Goal: Information Seeking & Learning: Learn about a topic

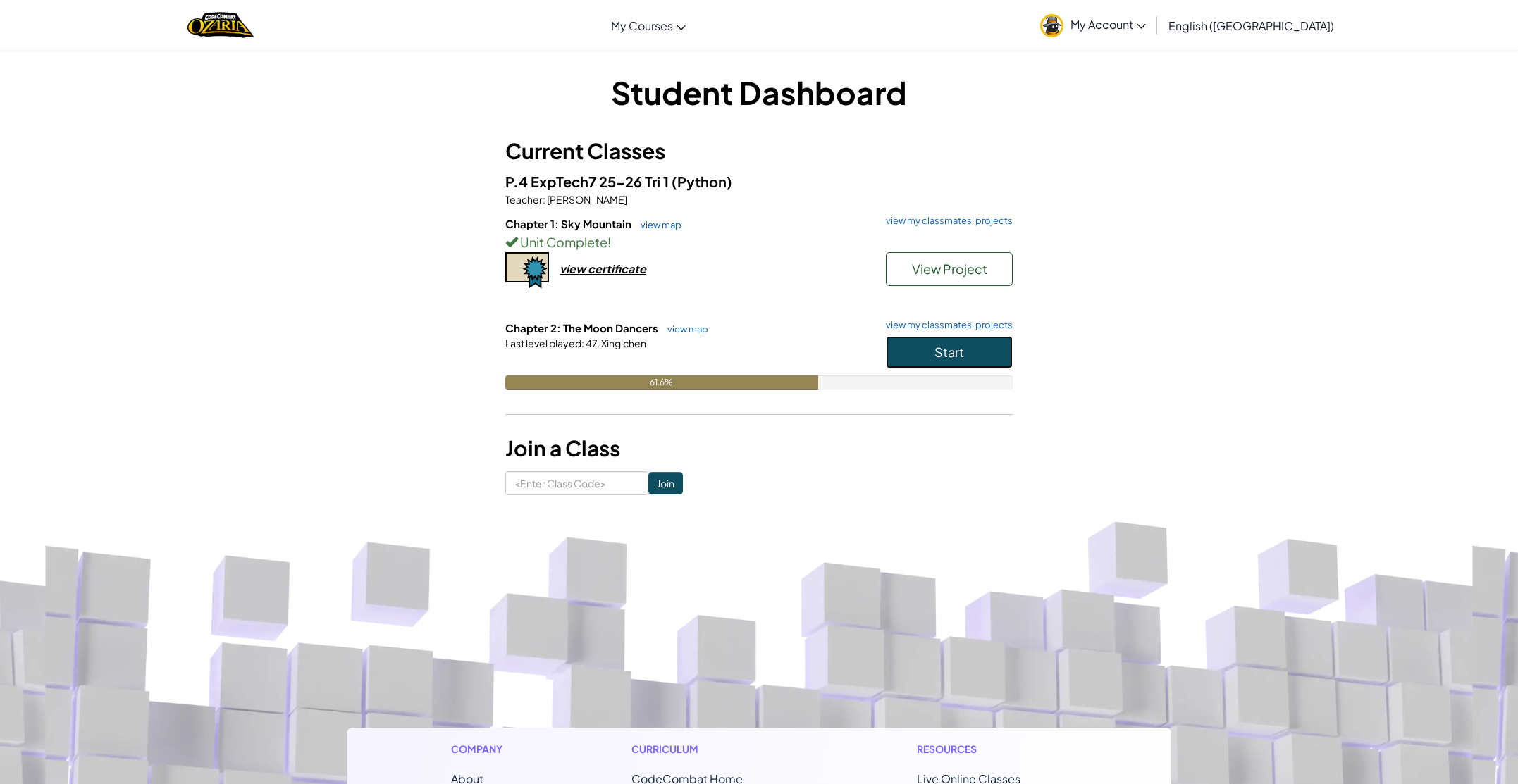
click at [976, 354] on button "Start" at bounding box center [949, 352] width 127 height 33
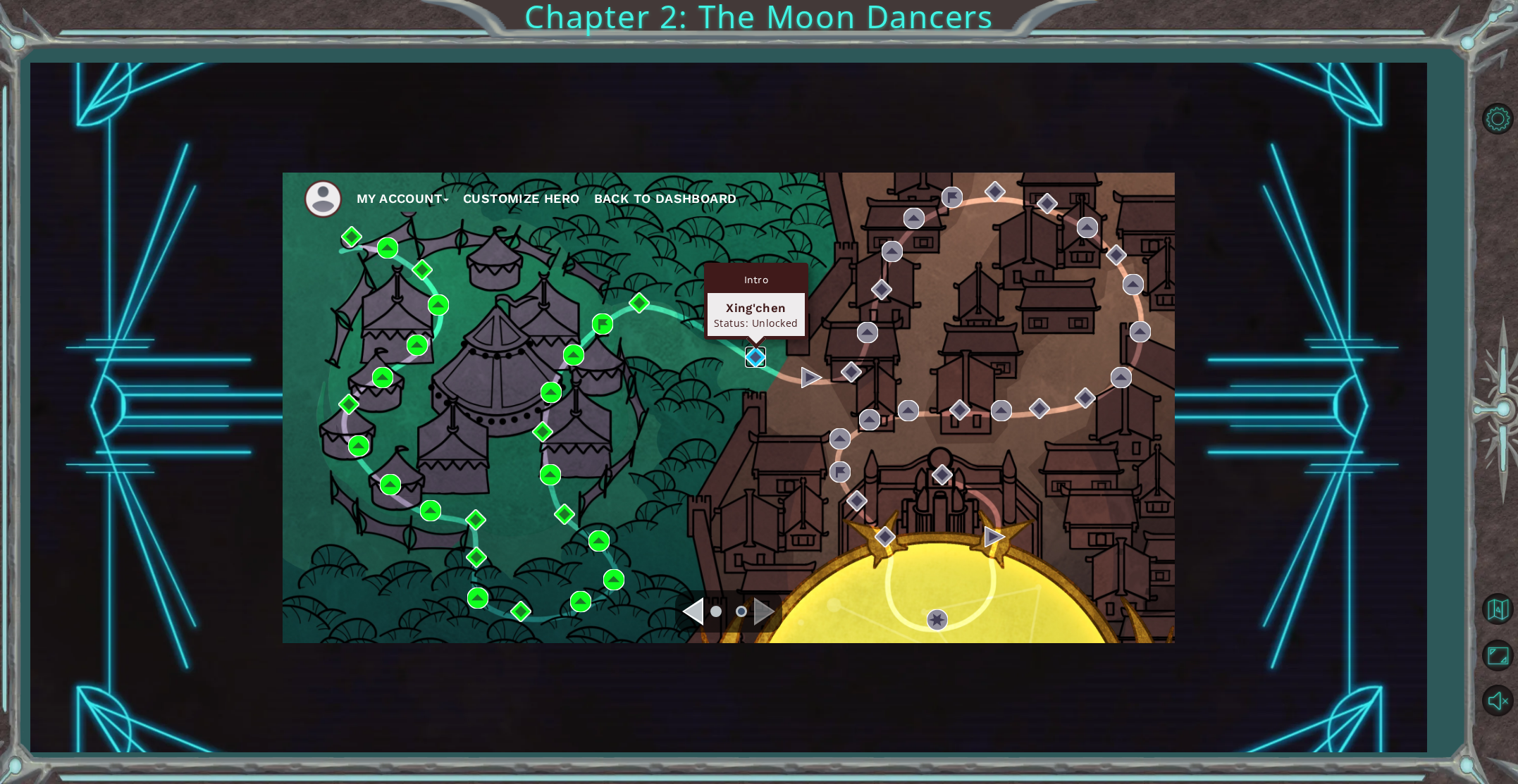
click at [752, 354] on img at bounding box center [756, 357] width 21 height 21
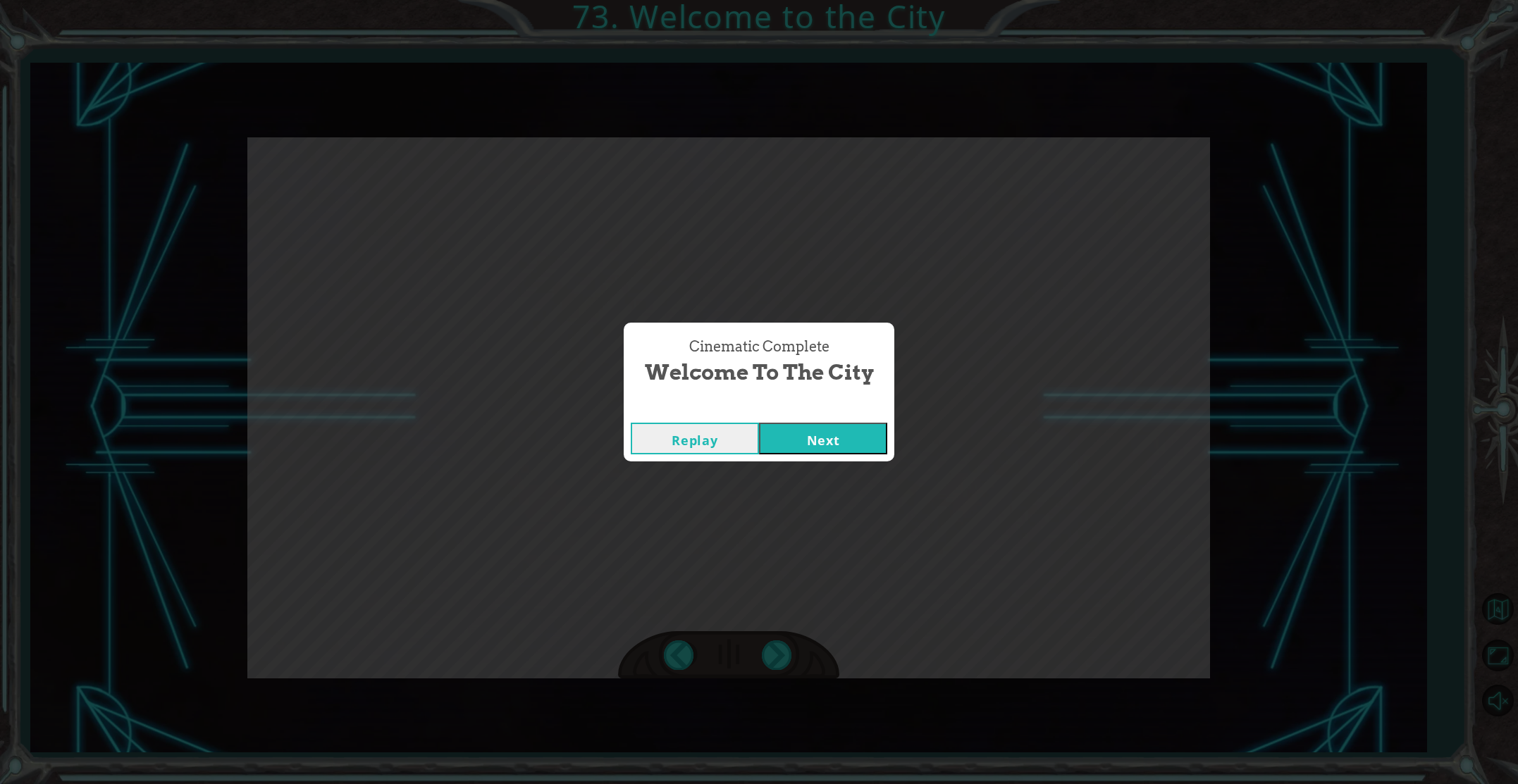
click at [794, 433] on button "Next" at bounding box center [823, 438] width 128 height 32
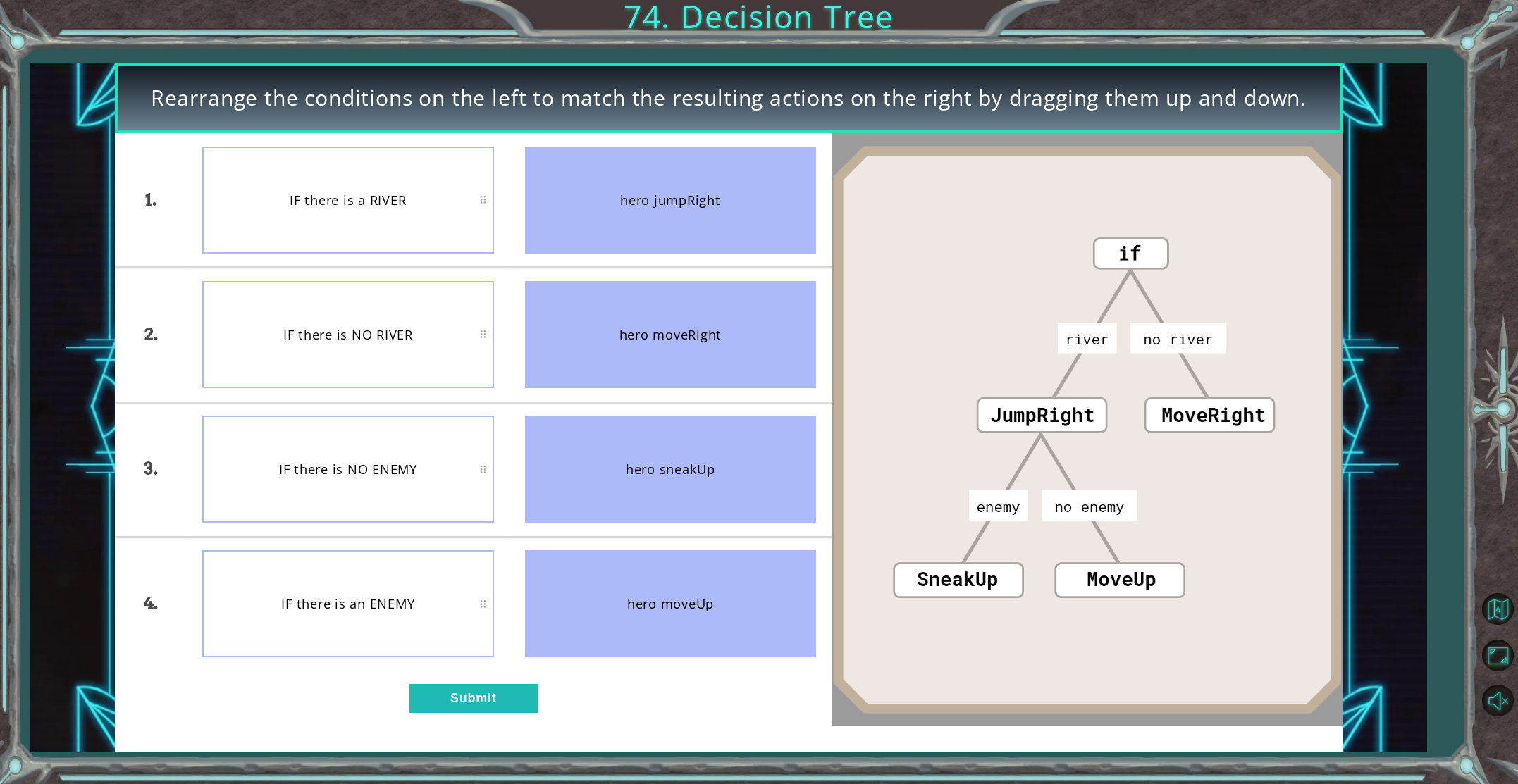
click at [660, 319] on div "hero moveRight" at bounding box center [671, 335] width 292 height 107
click at [497, 691] on button "Submit" at bounding box center [473, 698] width 128 height 29
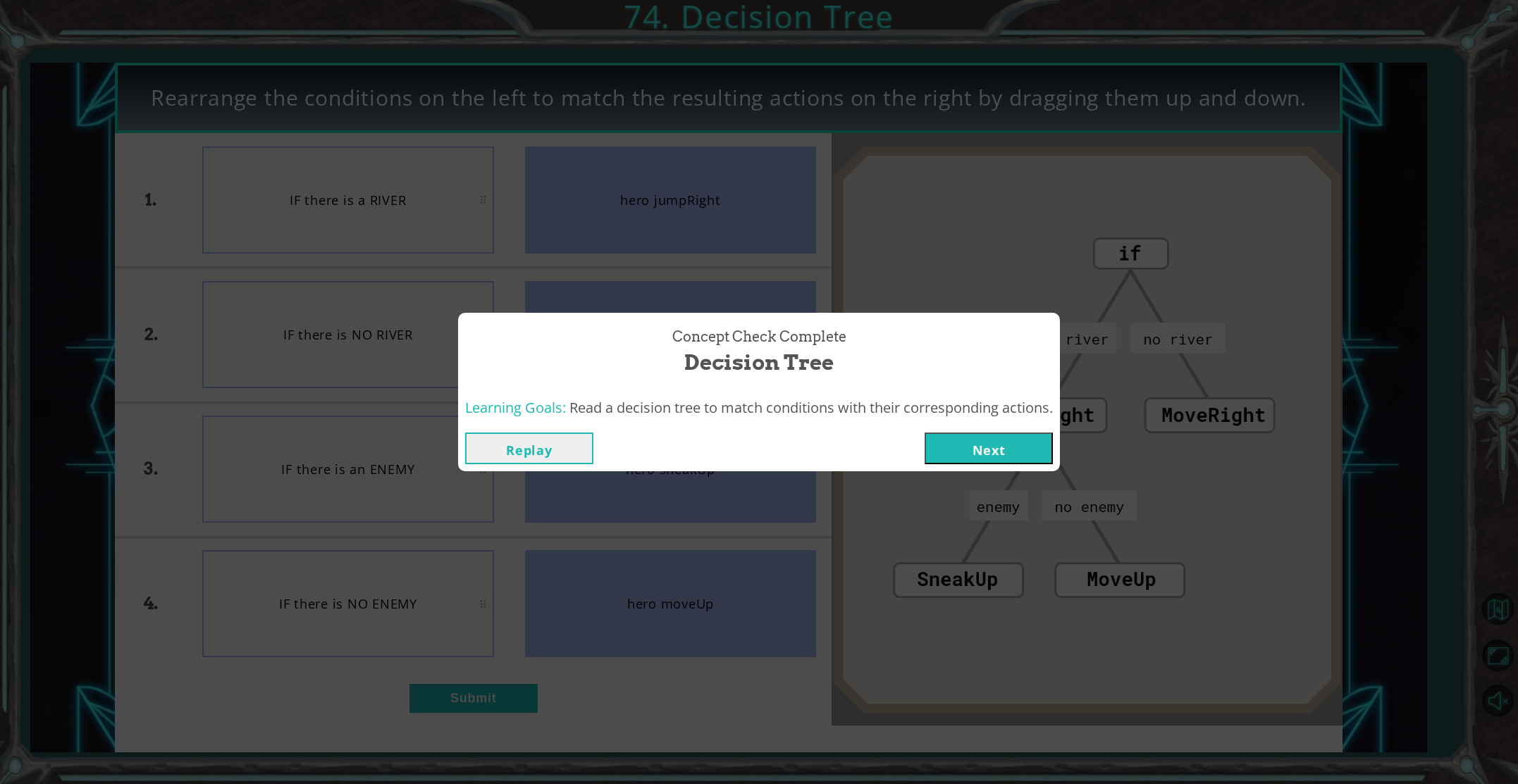
click at [977, 449] on button "Next" at bounding box center [988, 448] width 128 height 32
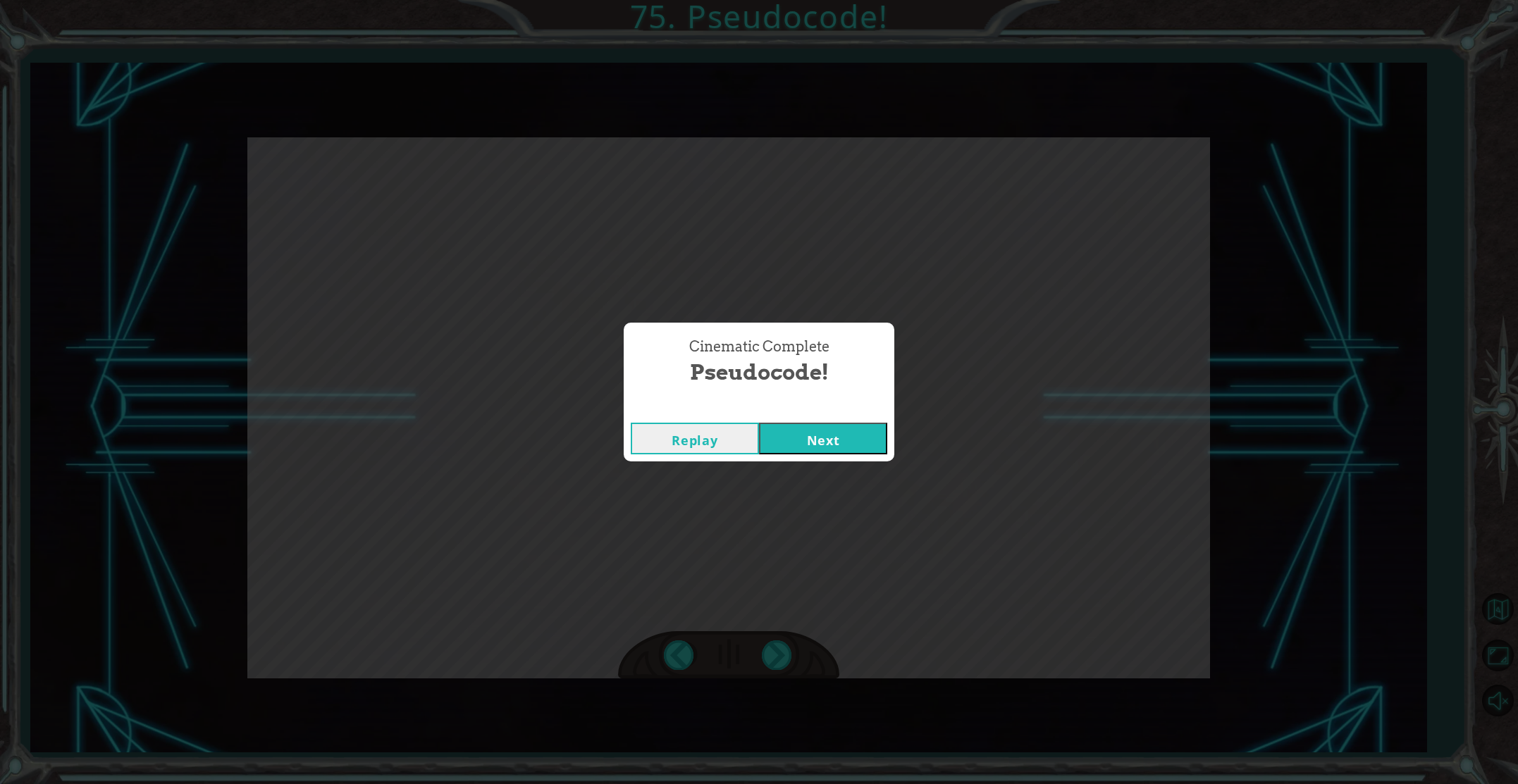
click at [783, 437] on button "Next" at bounding box center [823, 438] width 128 height 32
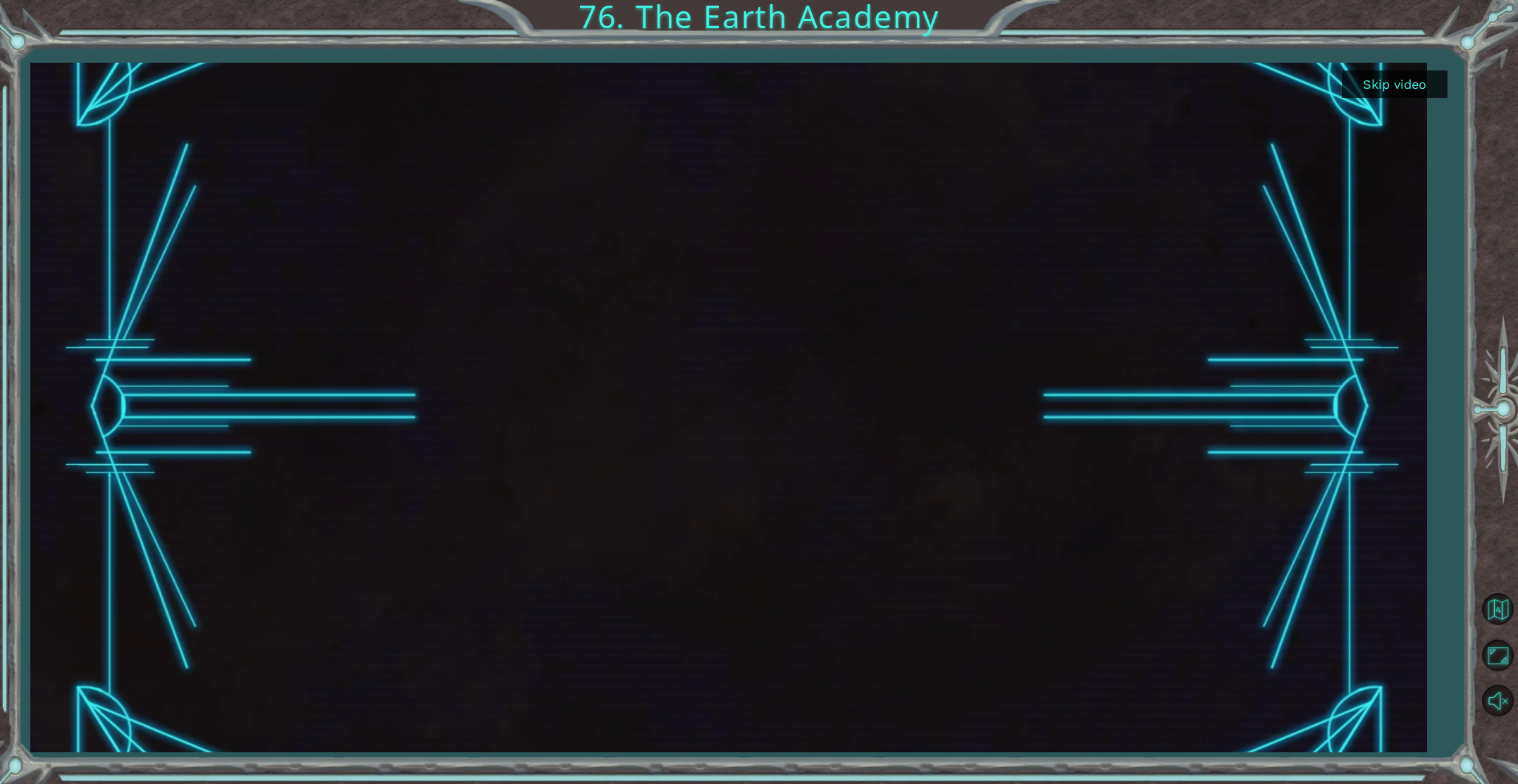
click at [1424, 80] on button "Skip video" at bounding box center [1395, 84] width 105 height 27
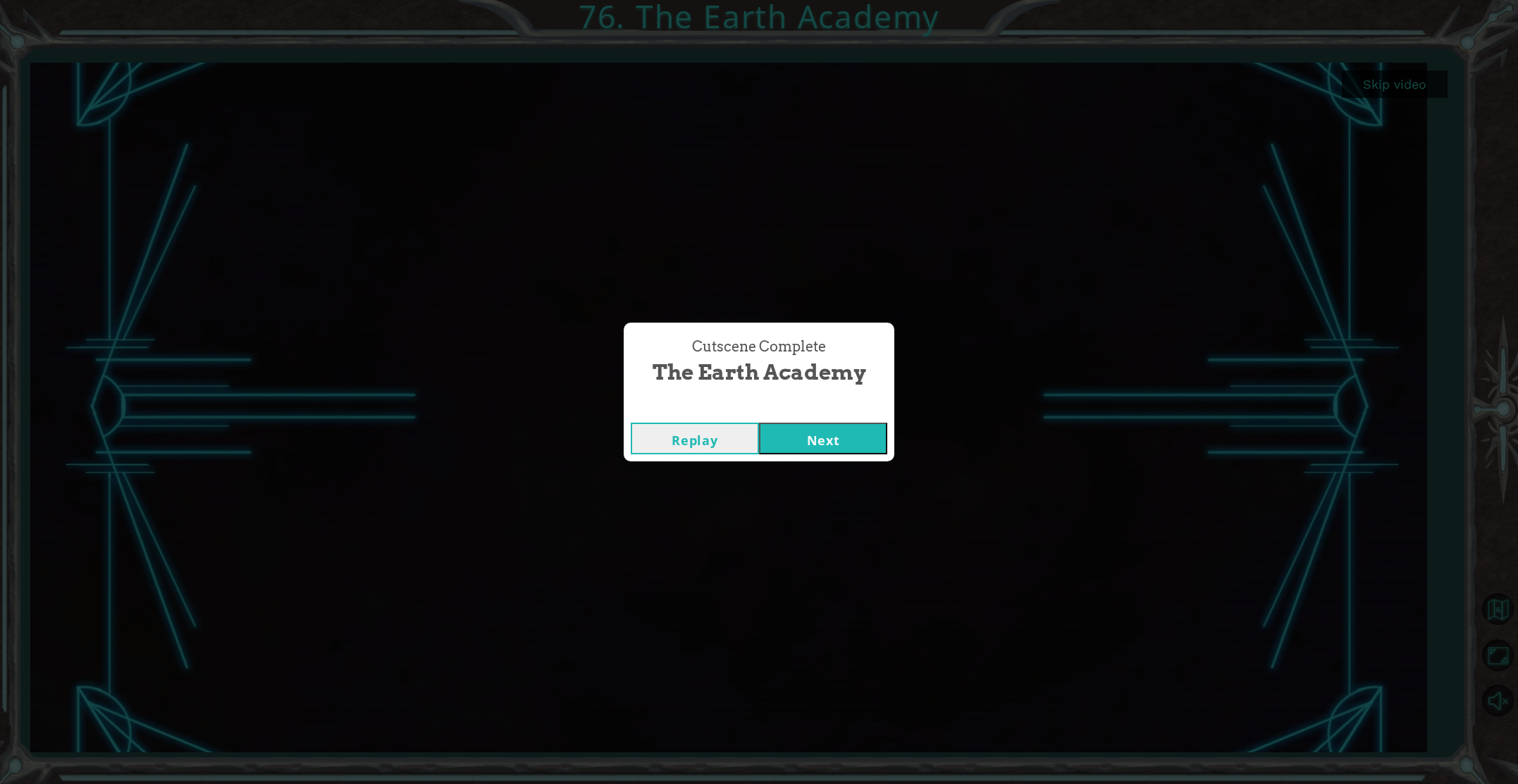
drag, startPoint x: 866, startPoint y: 424, endPoint x: 868, endPoint y: 412, distance: 12.2
click at [866, 424] on button "Next" at bounding box center [823, 438] width 128 height 32
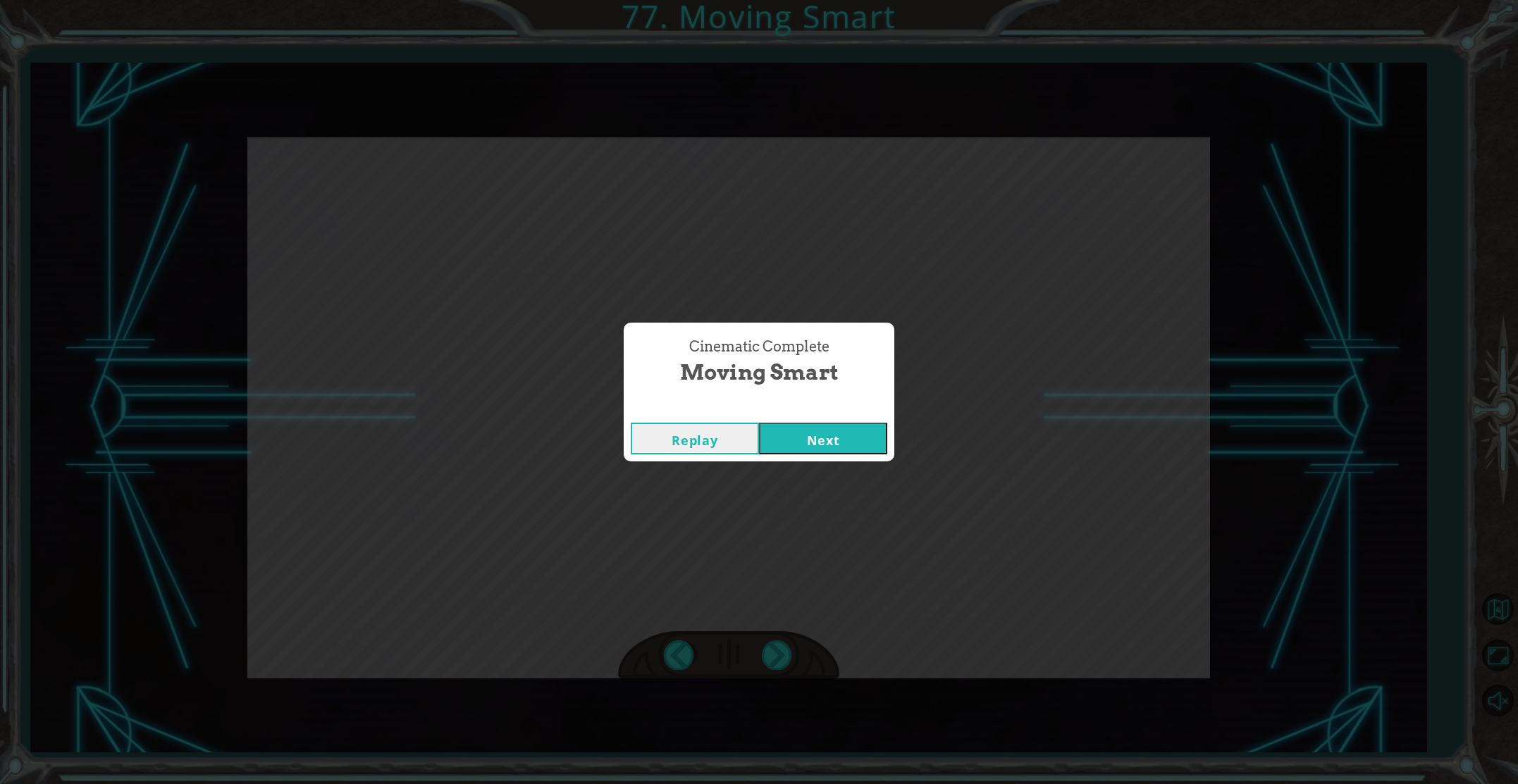
click at [859, 440] on button "Next" at bounding box center [823, 438] width 128 height 32
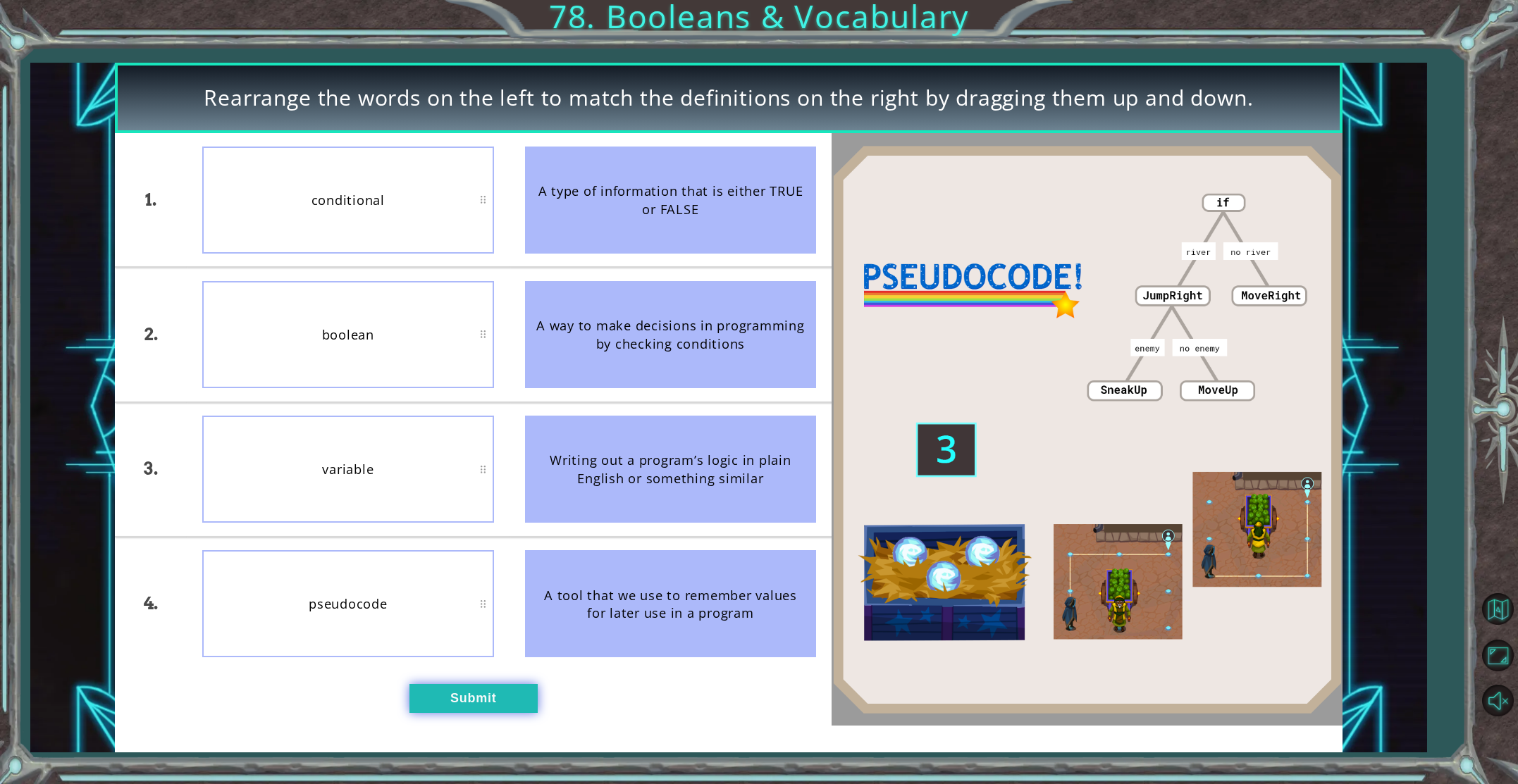
click at [529, 688] on button "Submit" at bounding box center [473, 698] width 128 height 29
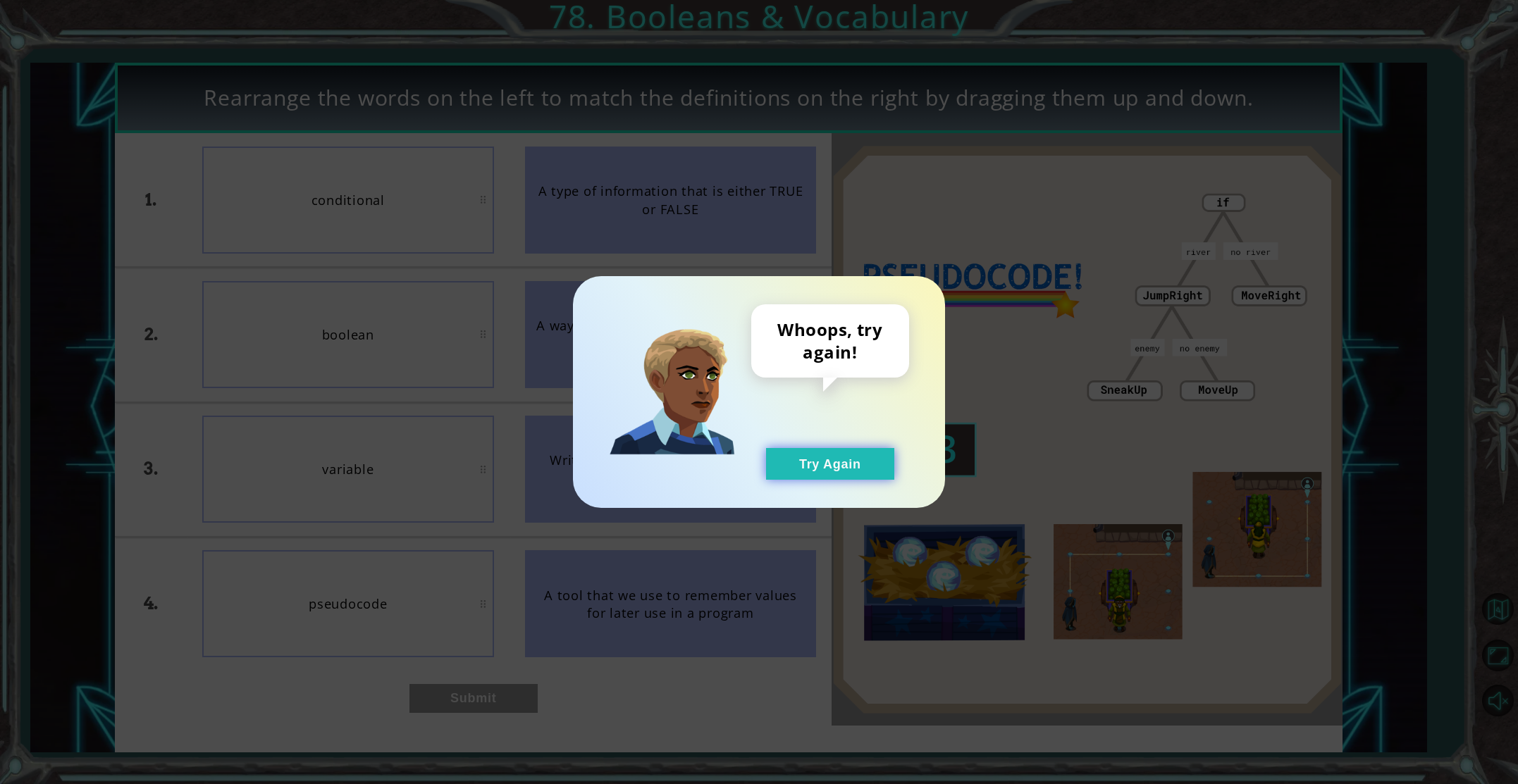
click at [830, 455] on button "Try Again" at bounding box center [830, 464] width 128 height 32
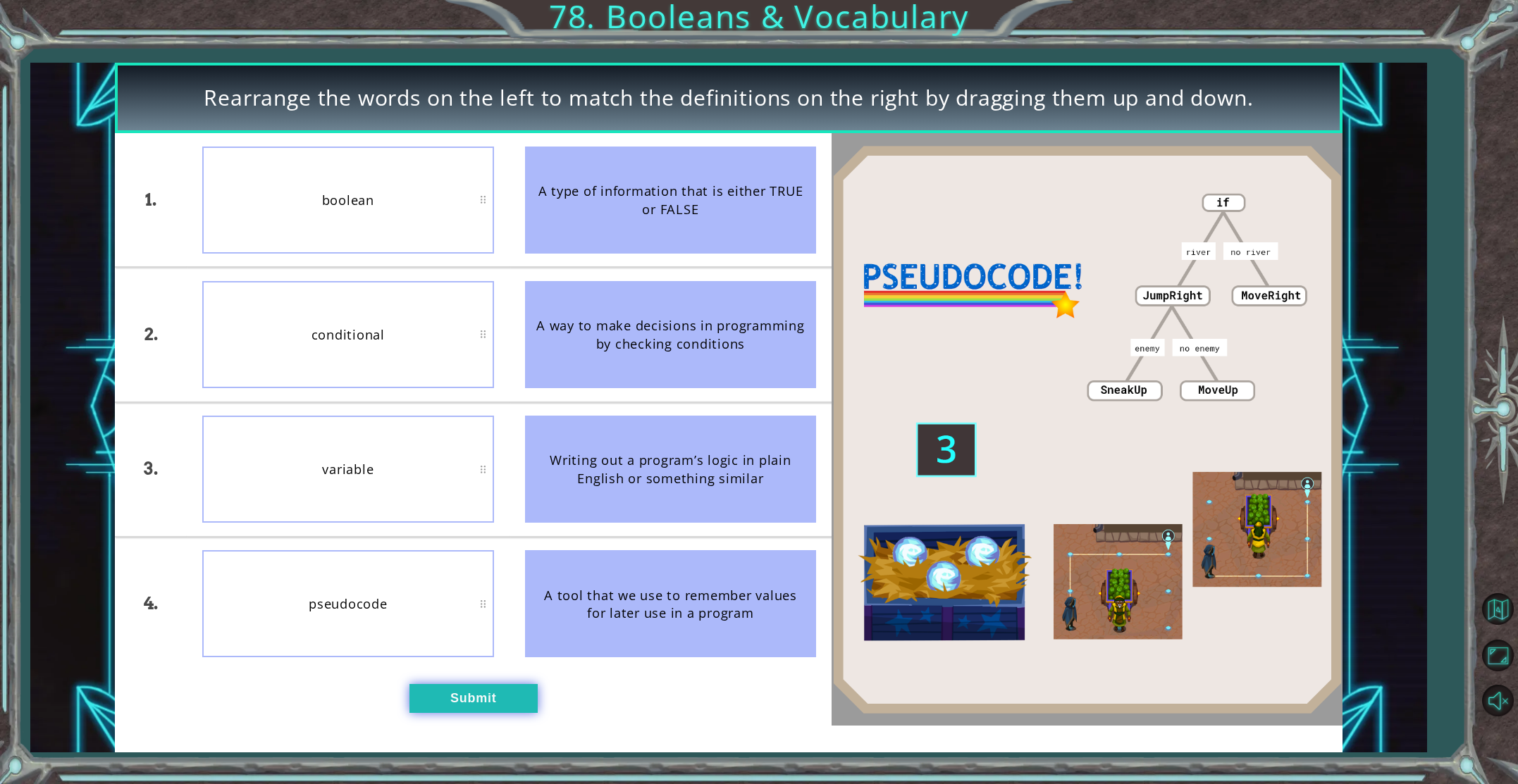
click at [500, 702] on button "Submit" at bounding box center [473, 698] width 128 height 29
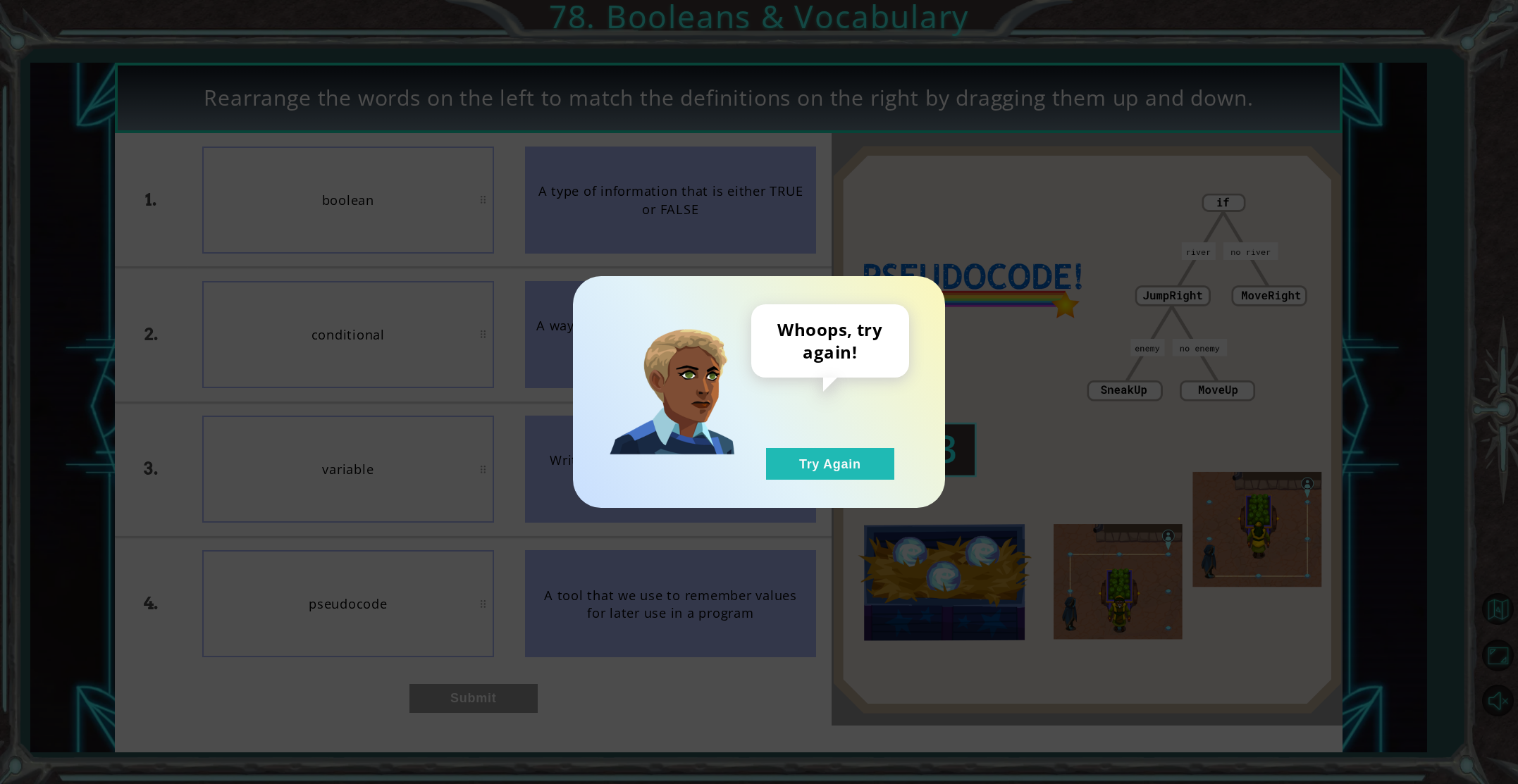
click at [822, 480] on div "Whoops, try again! Try Again" at bounding box center [759, 392] width 372 height 232
drag, startPoint x: 821, startPoint y: 472, endPoint x: 778, endPoint y: 488, distance: 45.9
click at [816, 475] on button "Try Again" at bounding box center [830, 464] width 128 height 32
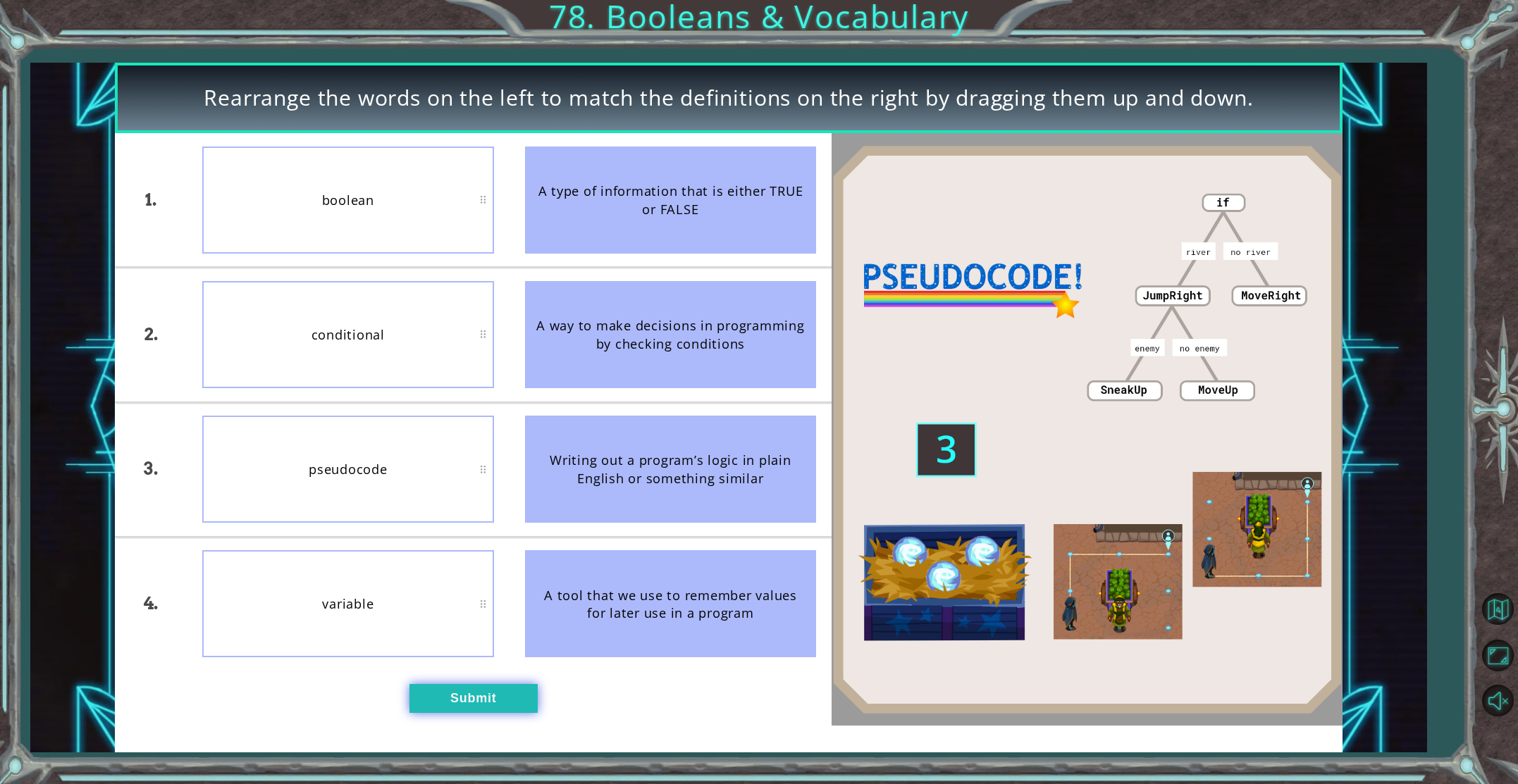
click at [499, 703] on button "Submit" at bounding box center [473, 698] width 128 height 29
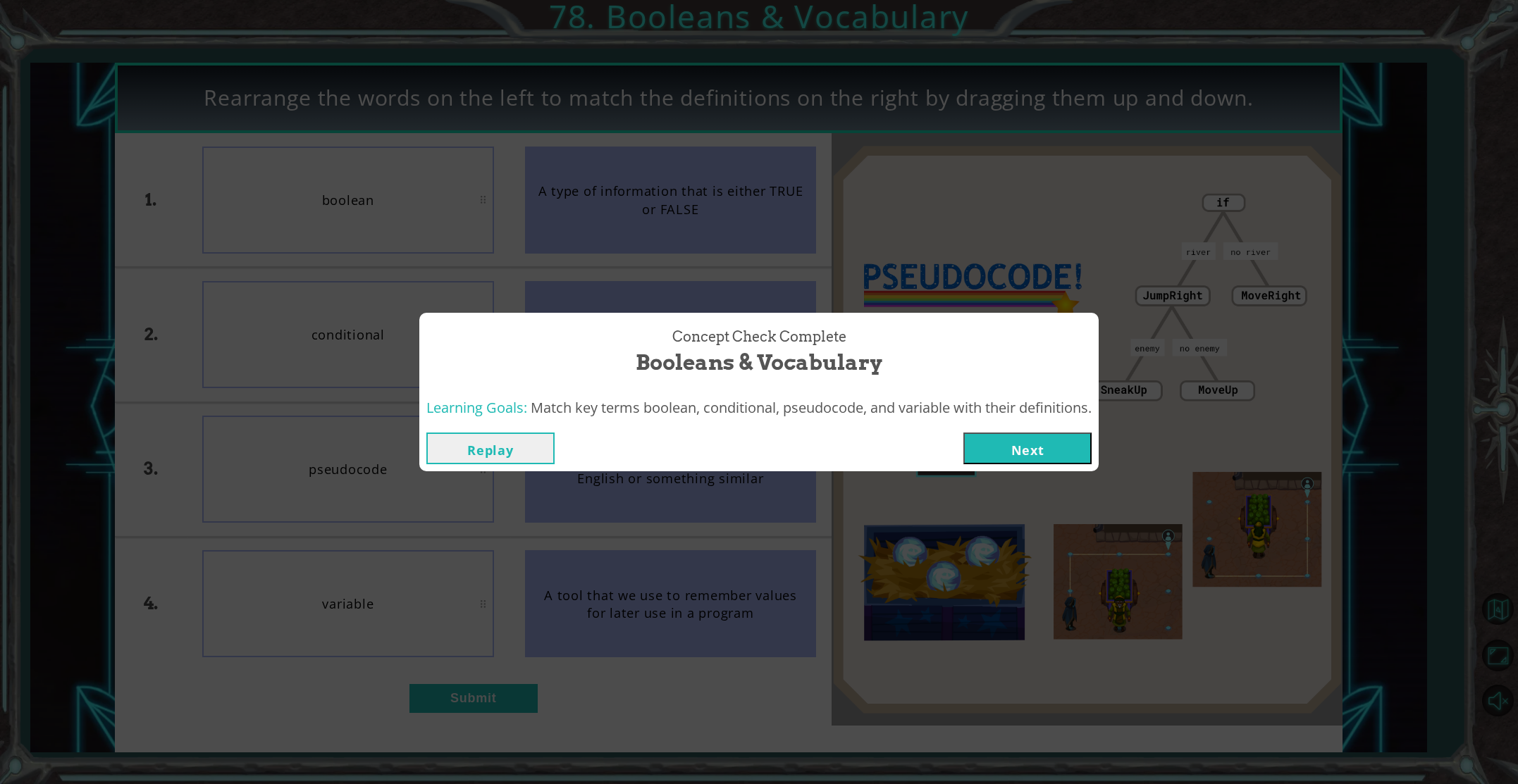
click at [982, 444] on button "Next" at bounding box center [1027, 448] width 128 height 32
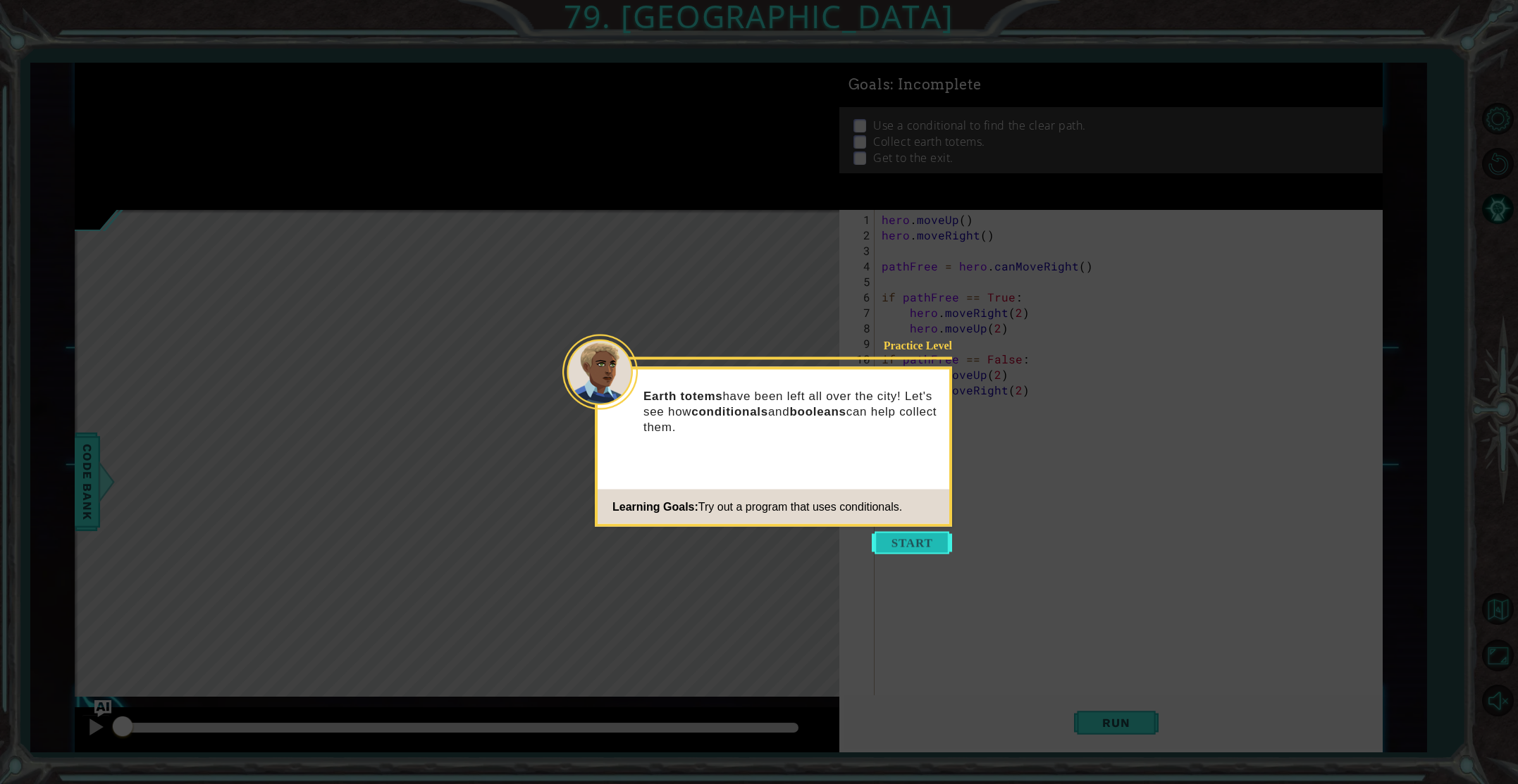
click at [914, 538] on button "Start" at bounding box center [912, 543] width 81 height 22
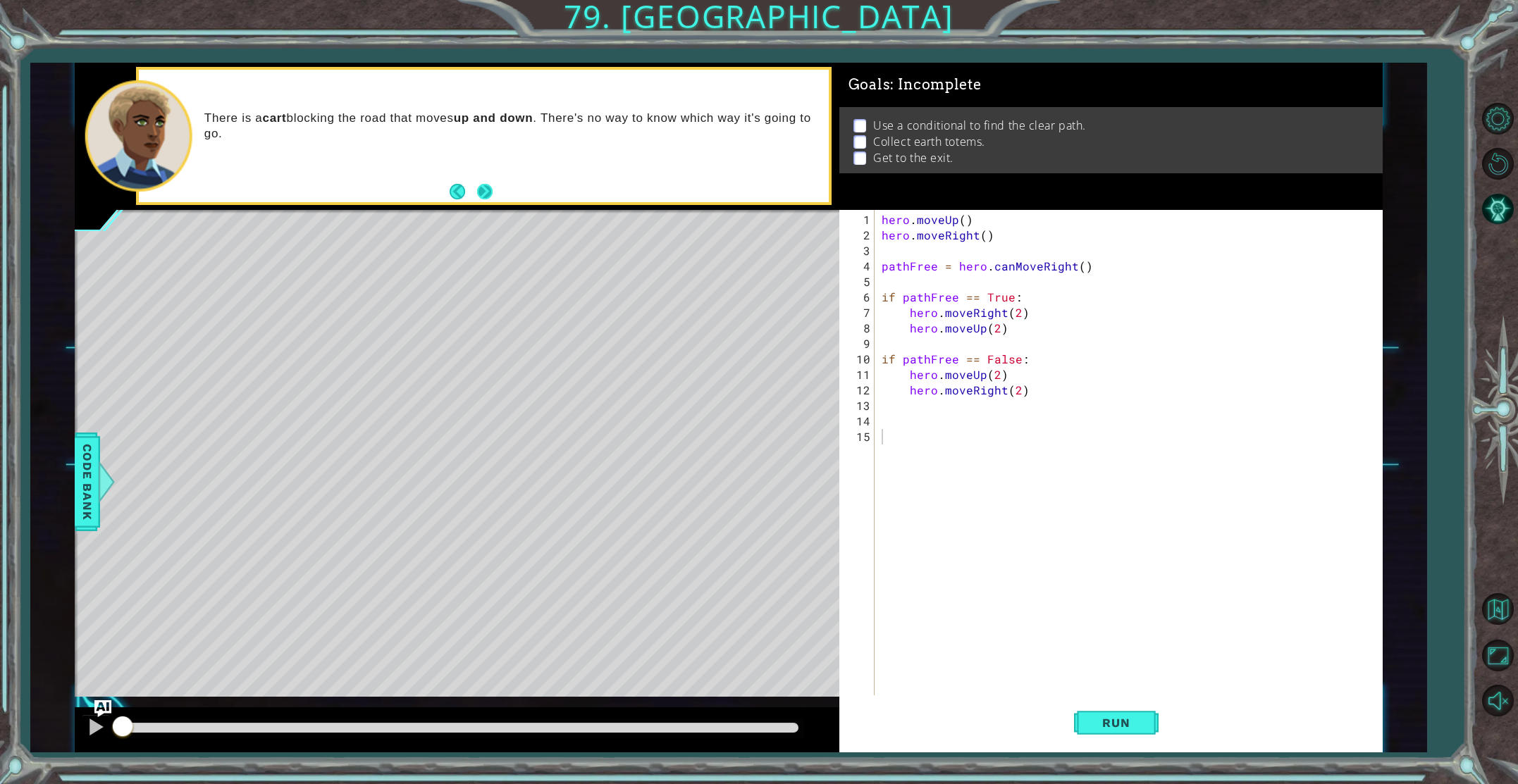
click at [480, 189] on button "Next" at bounding box center [485, 192] width 21 height 21
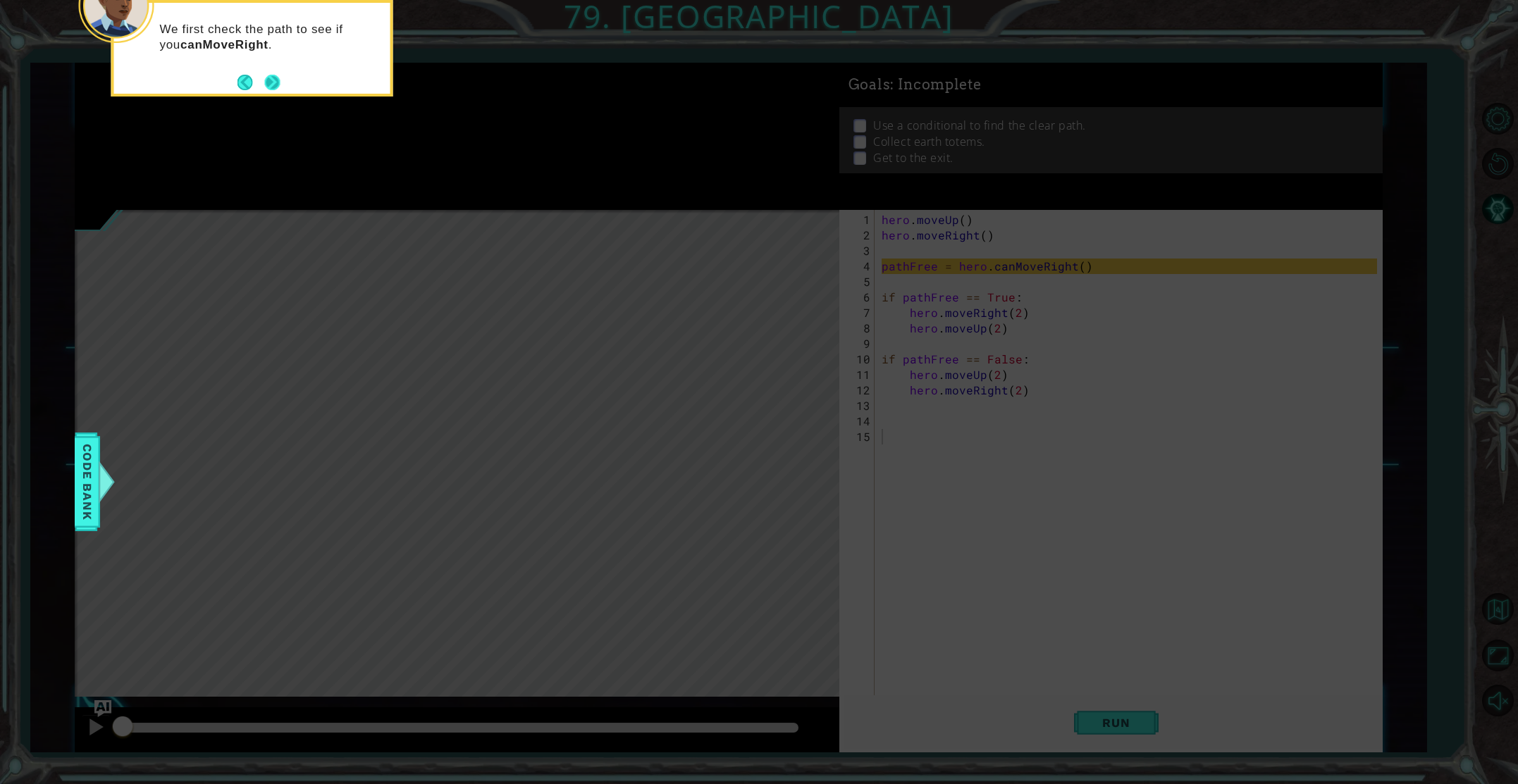
click at [268, 86] on button "Next" at bounding box center [272, 82] width 26 height 26
click at [268, 86] on button "Next" at bounding box center [272, 83] width 16 height 16
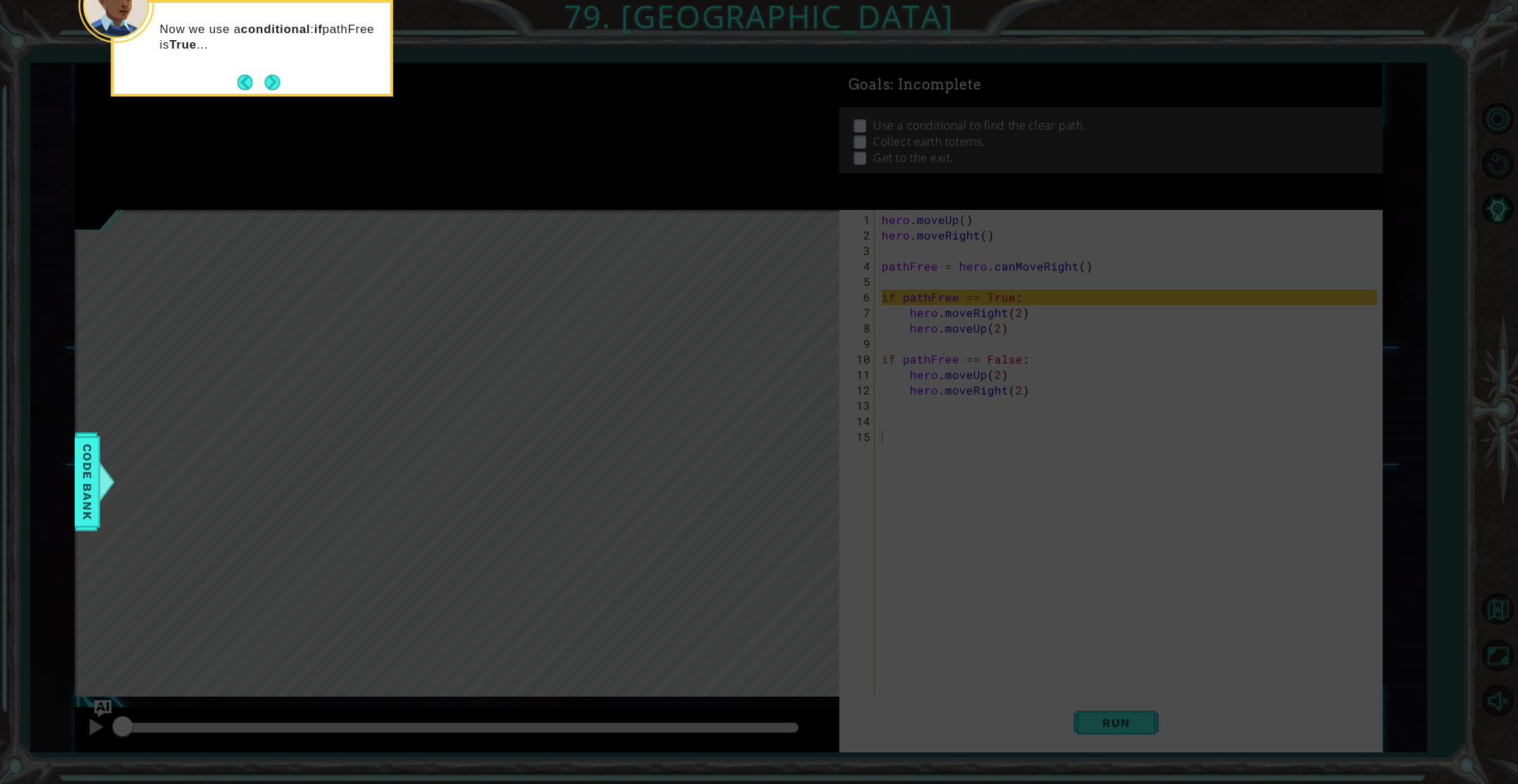
click at [268, 86] on button "Next" at bounding box center [271, 82] width 22 height 22
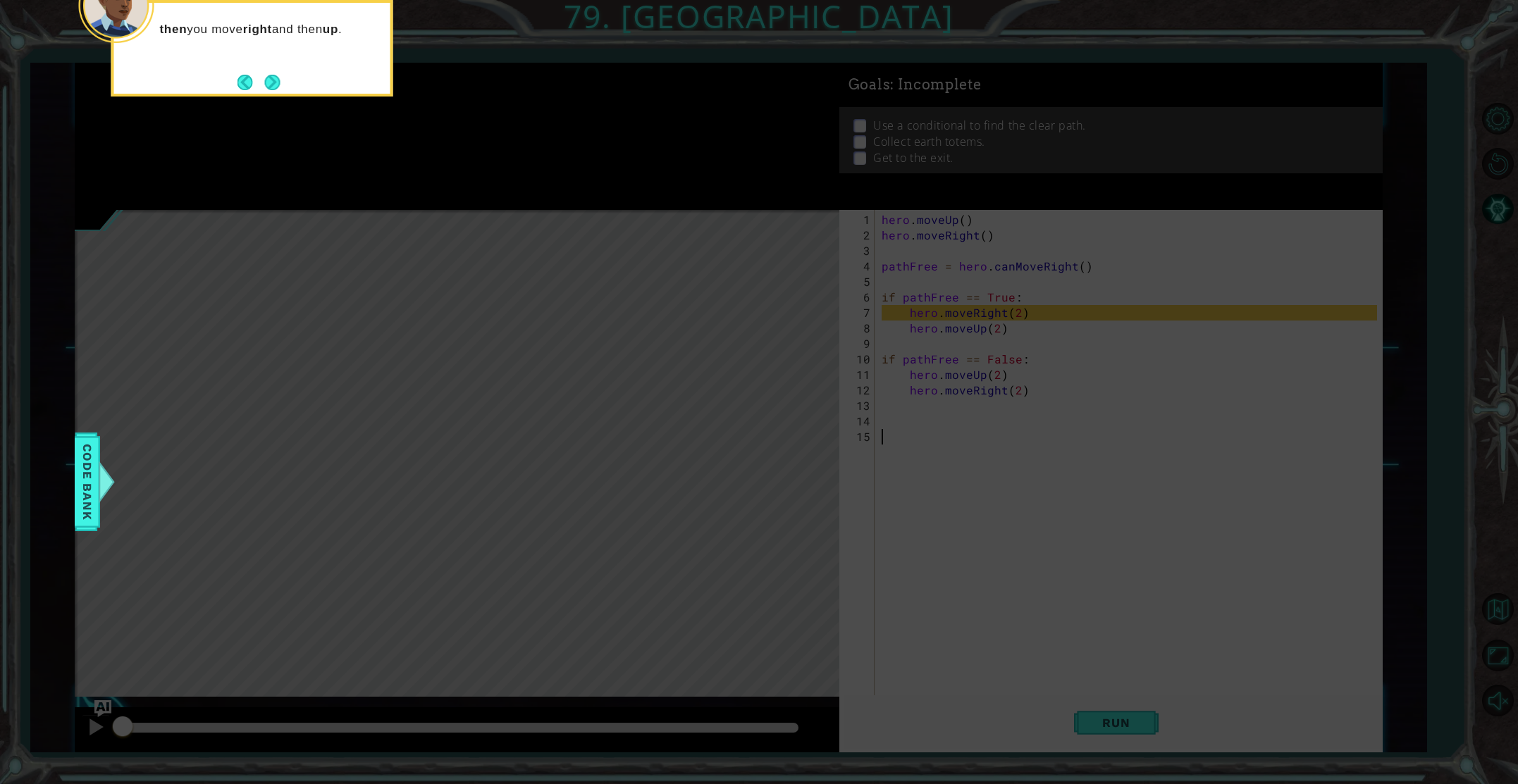
click at [268, 86] on button "Next" at bounding box center [271, 82] width 21 height 21
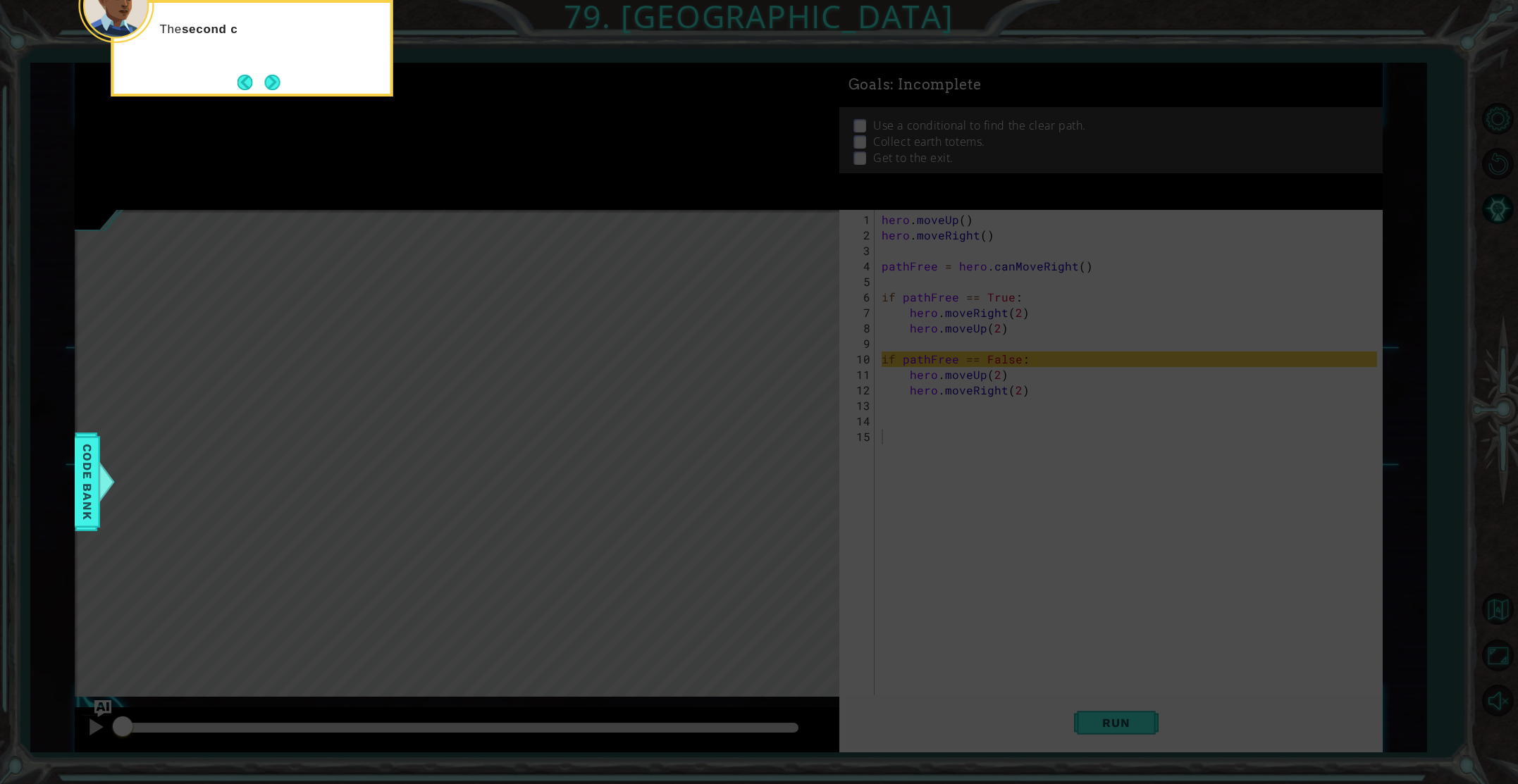
click at [268, 86] on button "Next" at bounding box center [272, 82] width 20 height 20
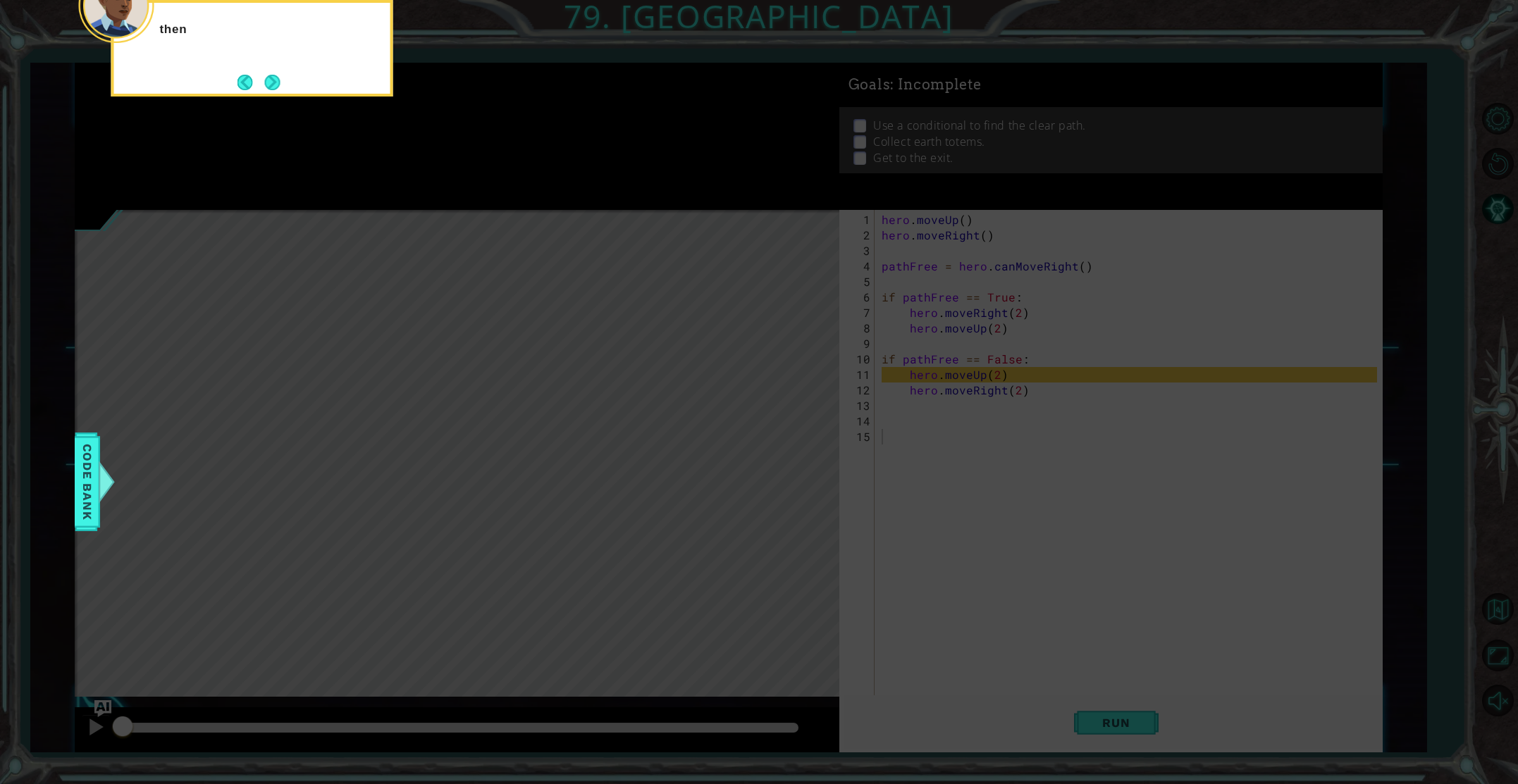
click at [268, 86] on button "Next" at bounding box center [272, 82] width 19 height 19
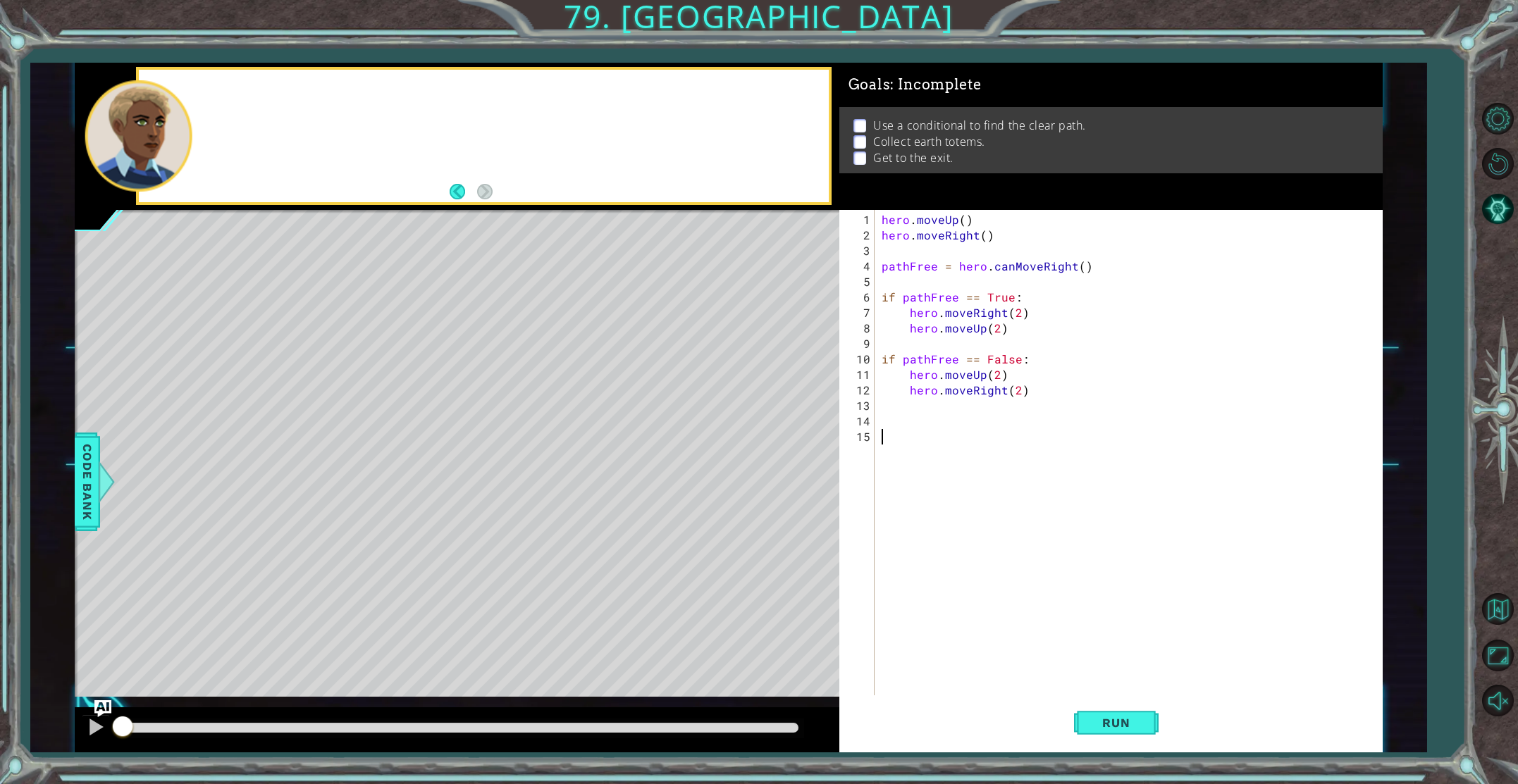
click at [268, 86] on div at bounding box center [484, 136] width 690 height 133
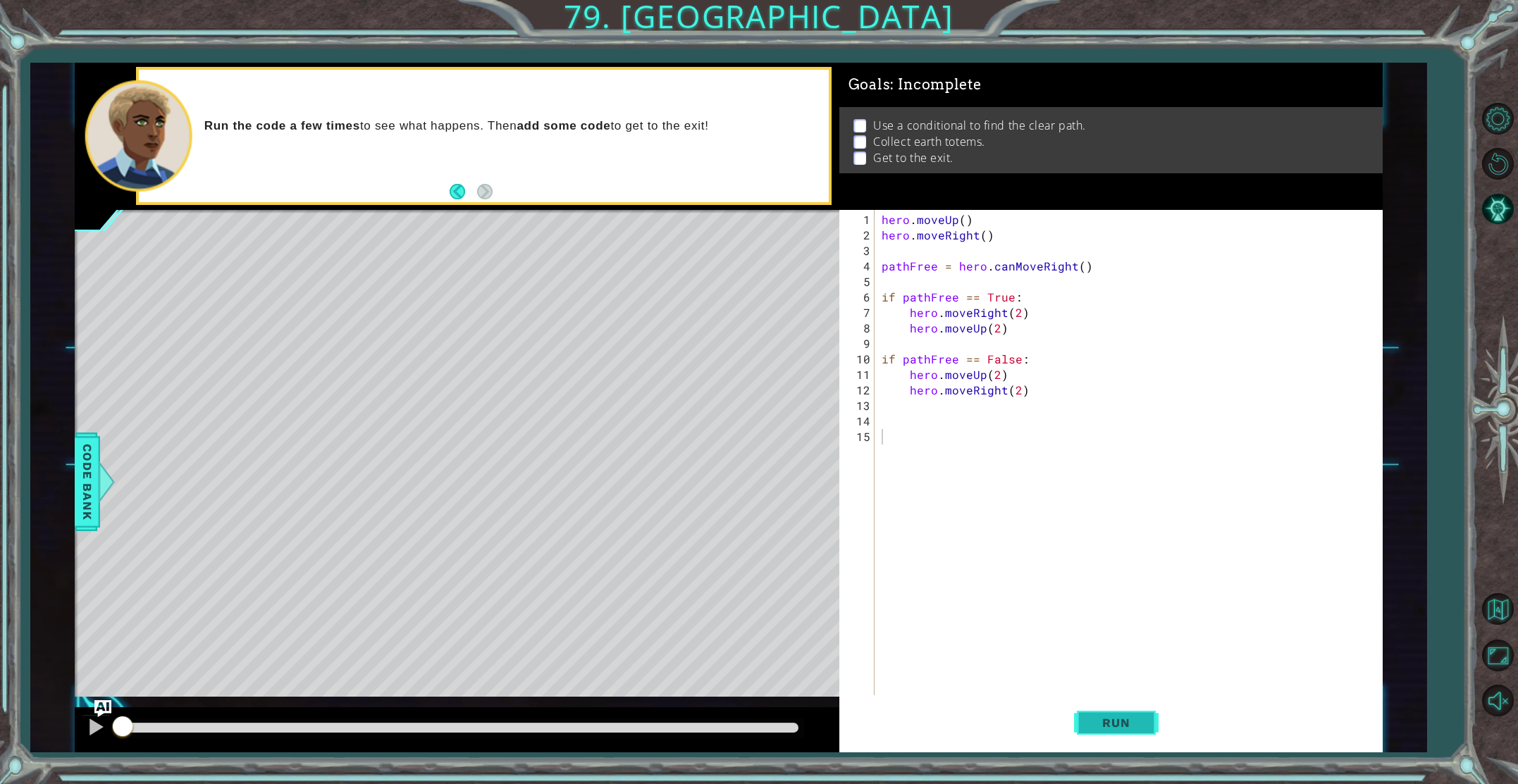
click at [1105, 720] on span "Run" at bounding box center [1116, 723] width 56 height 14
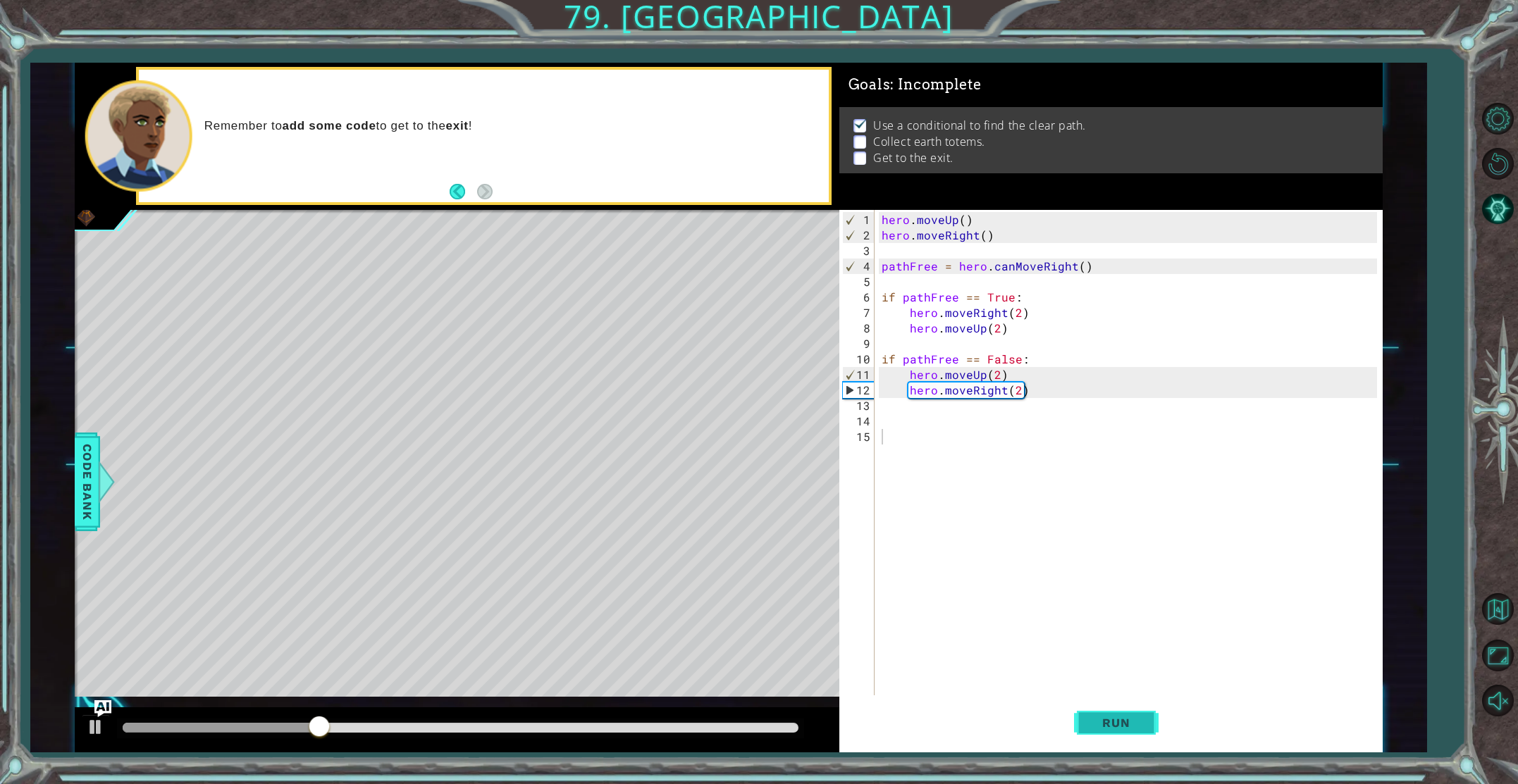
click at [1095, 714] on button "Run" at bounding box center [1116, 723] width 85 height 54
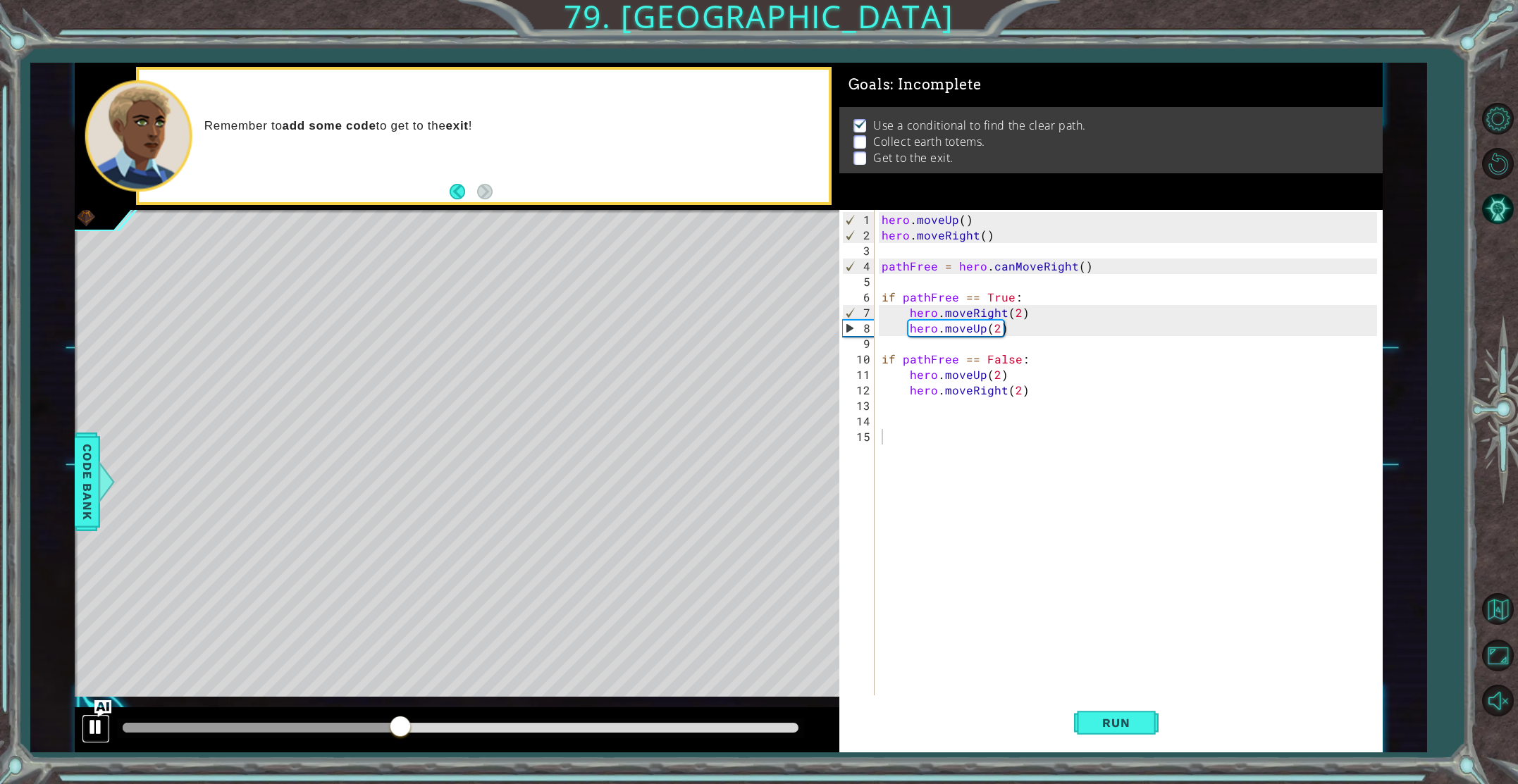
click at [100, 727] on div at bounding box center [96, 727] width 19 height 19
click at [1122, 712] on button "Run" at bounding box center [1116, 723] width 85 height 54
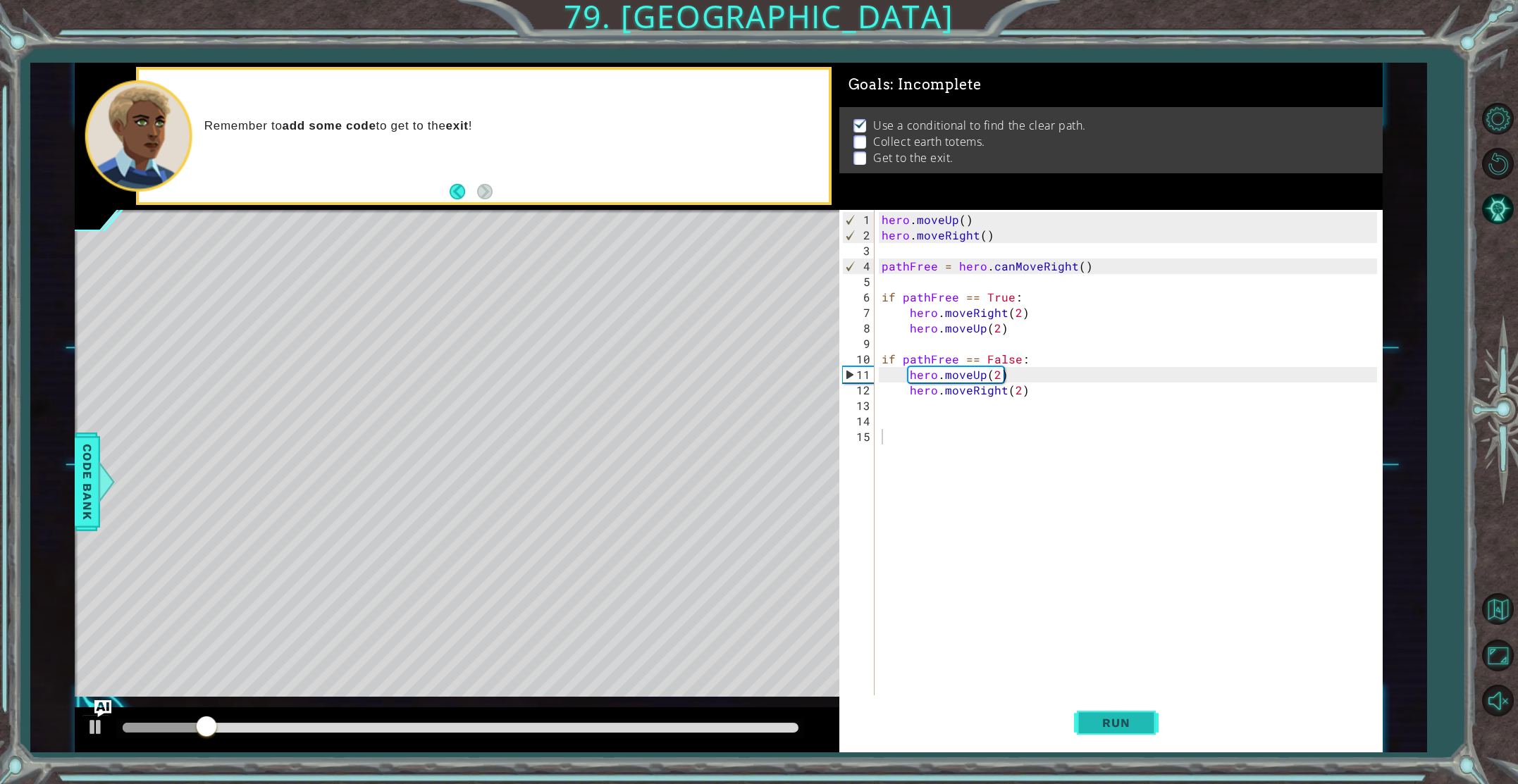
click at [1119, 713] on button "Run" at bounding box center [1116, 723] width 85 height 54
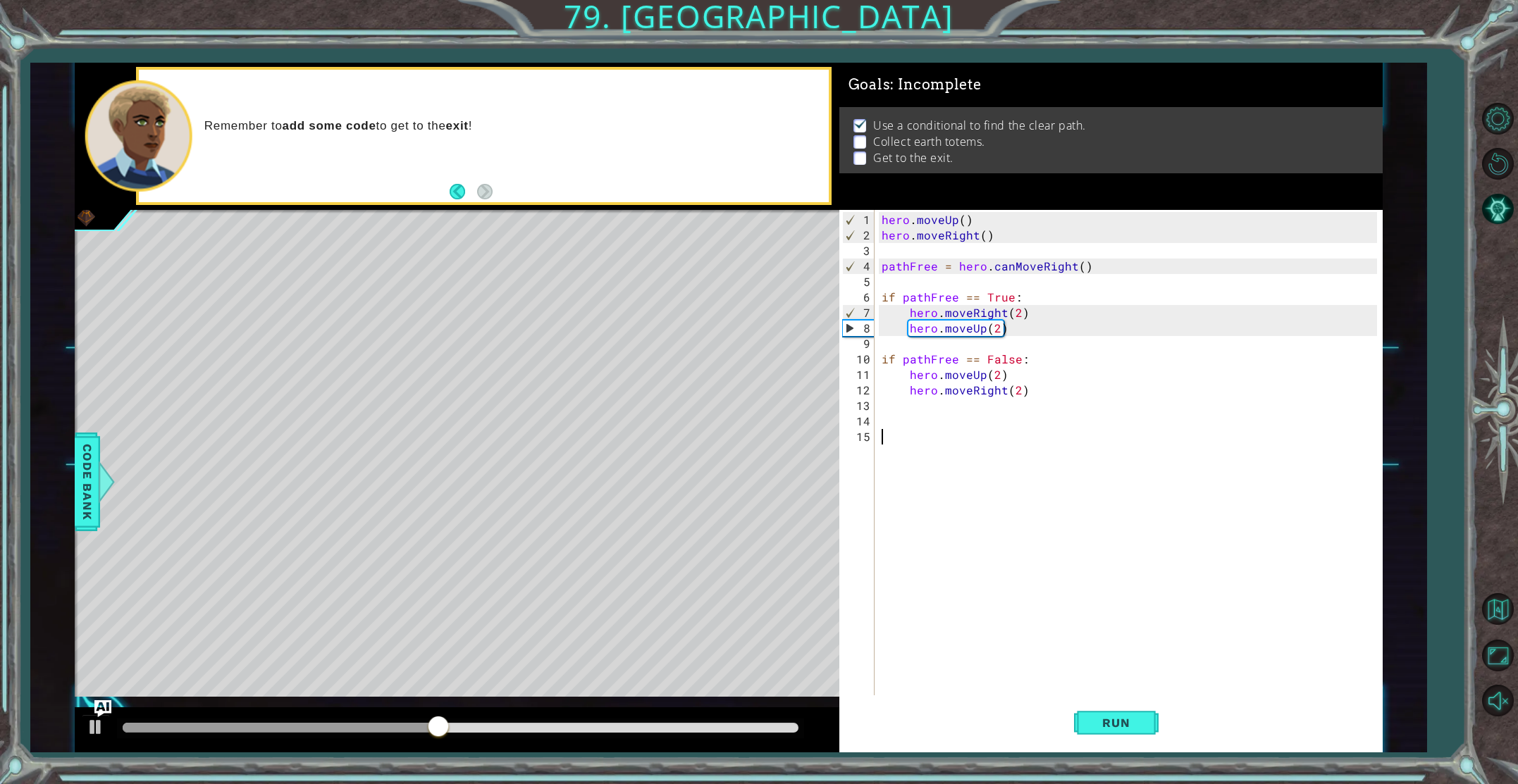
click at [1032, 392] on div "hero . moveUp ( ) hero . moveRight ( ) pathFree = hero . canMoveRight ( ) if pa…" at bounding box center [1132, 484] width 506 height 543
type textarea "hero.moveRight(2)"
click at [88, 724] on div at bounding box center [96, 727] width 19 height 19
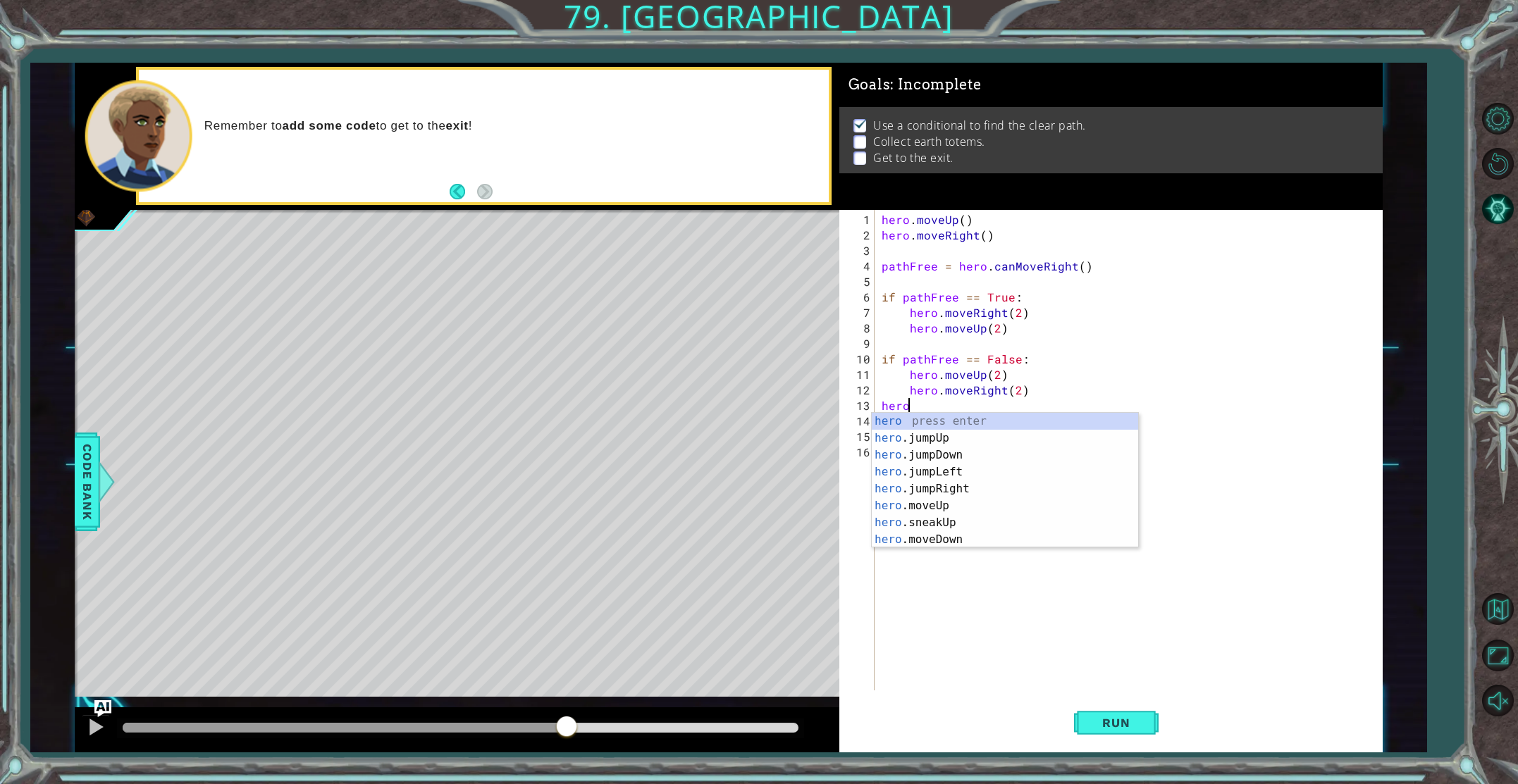
type textarea "hero."
click at [935, 468] on div "hero. jumpUp press enter hero. jumpDown press enter hero. jumpLeft press enter …" at bounding box center [1005, 498] width 266 height 169
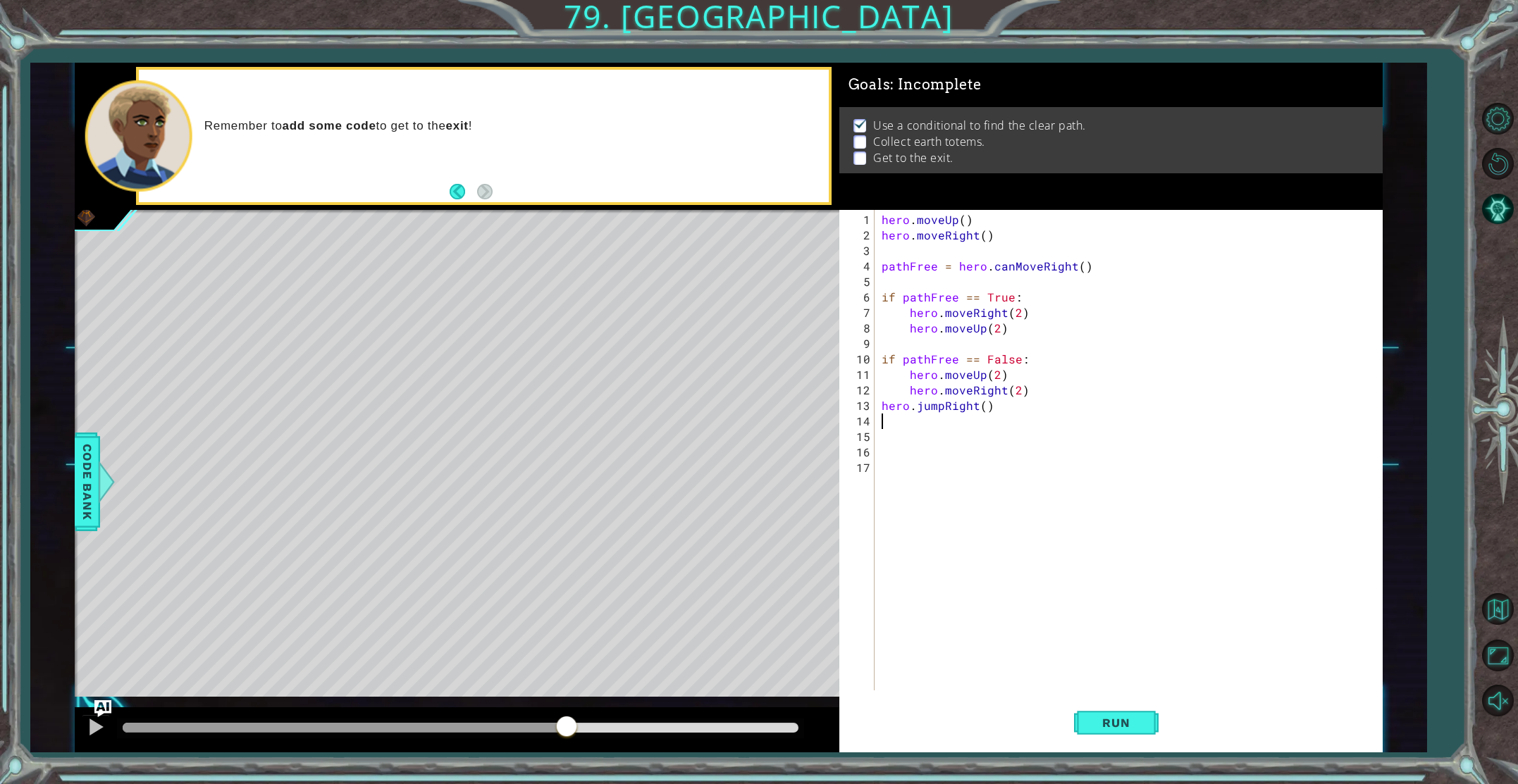
scroll to position [0, 0]
click at [984, 409] on div "hero . moveUp ( ) hero . moveRight ( ) pathFree = hero . canMoveRight ( ) if pa…" at bounding box center [1132, 468] width 506 height 512
type textarea "hero.jumpRight(1)"
click at [913, 427] on div "hero . moveUp ( ) hero . moveRight ( ) pathFree = hero . canMoveRight ( ) if pa…" at bounding box center [1132, 468] width 506 height 512
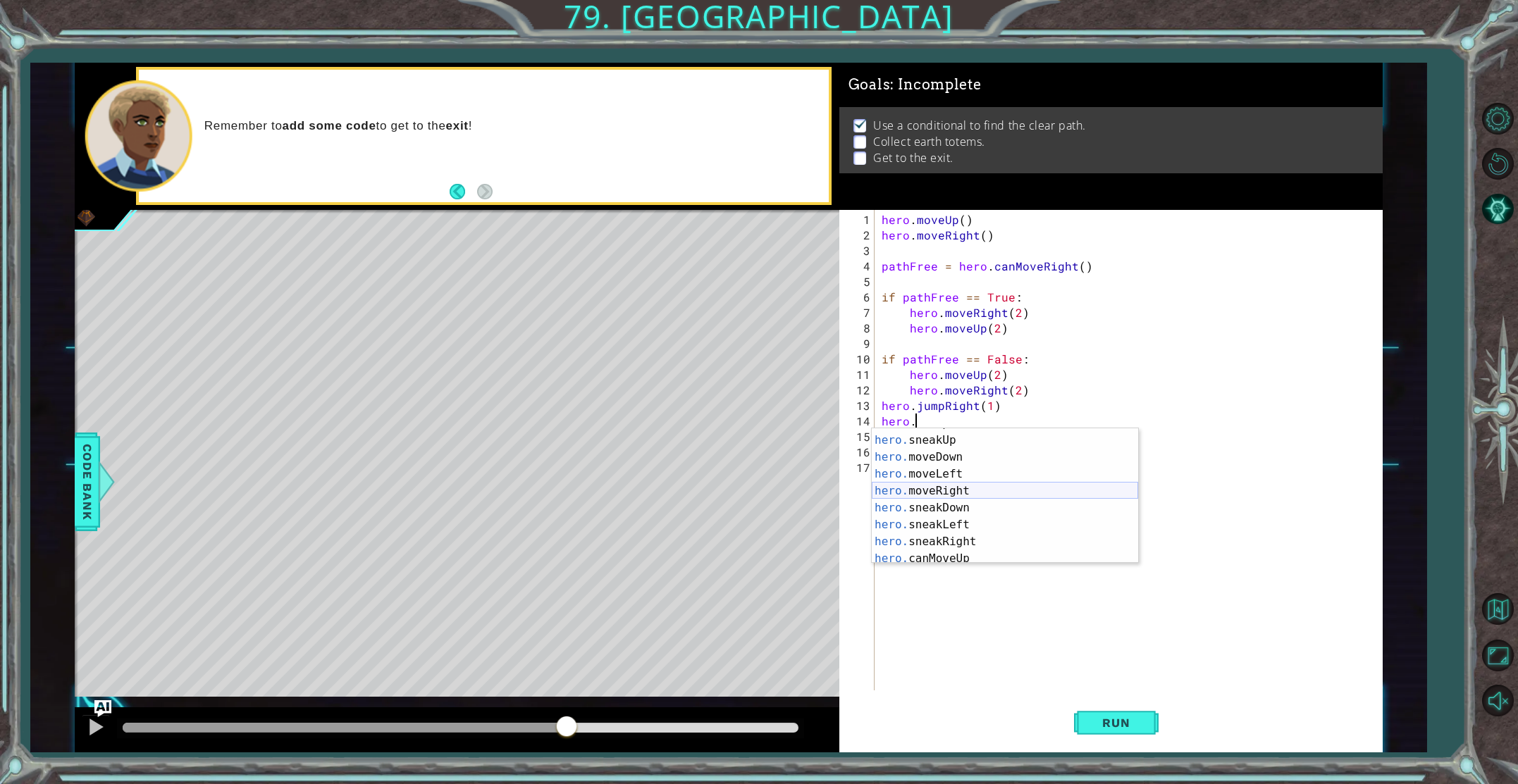
scroll to position [81, 0]
click at [935, 490] on div "hero. moveUp press enter hero. sneakUp press enter hero. moveDown press enter h…" at bounding box center [1005, 499] width 266 height 169
type textarea "hero.moveRight(1)"
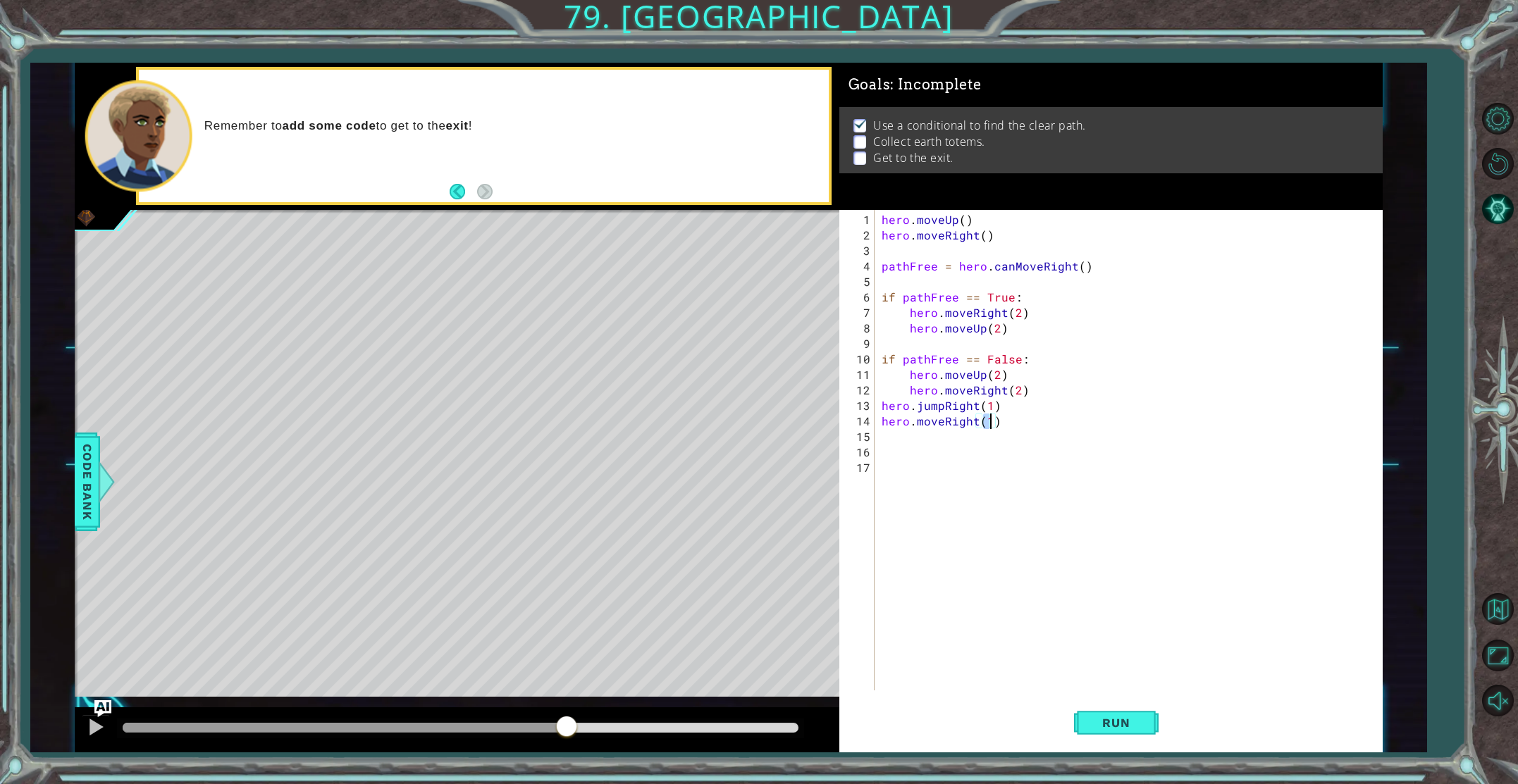
click at [900, 440] on div "hero . moveUp ( ) hero . moveRight ( ) pathFree = hero . canMoveRight ( ) if pa…" at bounding box center [1132, 468] width 506 height 512
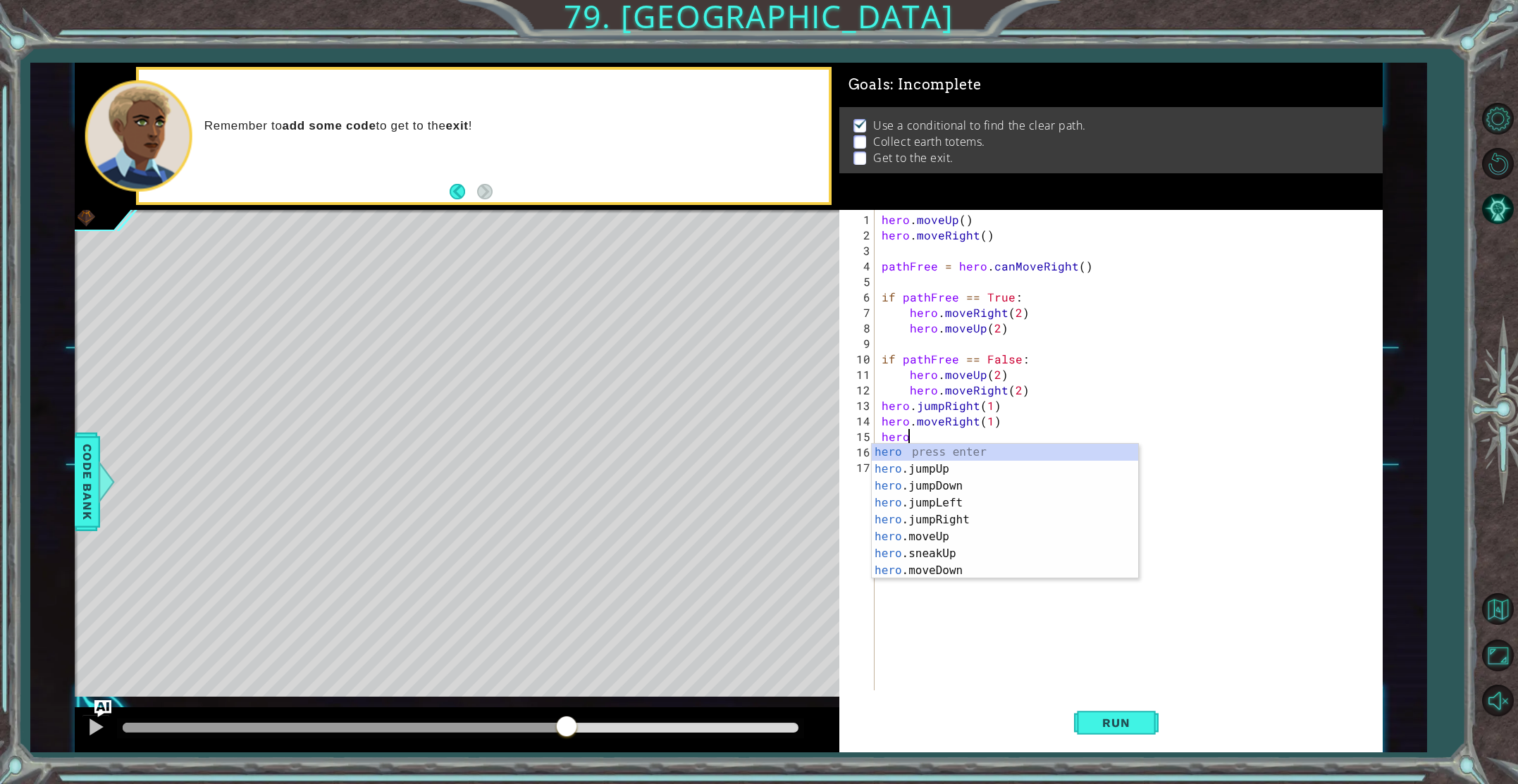
scroll to position [0, 2]
type textarea "hero.jump"
click at [903, 462] on div "hero.jump Up press enter hero.jump Down press enter hero.jump Left press enter …" at bounding box center [1005, 494] width 266 height 102
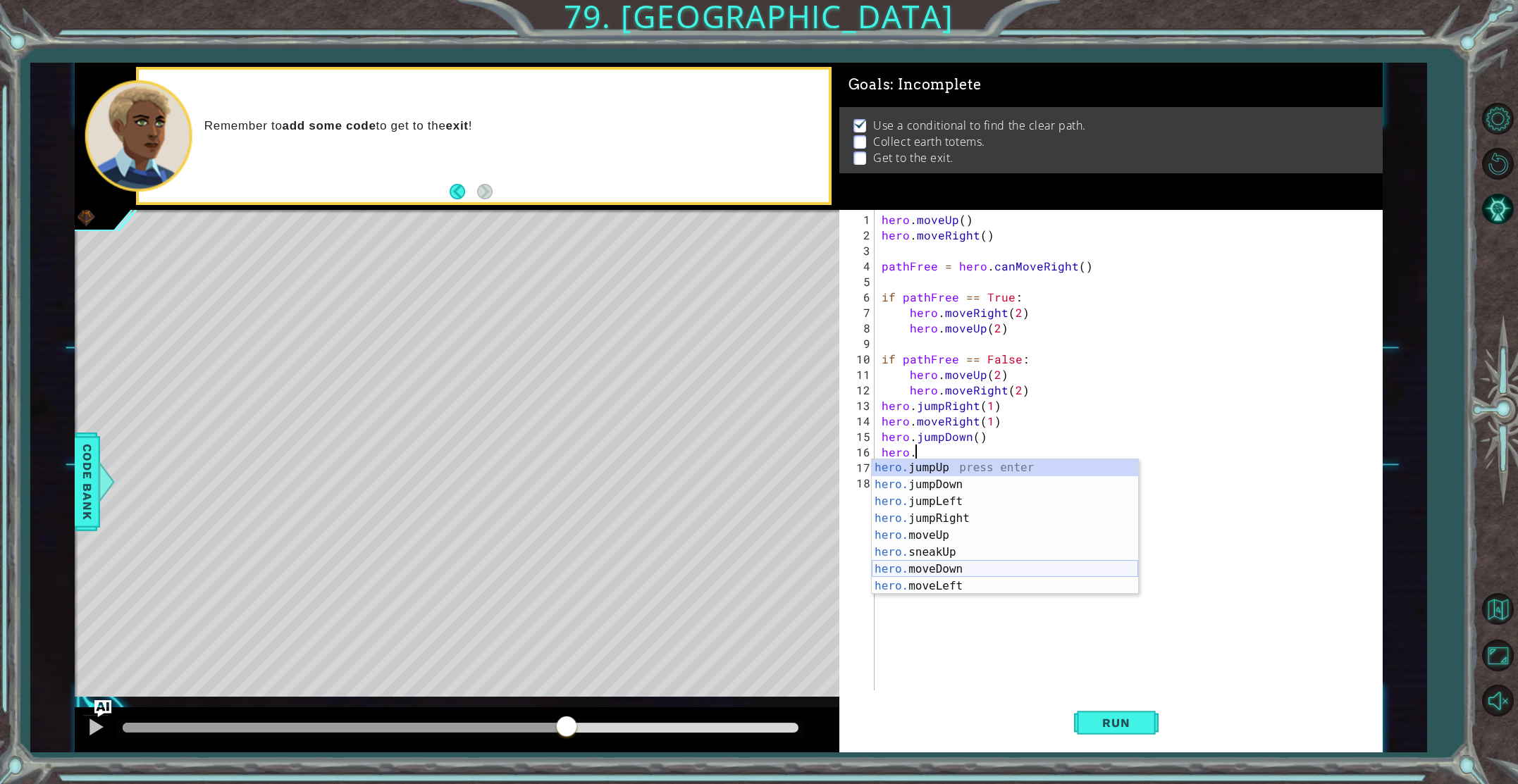
click at [954, 564] on div "hero. jumpUp press enter hero. jumpDown press enter hero. jumpLeft press enter …" at bounding box center [1005, 544] width 266 height 169
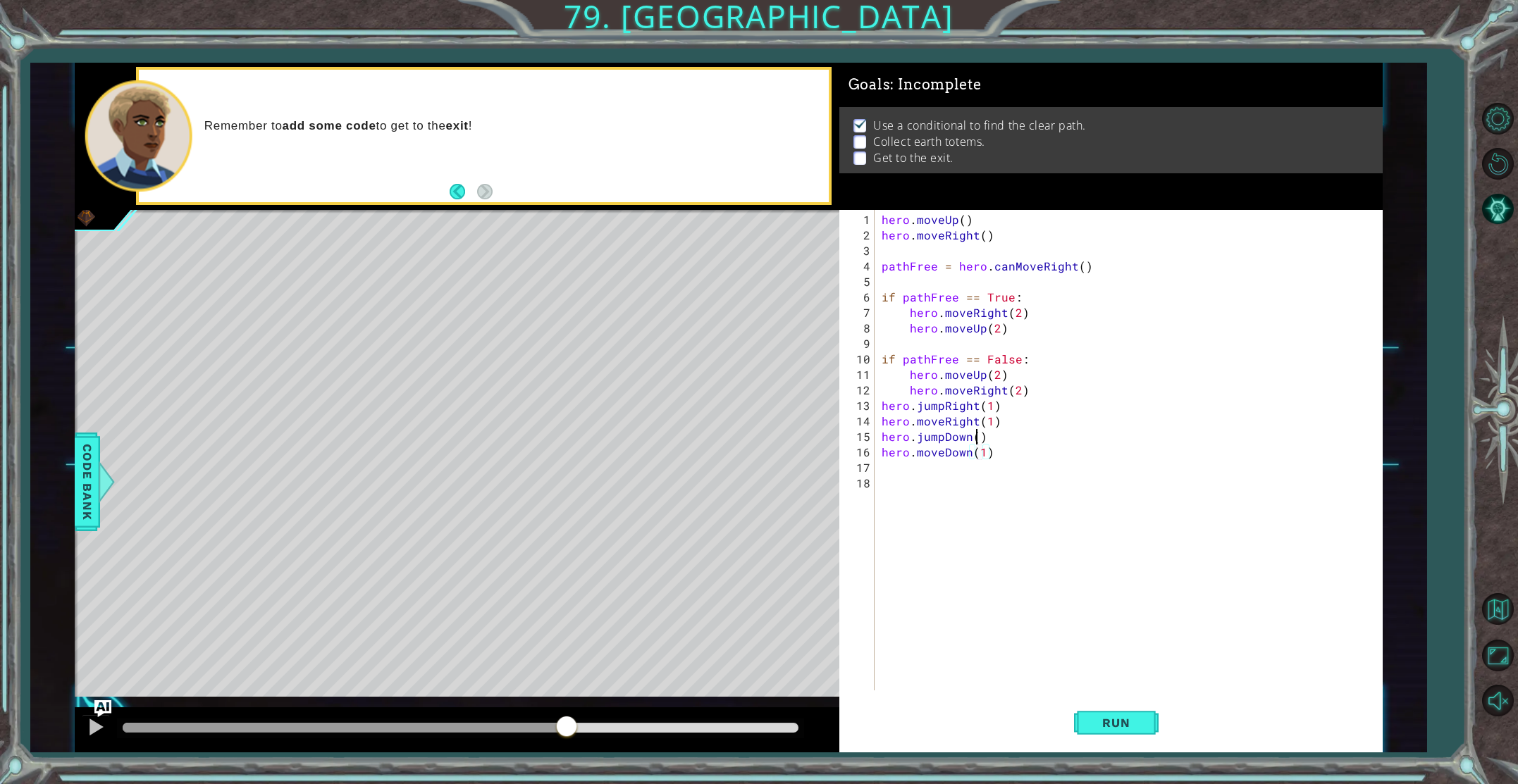
click at [973, 437] on div "hero . moveUp ( ) hero . moveRight ( ) pathFree = hero . canMoveRight ( ) if pa…" at bounding box center [1132, 468] width 506 height 512
type textarea "hero.jumpDown(1)"
click at [1105, 722] on span "Run" at bounding box center [1116, 723] width 56 height 14
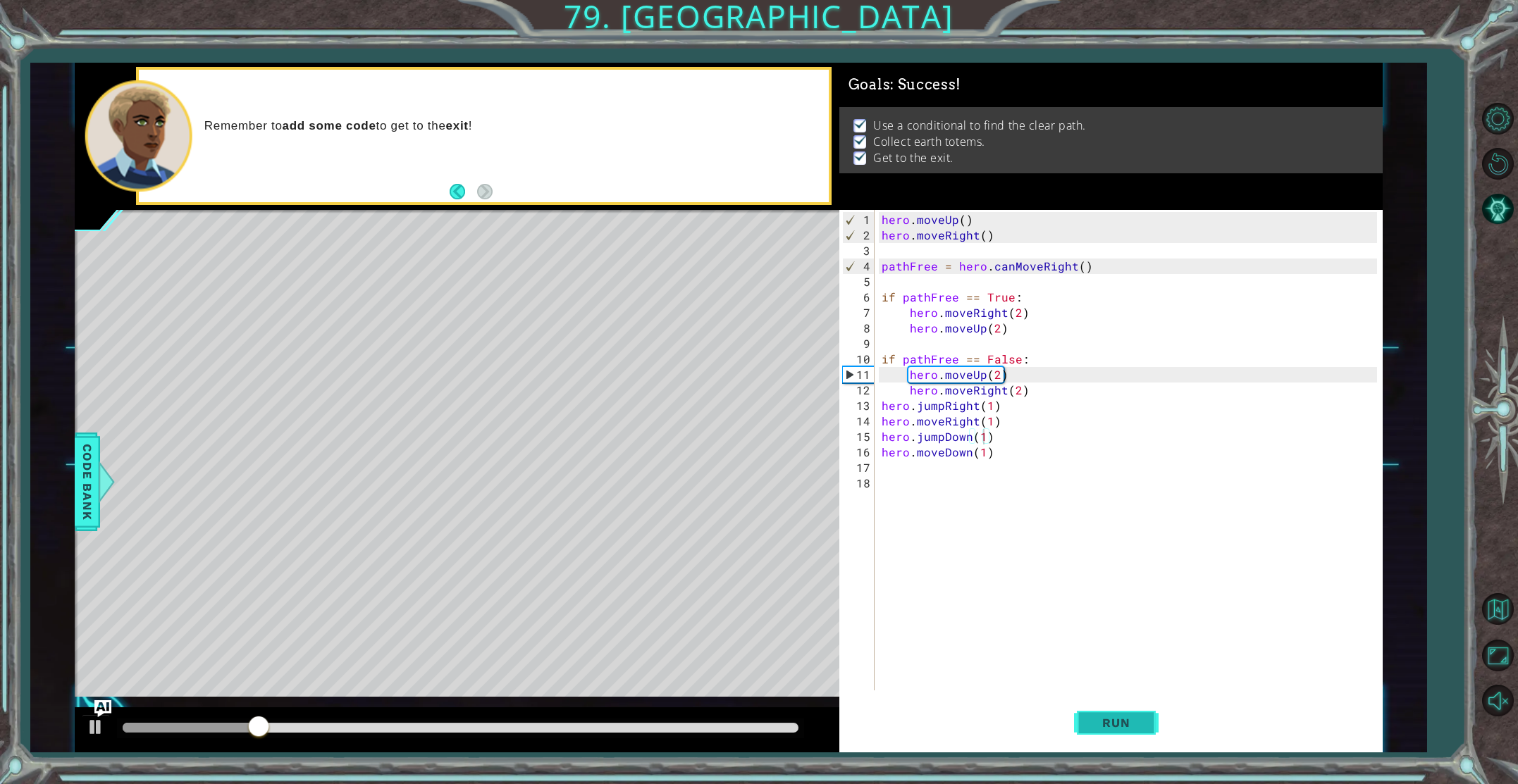
click at [1113, 717] on span "Run" at bounding box center [1116, 723] width 56 height 14
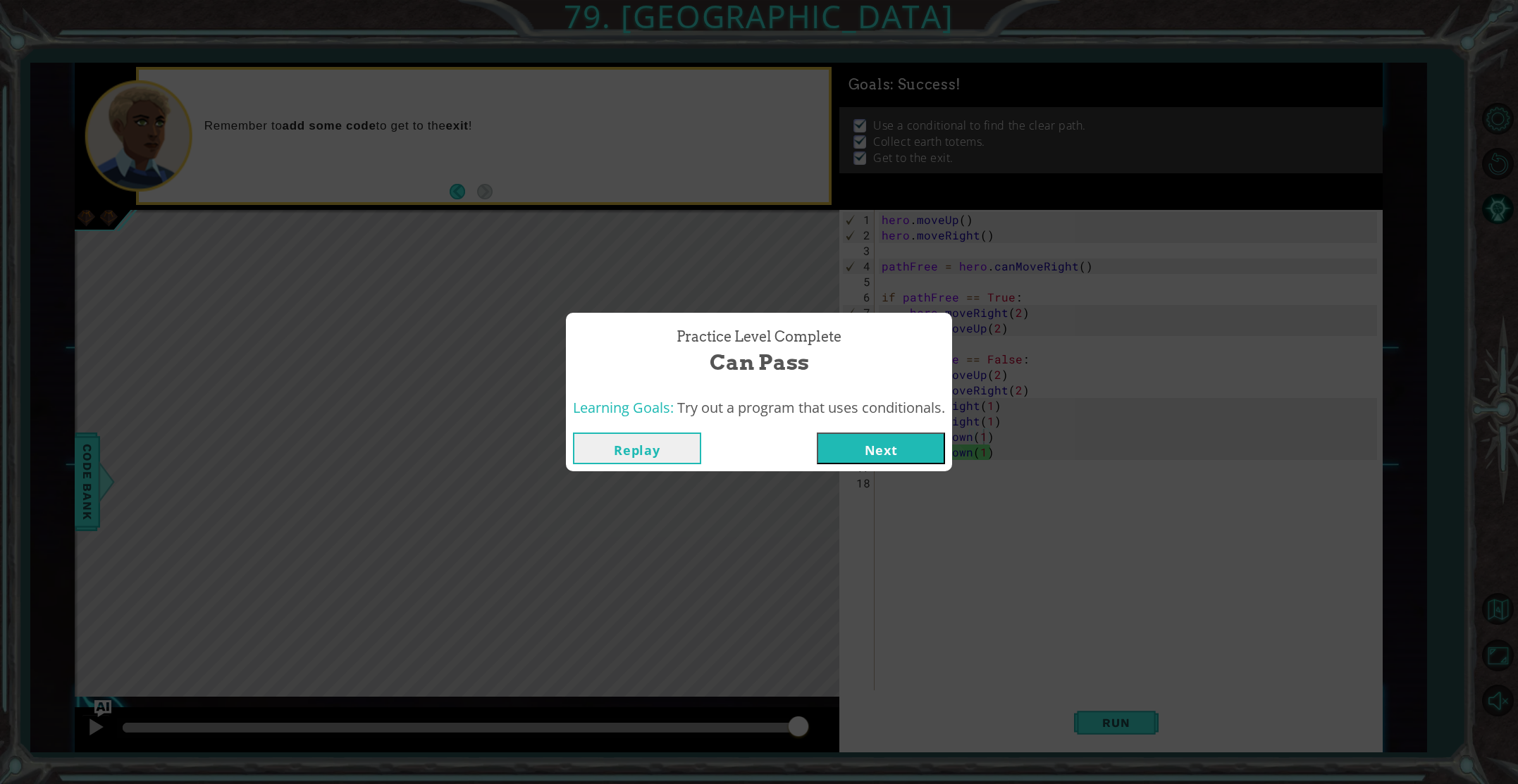
click at [863, 445] on button "Next" at bounding box center [880, 448] width 128 height 32
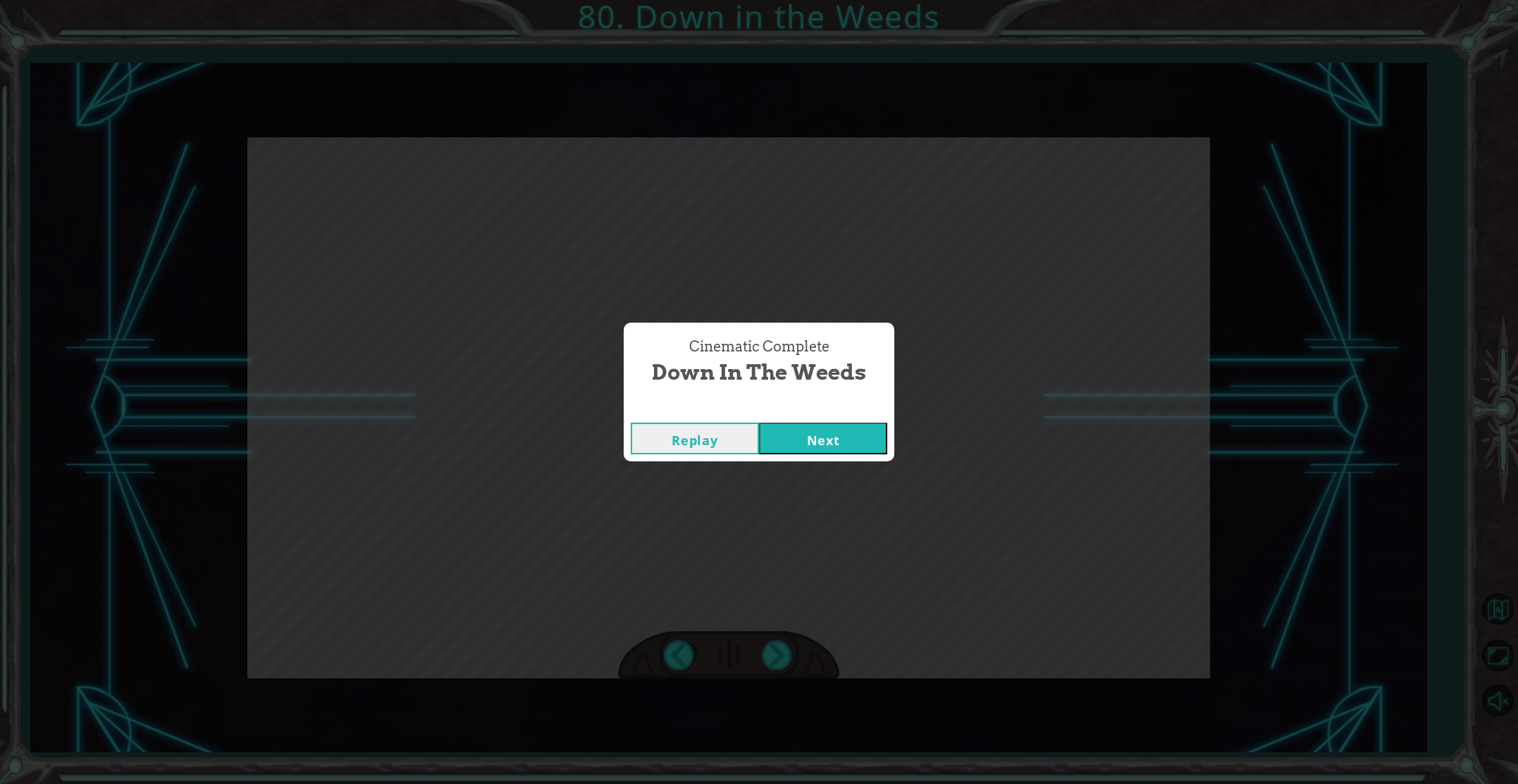
click at [807, 446] on button "Next" at bounding box center [823, 438] width 128 height 32
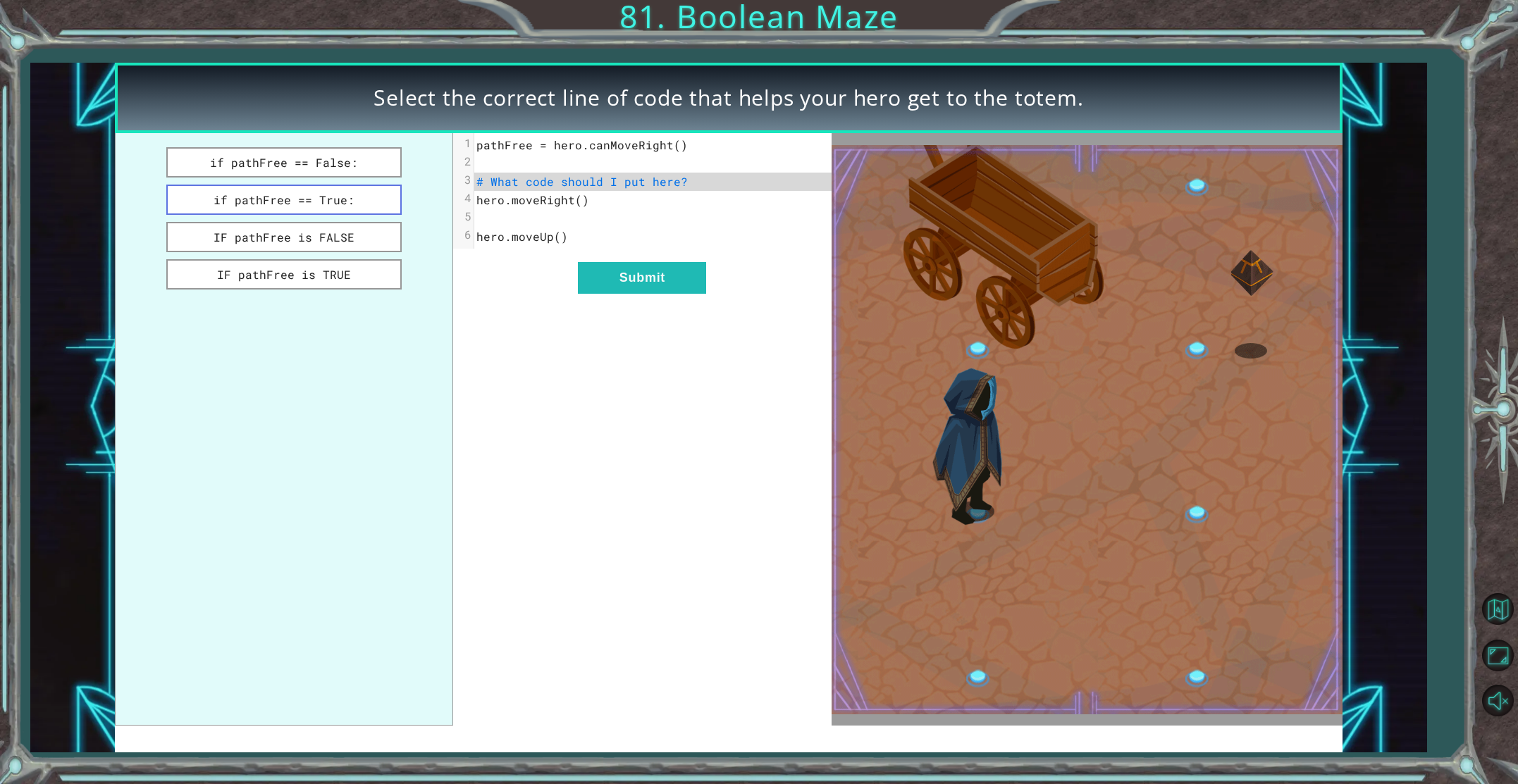
click at [361, 194] on button "if pathFree == True:" at bounding box center [284, 199] width 236 height 30
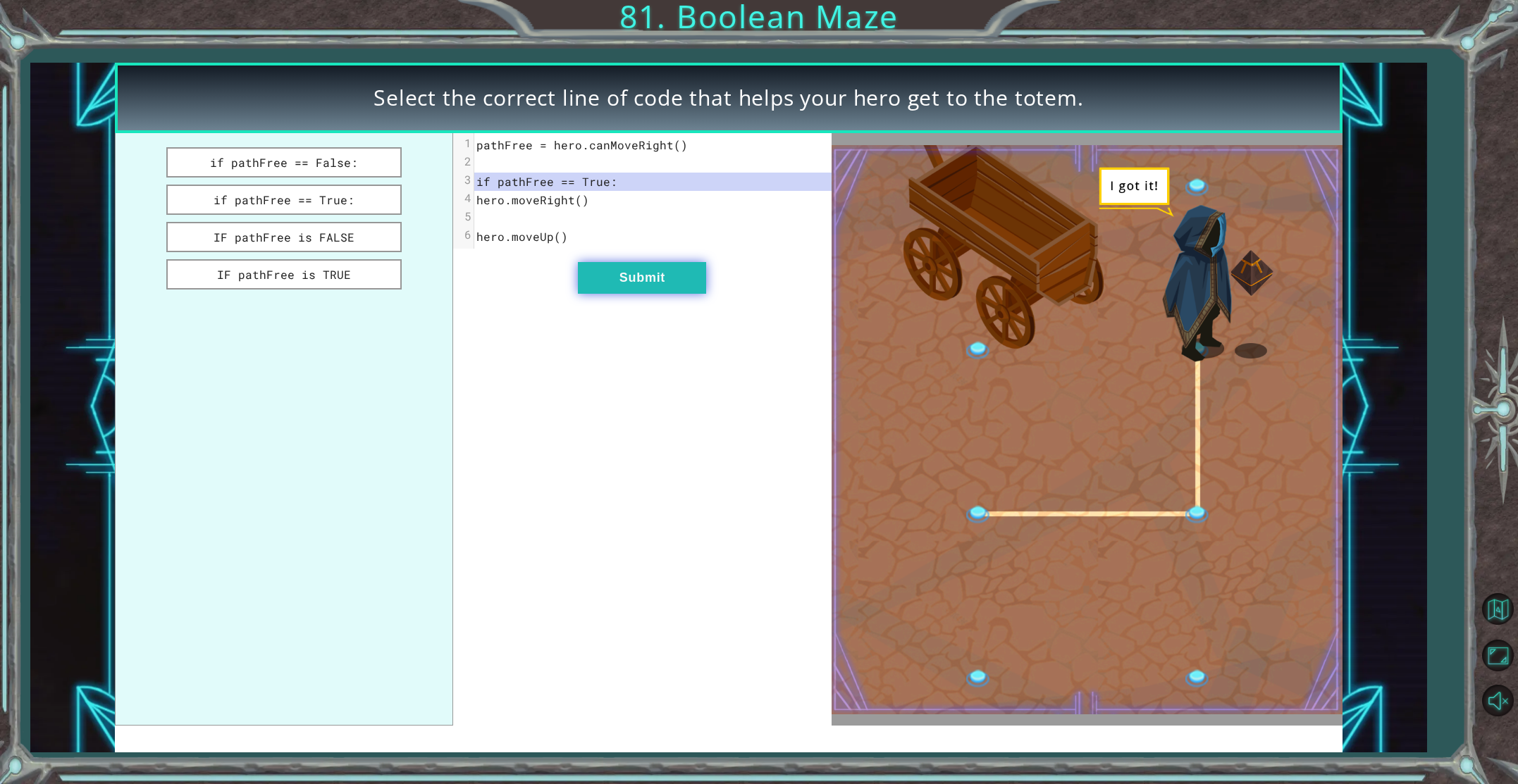
click at [662, 280] on button "Submit" at bounding box center [641, 278] width 128 height 32
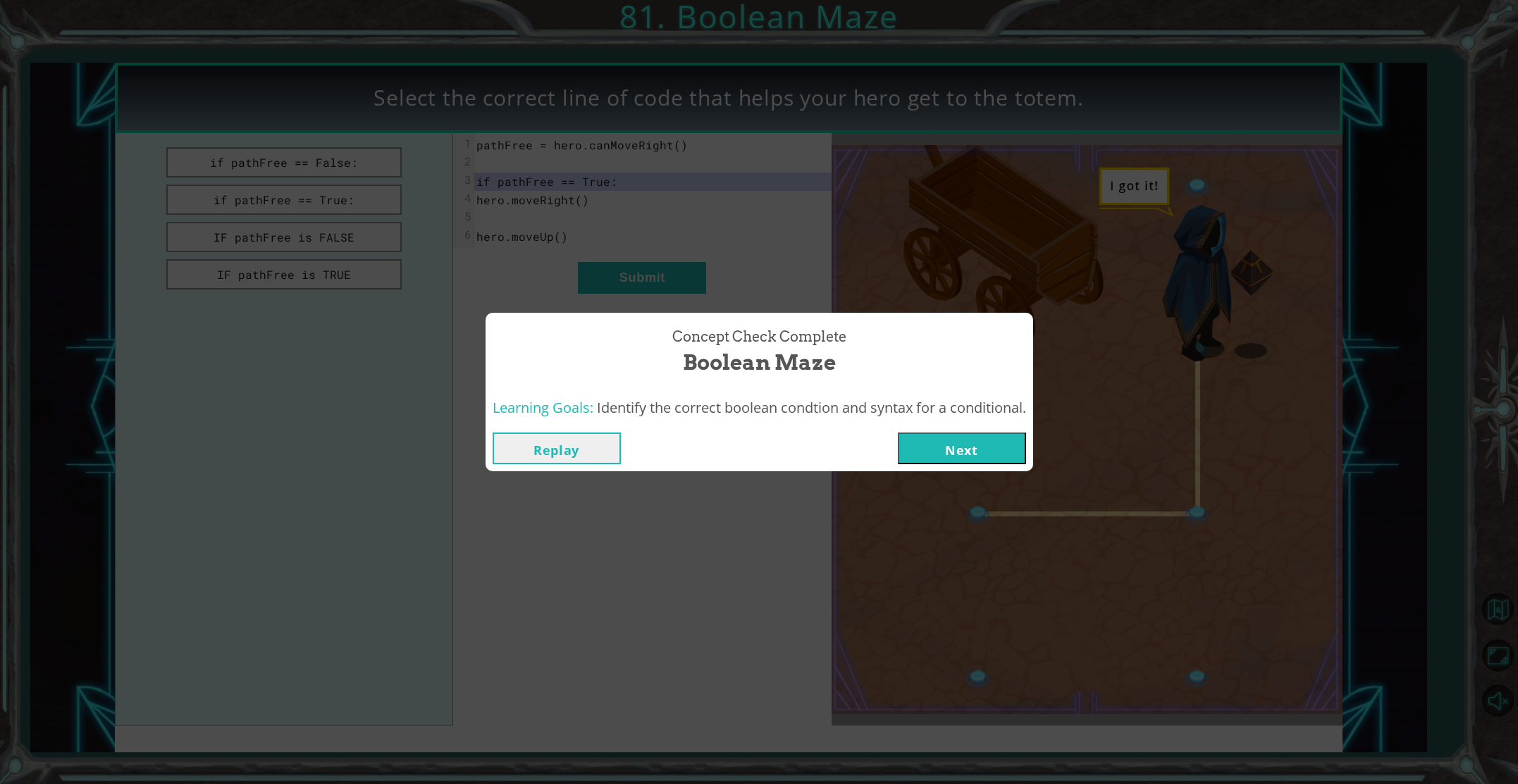
click at [949, 443] on button "Next" at bounding box center [962, 448] width 128 height 32
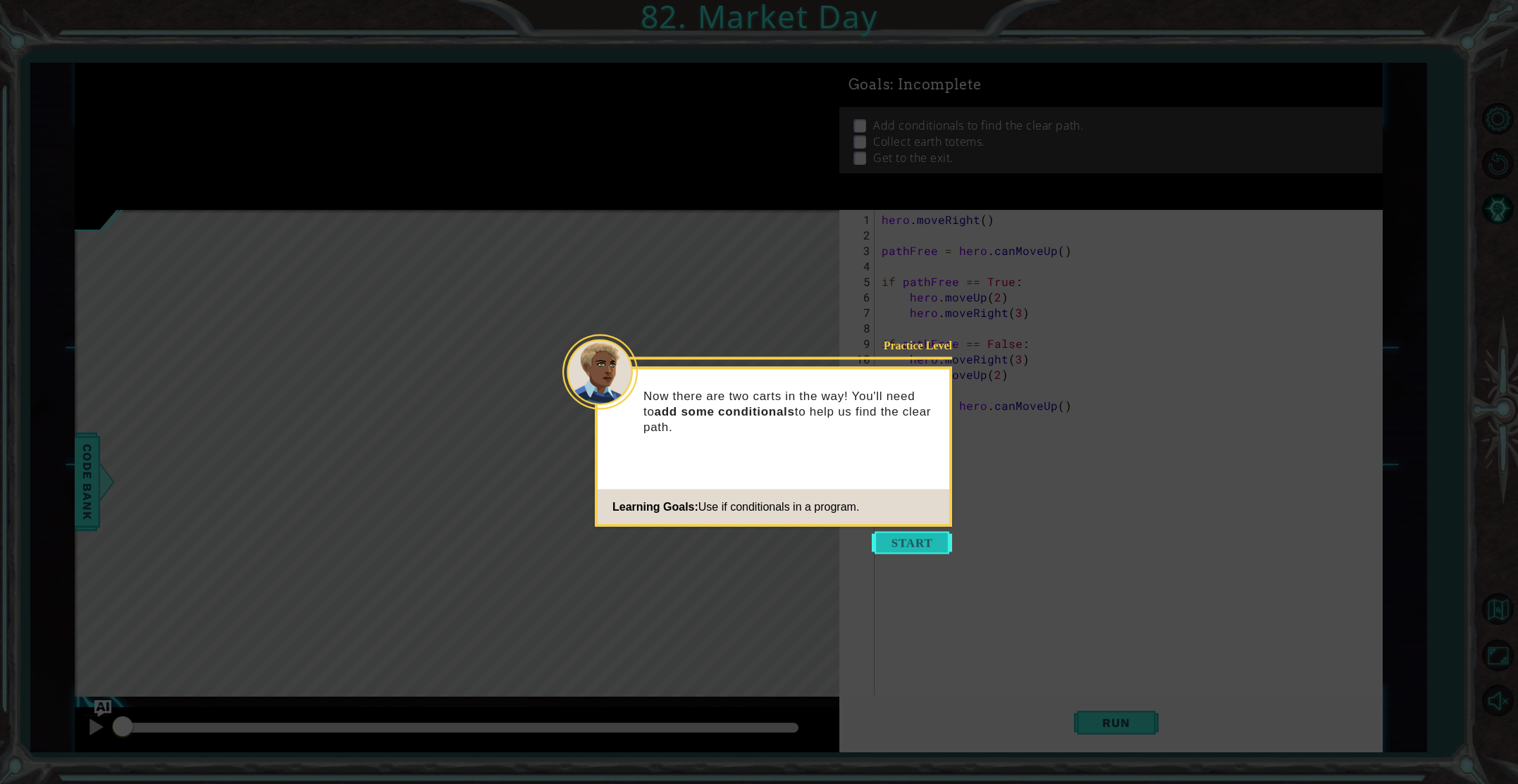
click at [915, 537] on button "Start" at bounding box center [912, 543] width 81 height 22
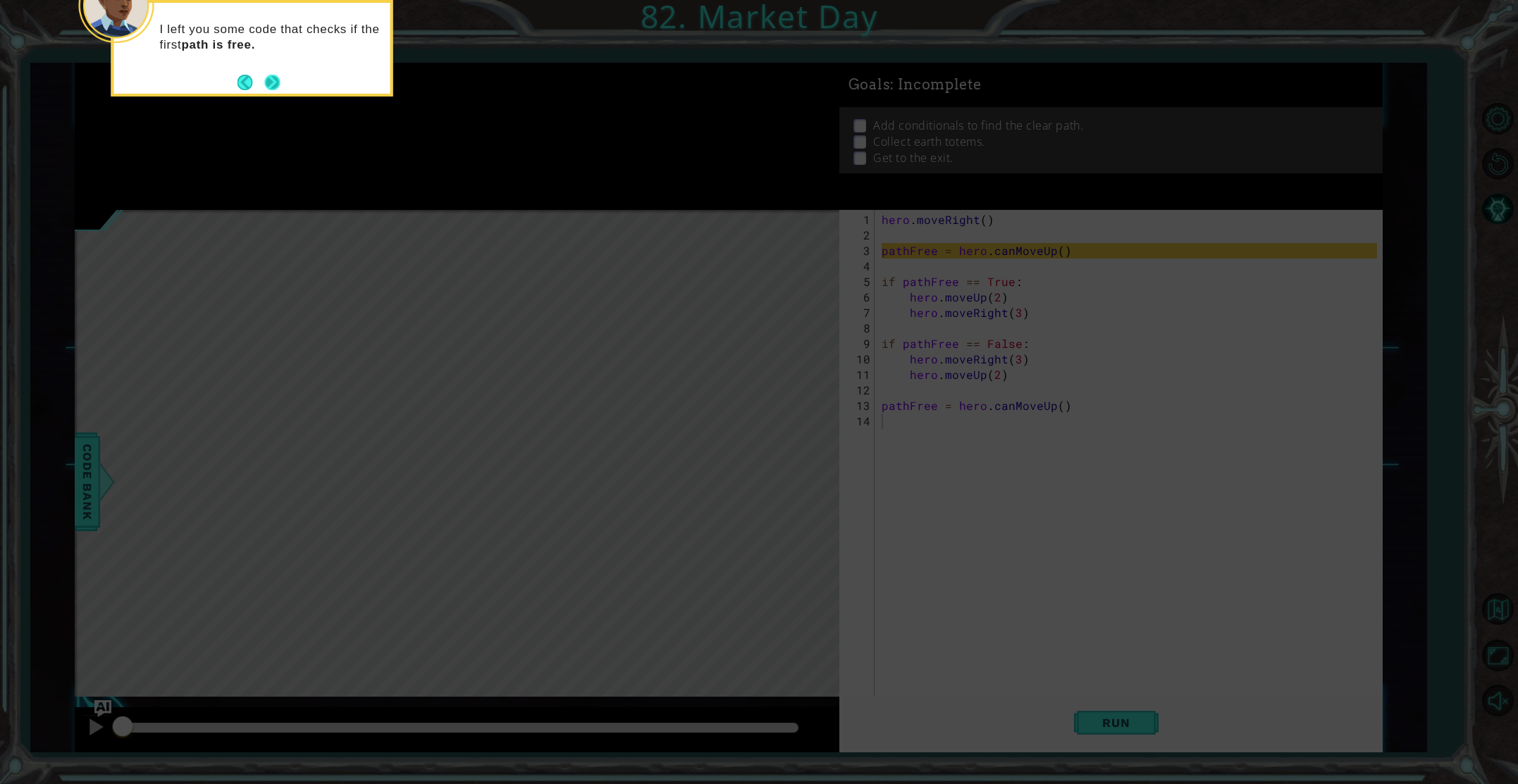
click at [265, 78] on button "Next" at bounding box center [272, 82] width 25 height 25
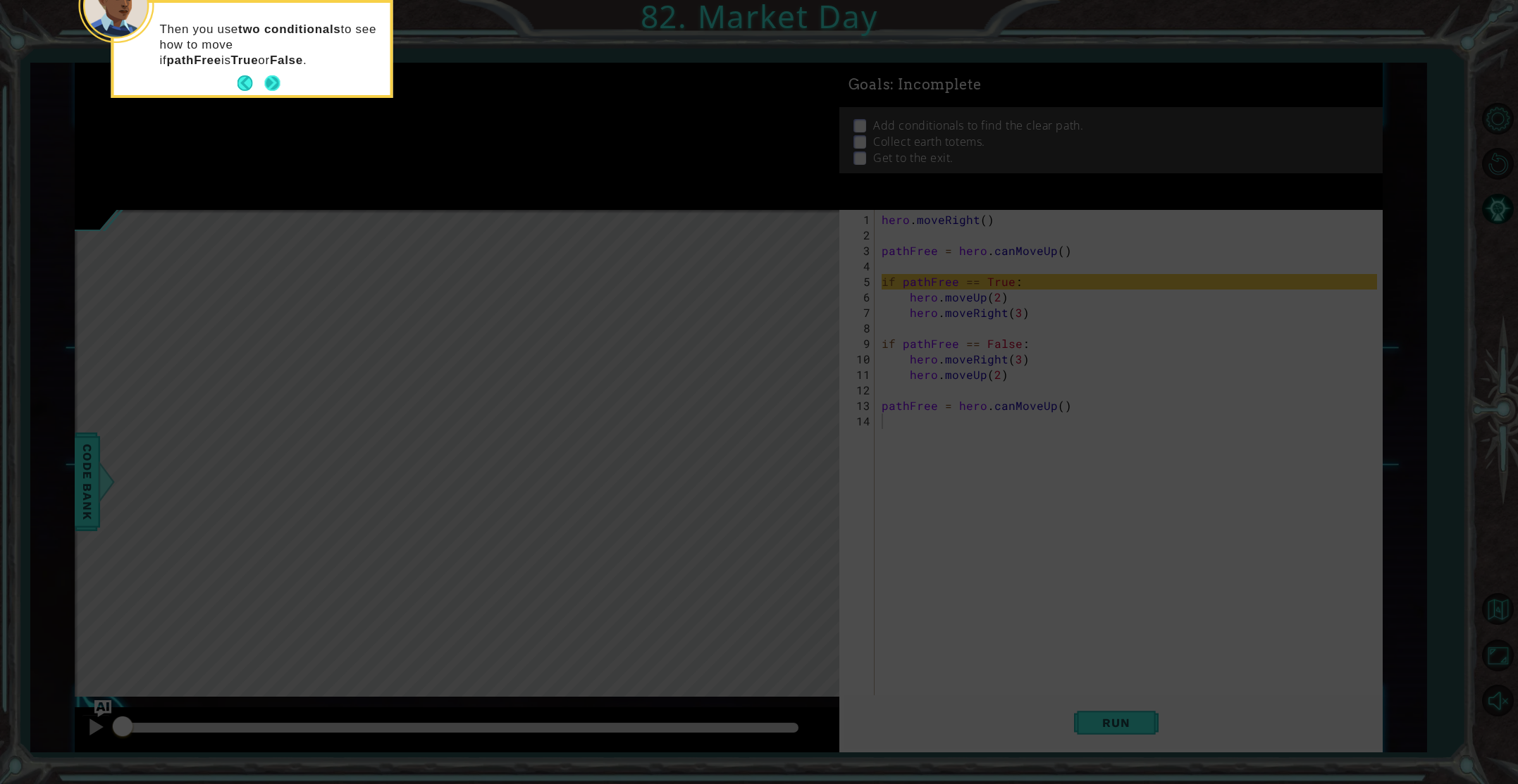
click at [269, 83] on button "Next" at bounding box center [272, 83] width 19 height 19
click at [269, 83] on button "Next" at bounding box center [272, 83] width 18 height 18
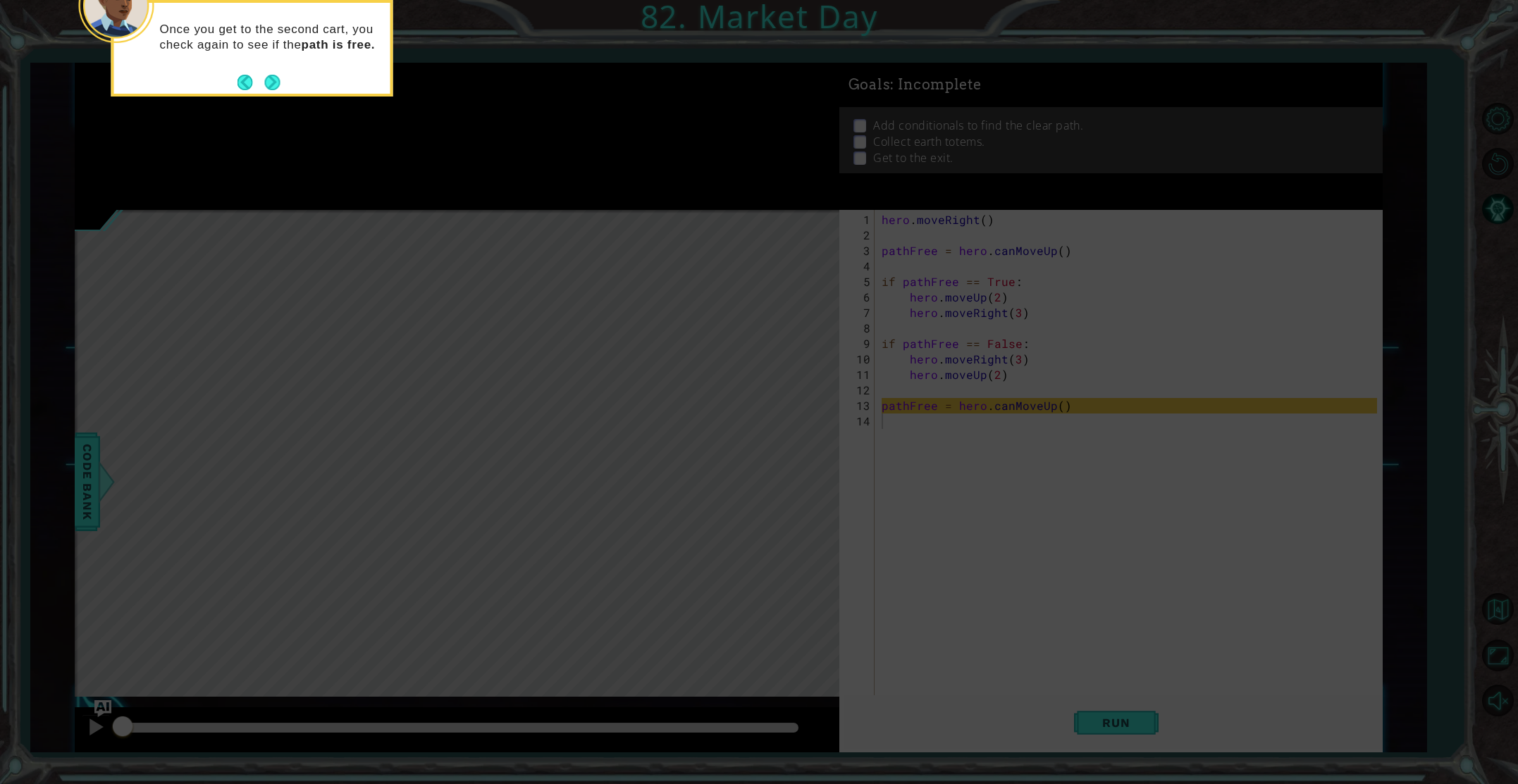
click at [269, 83] on button "Next" at bounding box center [272, 82] width 23 height 23
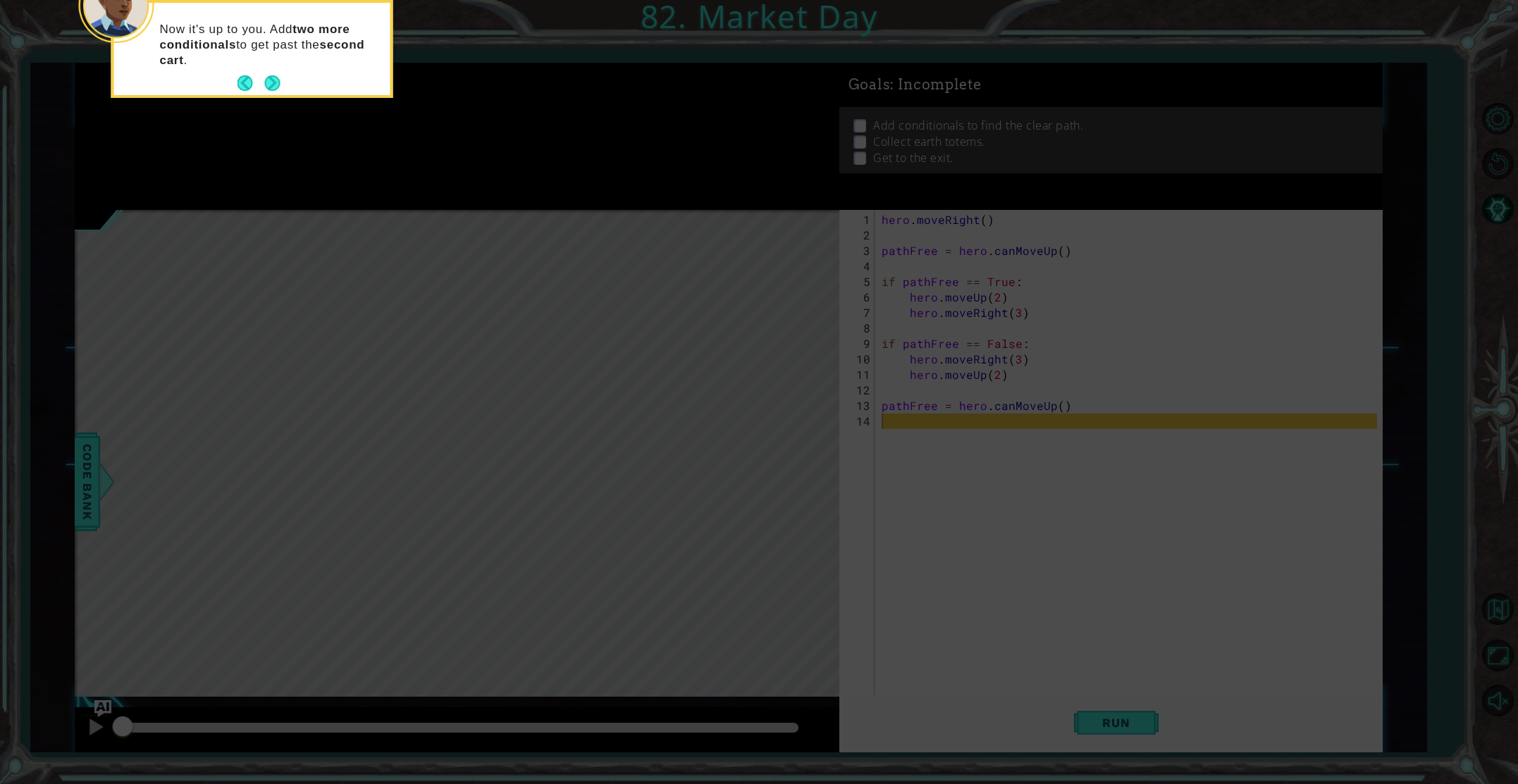
click at [269, 83] on button "Next" at bounding box center [271, 83] width 19 height 19
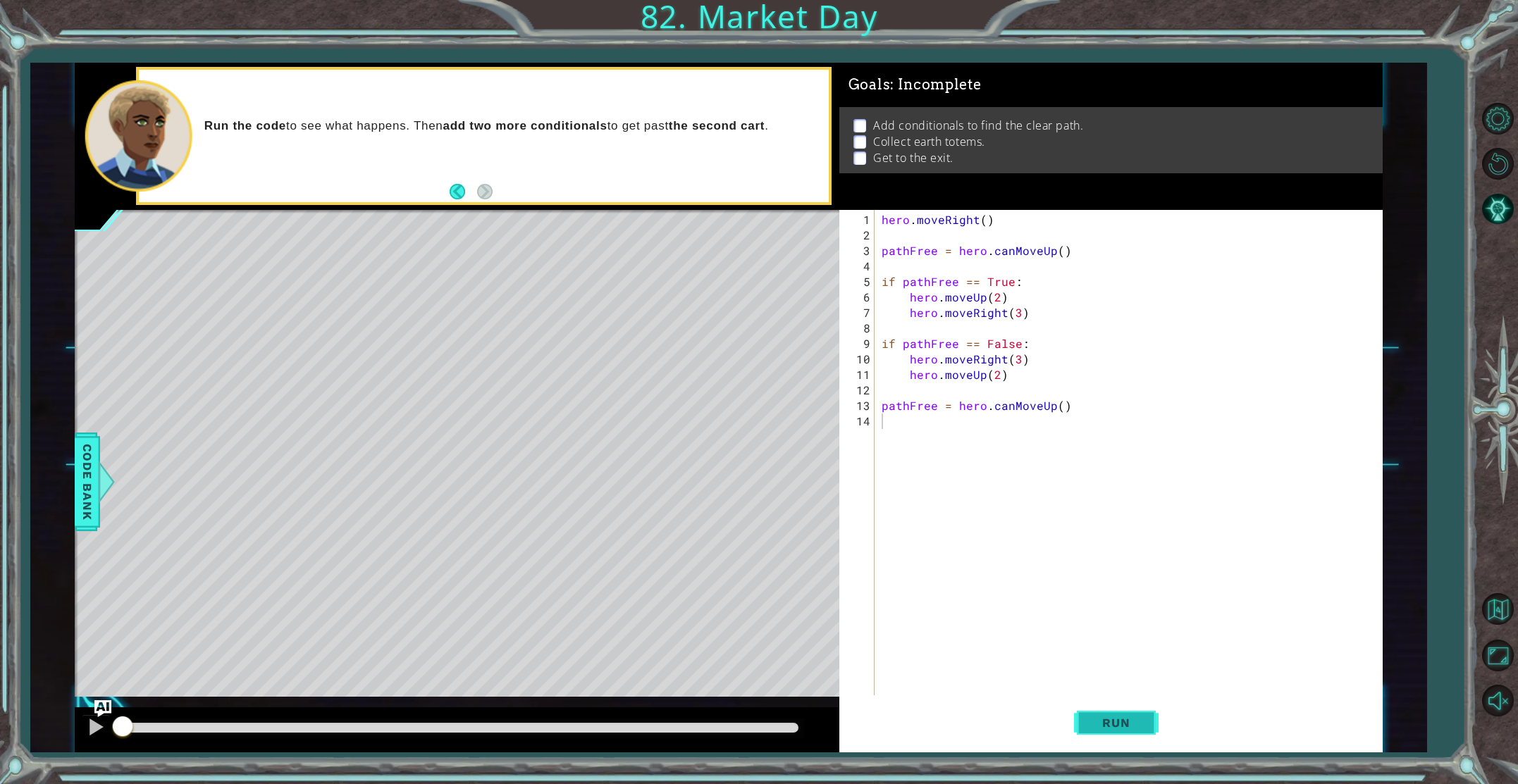
click at [1111, 729] on span "Run" at bounding box center [1116, 723] width 56 height 14
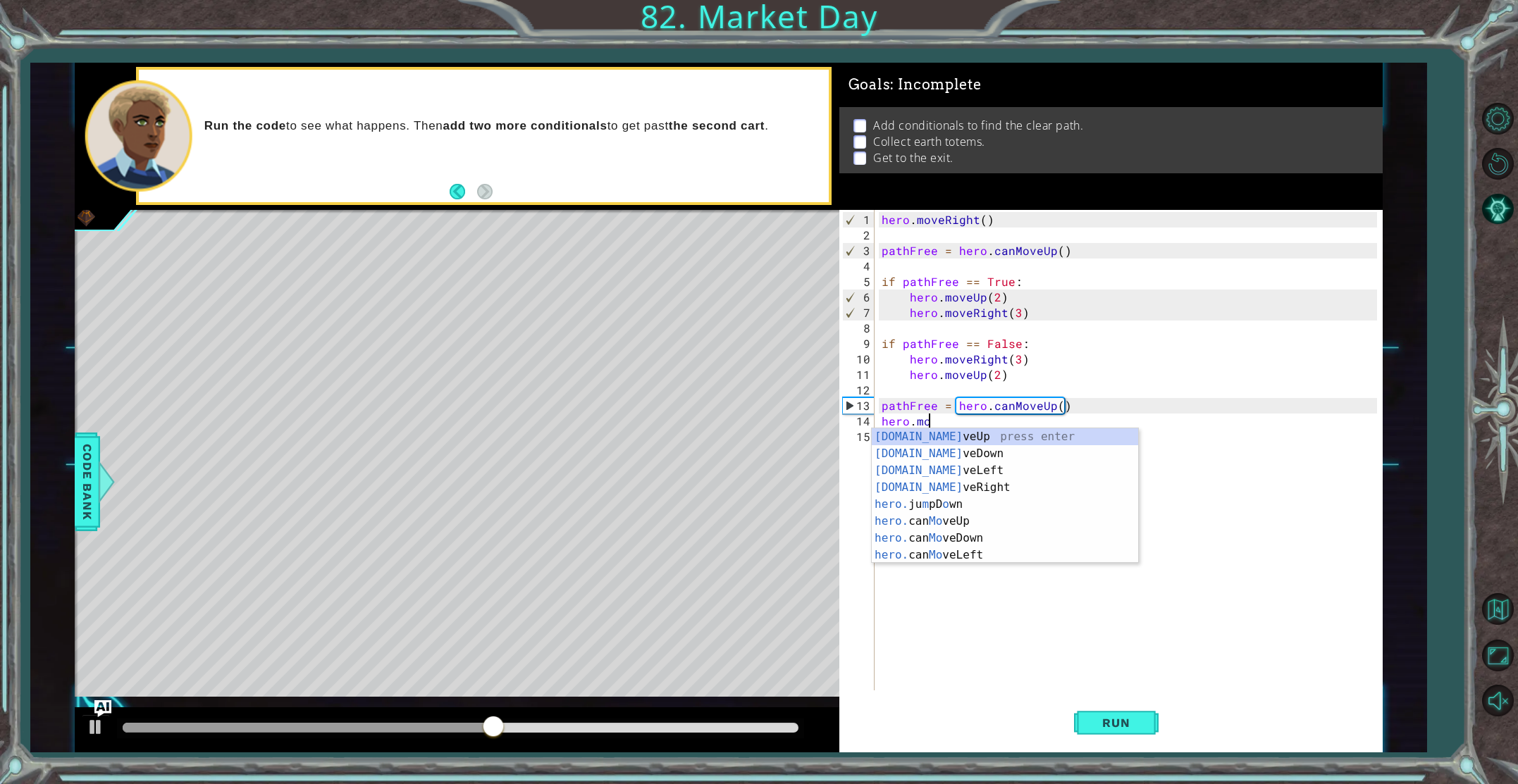
scroll to position [0, 2]
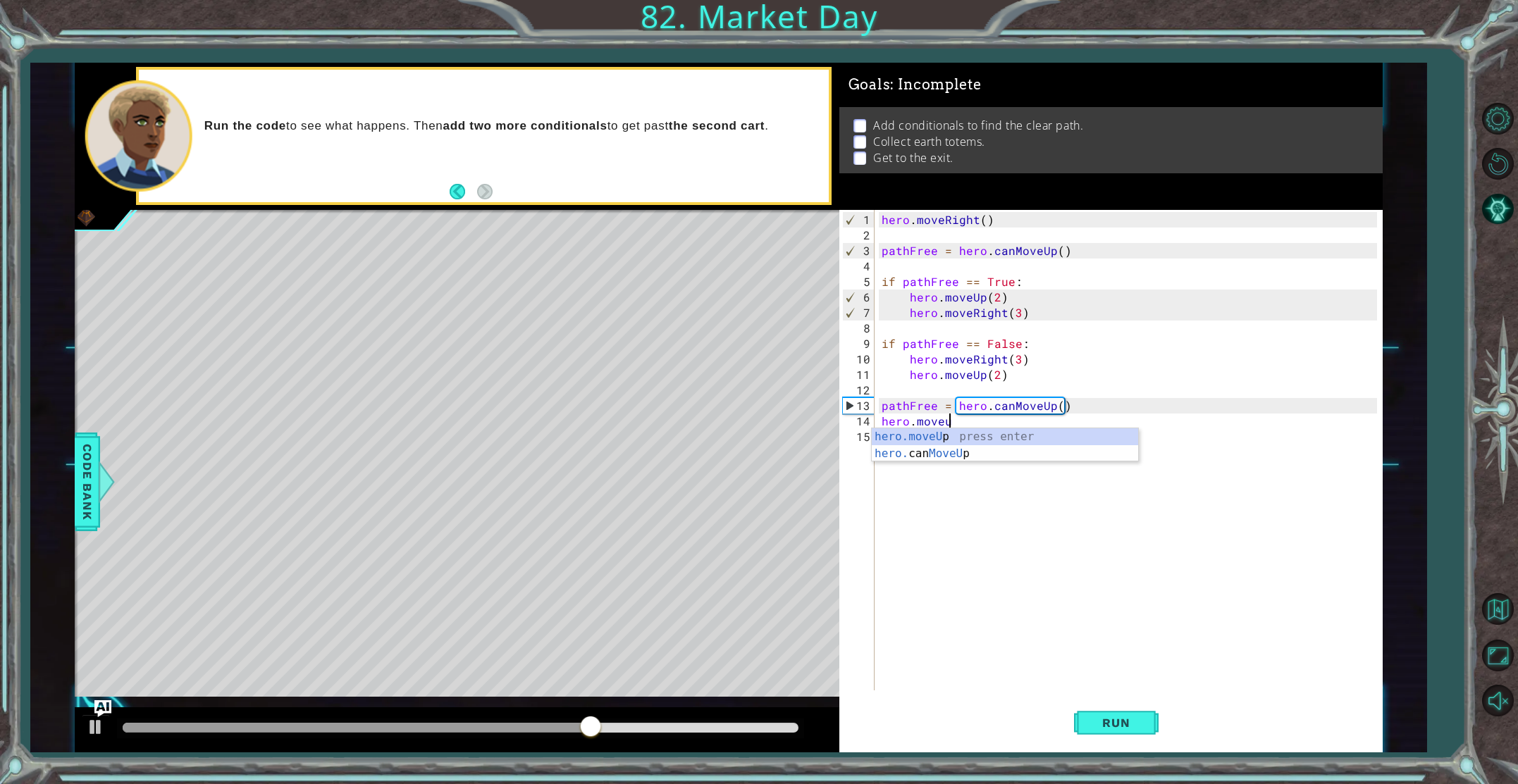
type textarea "hero.moveup"
click at [950, 459] on div "hero.moveUp press enter hero. can MoveUp press enter" at bounding box center [1005, 462] width 266 height 67
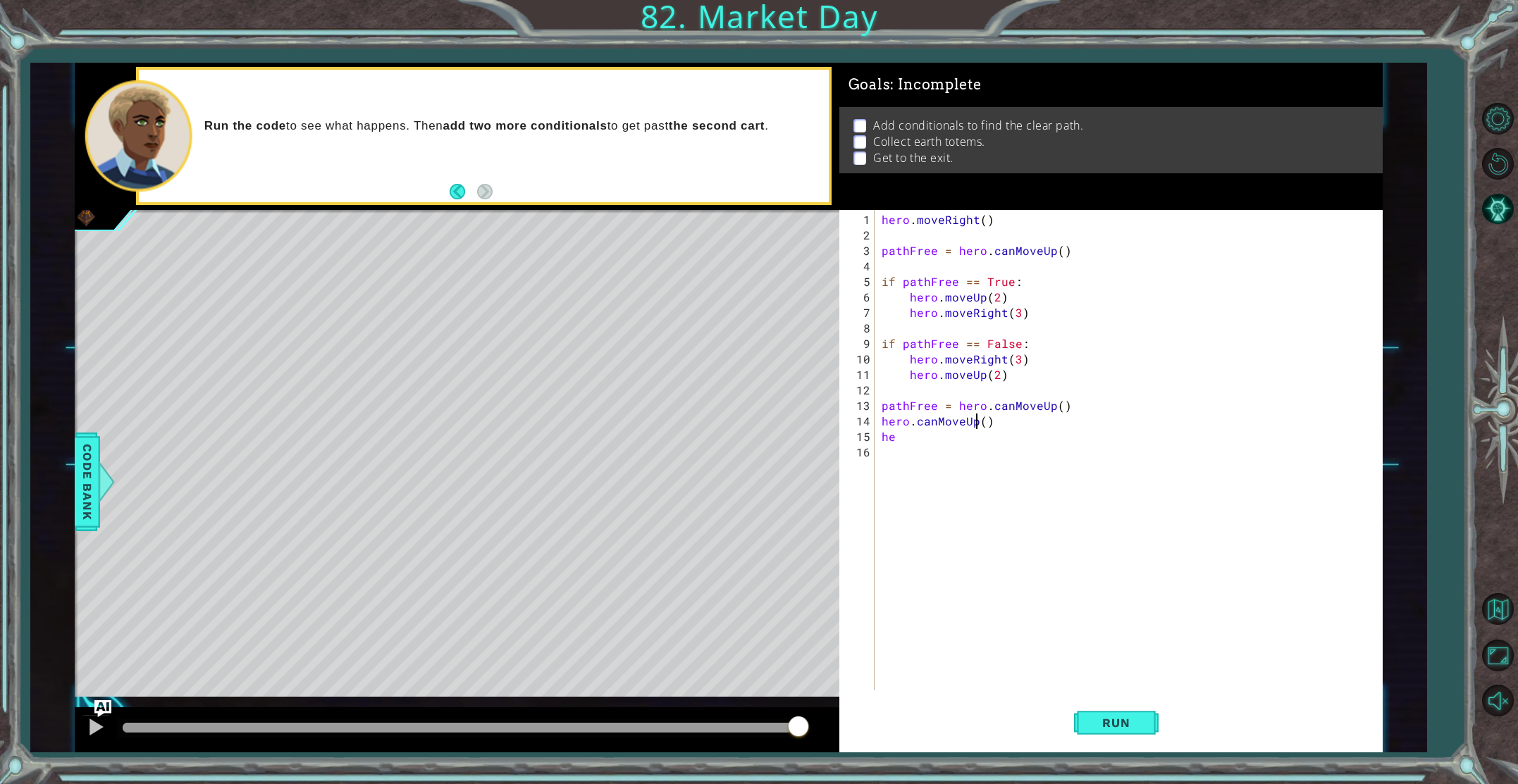
click at [980, 419] on div "hero . moveRight ( ) pathFree = hero . canMoveUp ( ) if pathFree == True : hero…" at bounding box center [1132, 468] width 506 height 512
click at [982, 421] on div "hero . moveRight ( ) pathFree = hero . canMoveUp ( ) if pathFree == True : hero…" at bounding box center [1132, 468] width 506 height 512
drag, startPoint x: 918, startPoint y: 422, endPoint x: 974, endPoint y: 420, distance: 56.0
click at [974, 420] on div "hero . moveRight ( ) pathFree = hero . canMoveUp ( ) if pathFree == True : hero…" at bounding box center [1132, 468] width 506 height 512
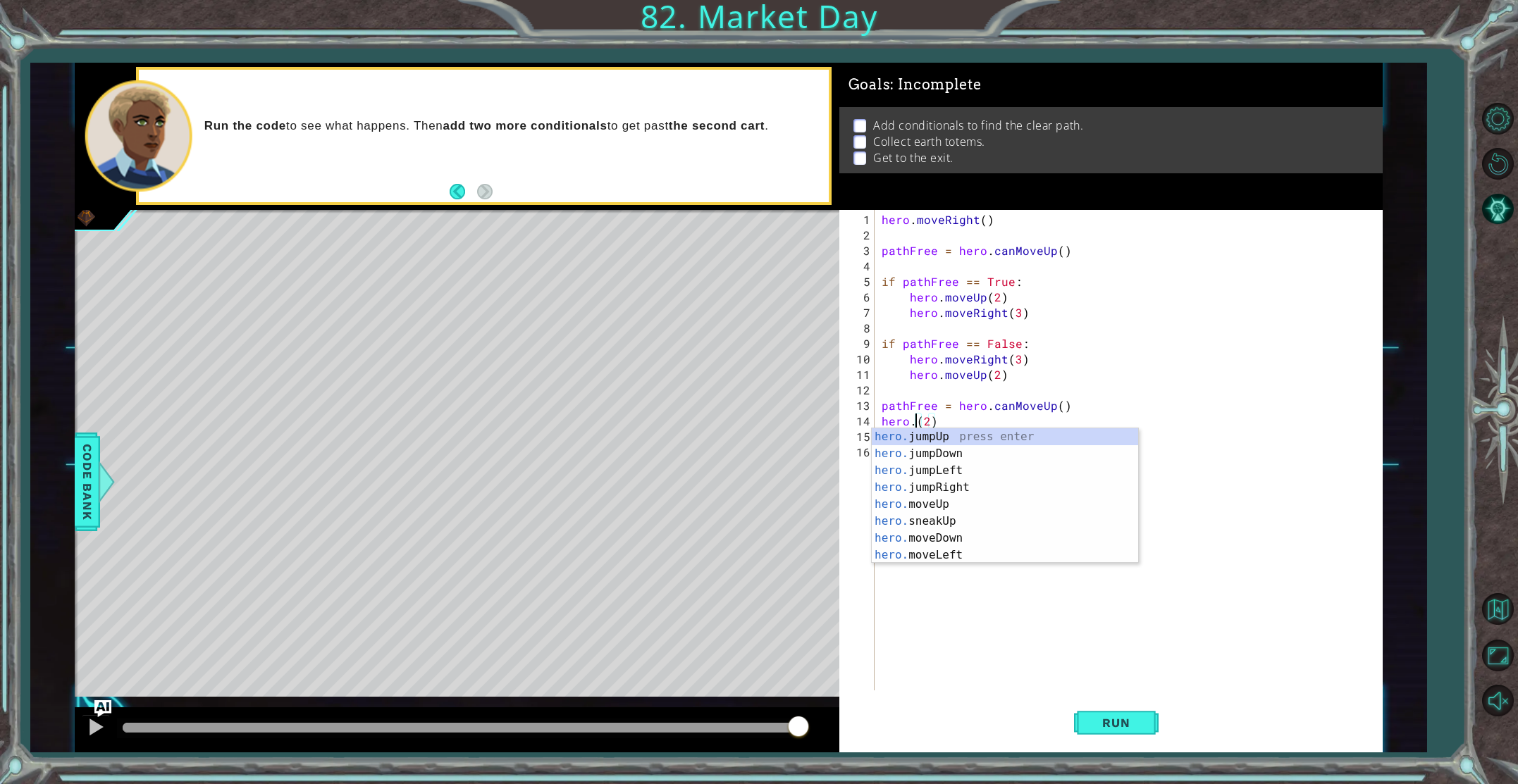
scroll to position [0, 2]
click at [968, 434] on div "hero.c anMoveUp press enter hero.c anMoveDown press enter hero.c anMoveLeft pre…" at bounding box center [1005, 488] width 266 height 119
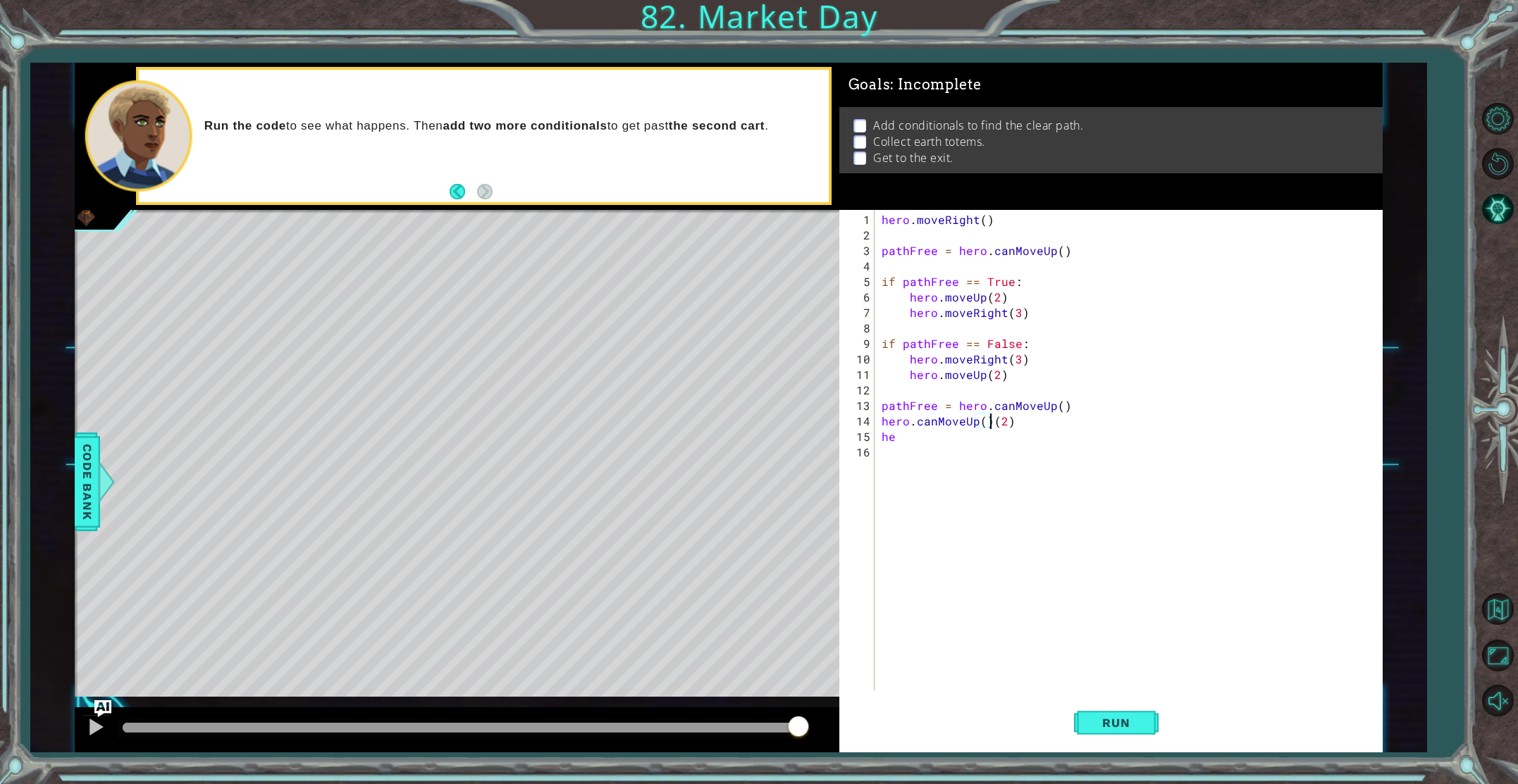
click at [925, 440] on div "hero . moveRight ( ) pathFree = hero . canMoveUp ( ) if pathFree == True : hero…" at bounding box center [1132, 468] width 506 height 512
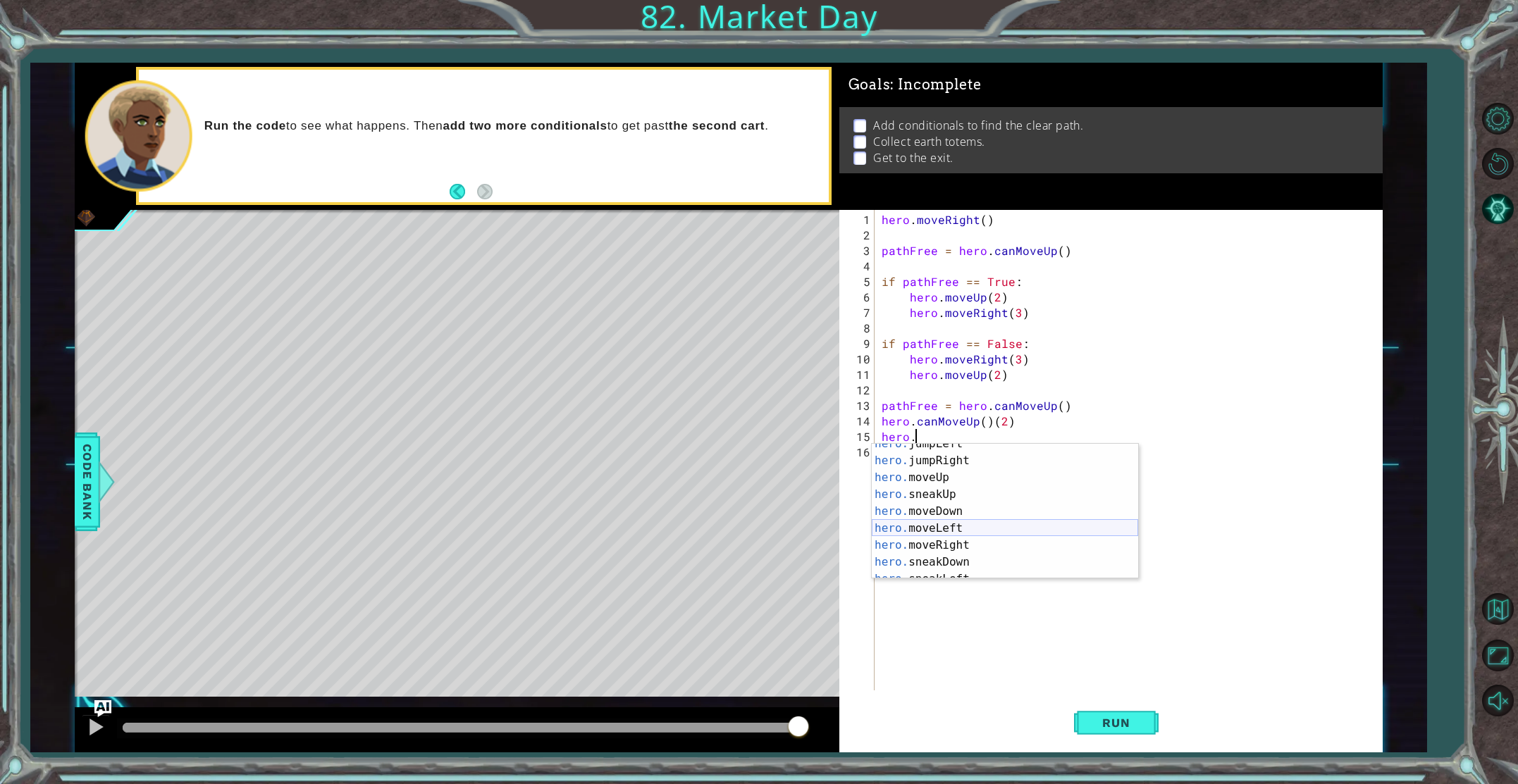
scroll to position [44, 0]
click at [972, 540] on div "hero. jumpLeft press enter hero. jumpRight press enter hero. moveUp press enter…" at bounding box center [1005, 518] width 266 height 169
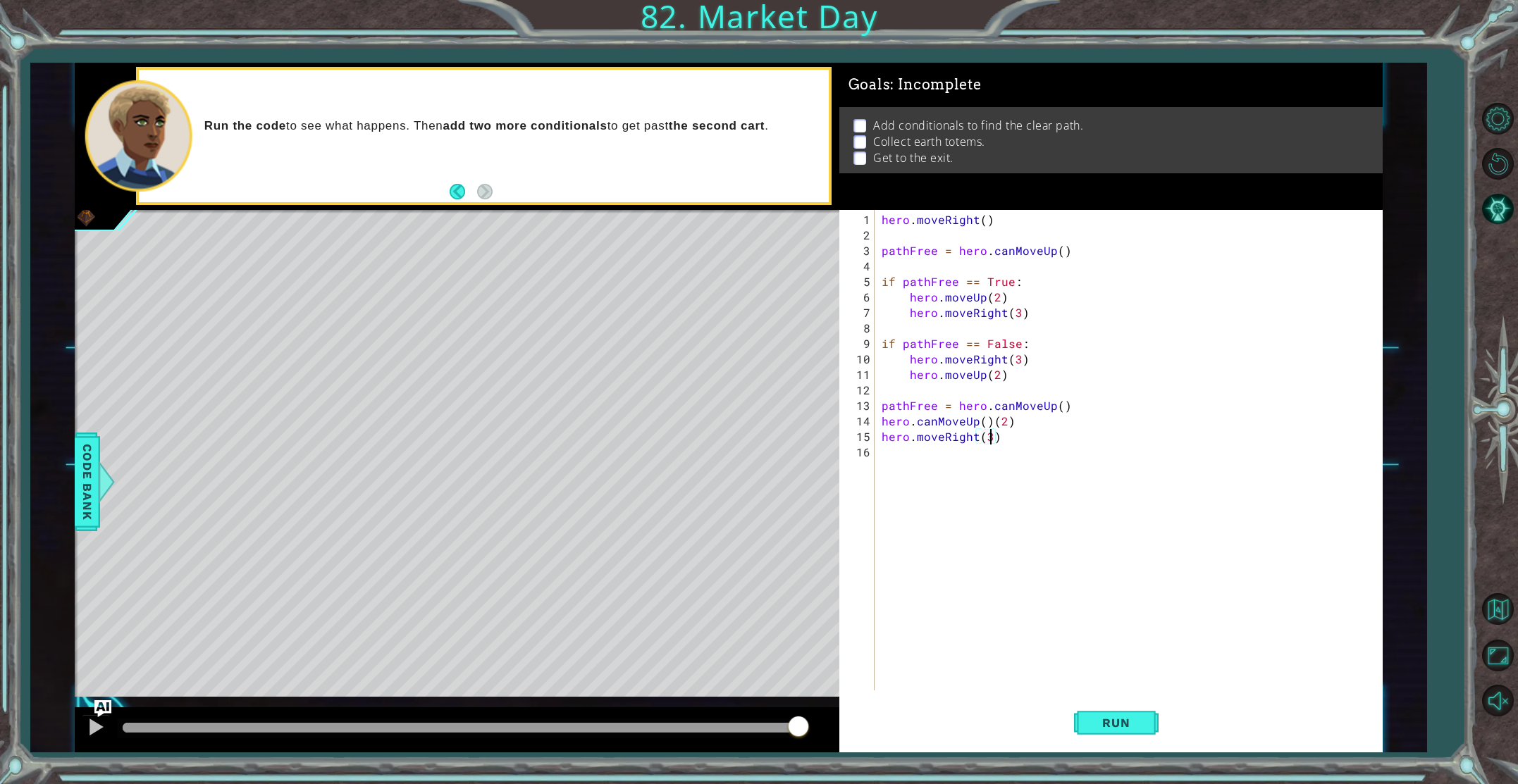
scroll to position [0, 6]
click at [987, 420] on div "hero . moveRight ( ) pathFree = hero . canMoveUp ( ) if pathFree == True : hero…" at bounding box center [1132, 468] width 506 height 512
click at [1150, 718] on button "Run" at bounding box center [1116, 723] width 85 height 54
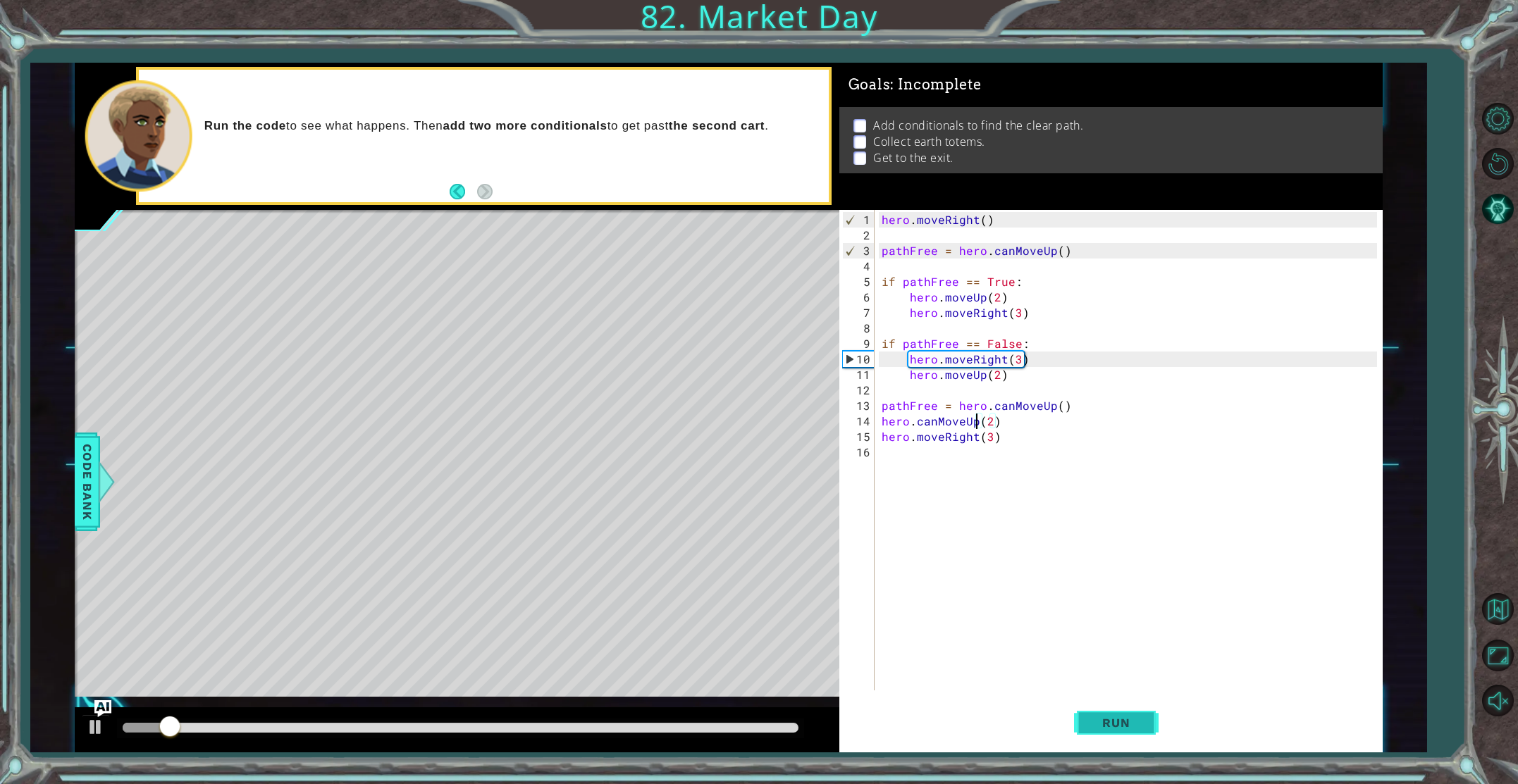
click at [1122, 713] on button "Run" at bounding box center [1116, 723] width 85 height 54
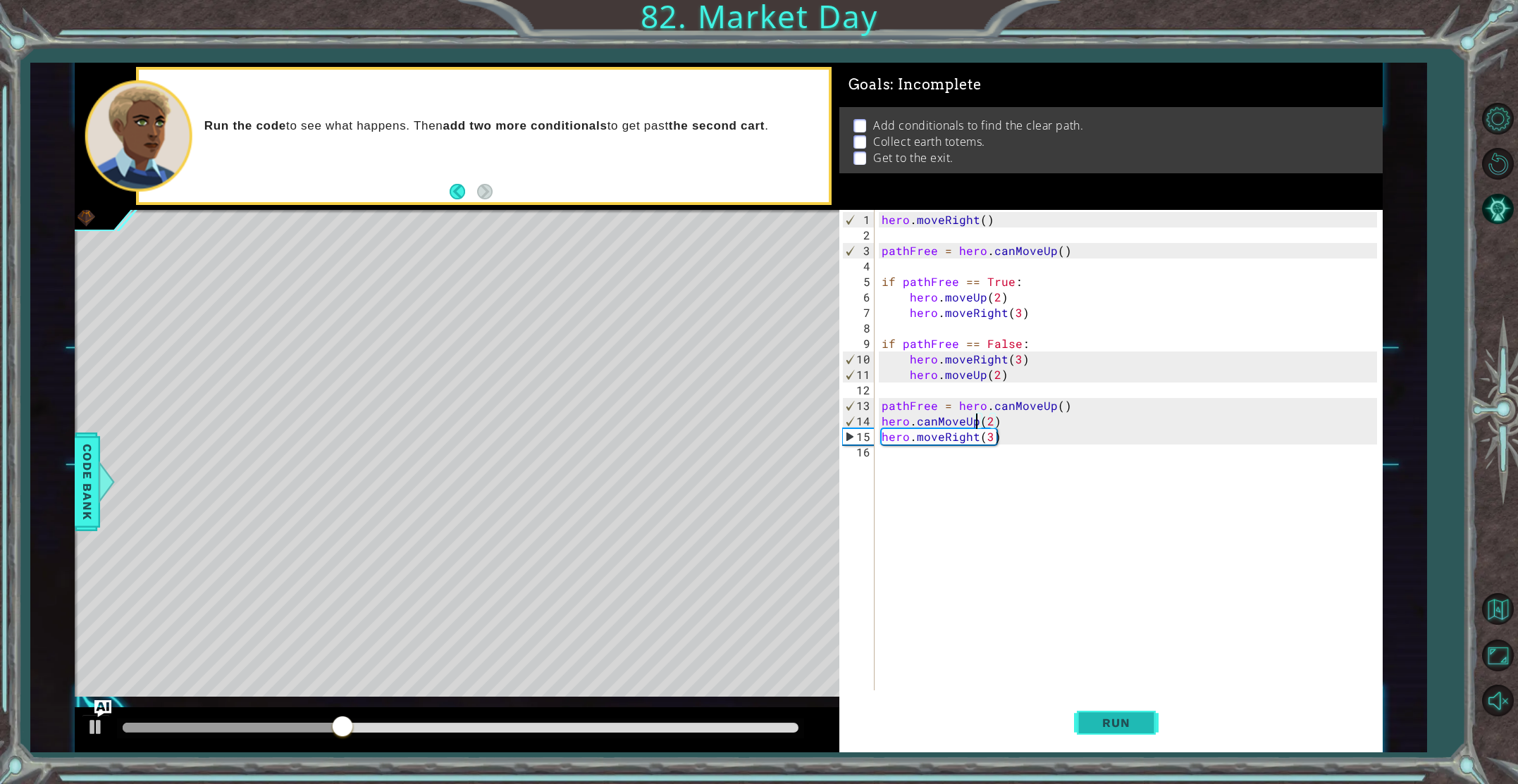
click at [1121, 712] on button "Run" at bounding box center [1116, 723] width 85 height 54
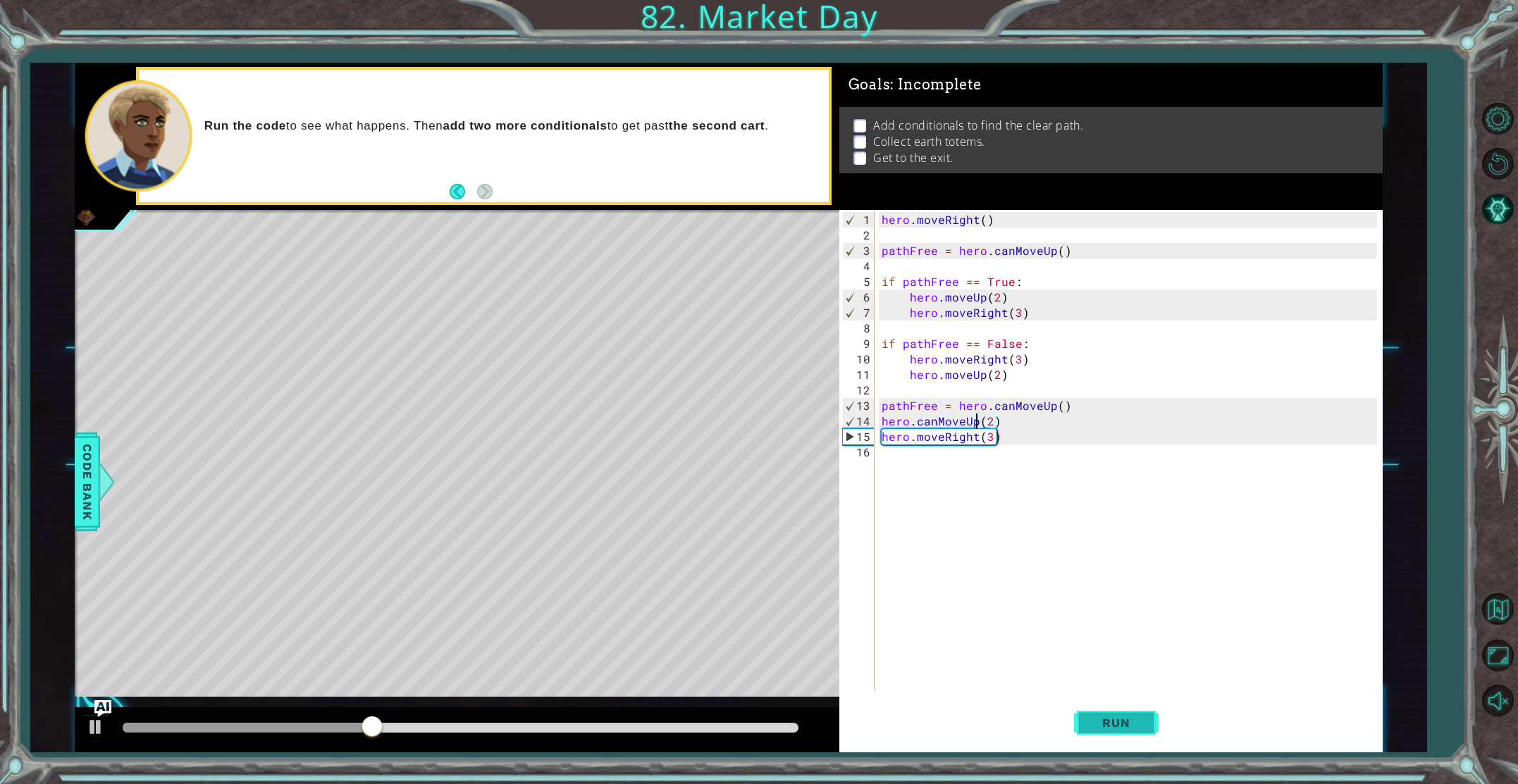
click at [1093, 712] on button "Run" at bounding box center [1116, 723] width 85 height 54
click at [102, 728] on div at bounding box center [96, 727] width 19 height 19
click at [1070, 405] on div "hero . moveRight ( ) pathFree = hero . canMoveUp ( ) if pathFree == True : hero…" at bounding box center [1132, 468] width 506 height 512
type textarea "pathFree = hero.canMoveUp()"
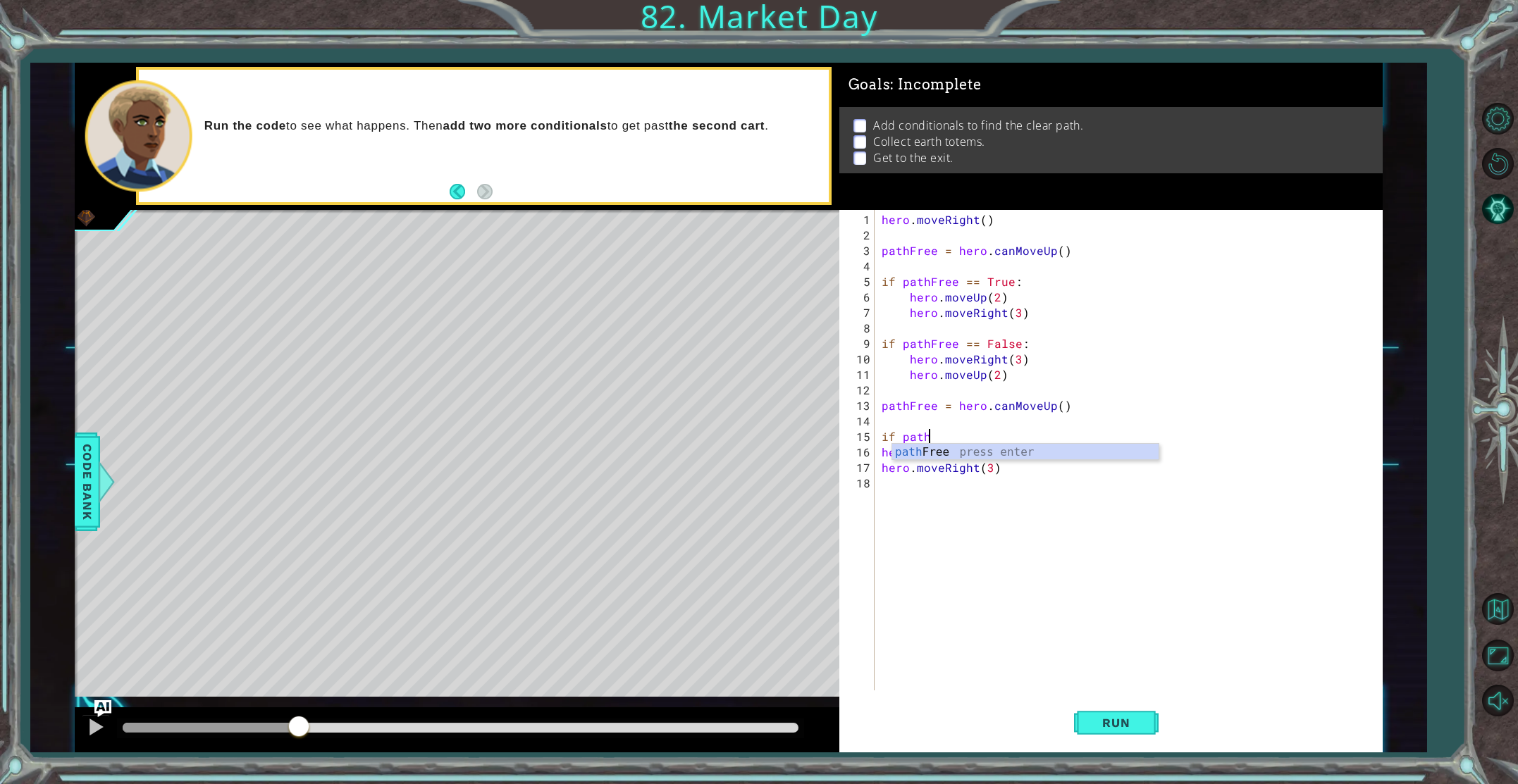
scroll to position [0, 2]
click at [1042, 451] on div "path Free press enter" at bounding box center [1025, 468] width 266 height 50
type textarea "if pathFree == True:"
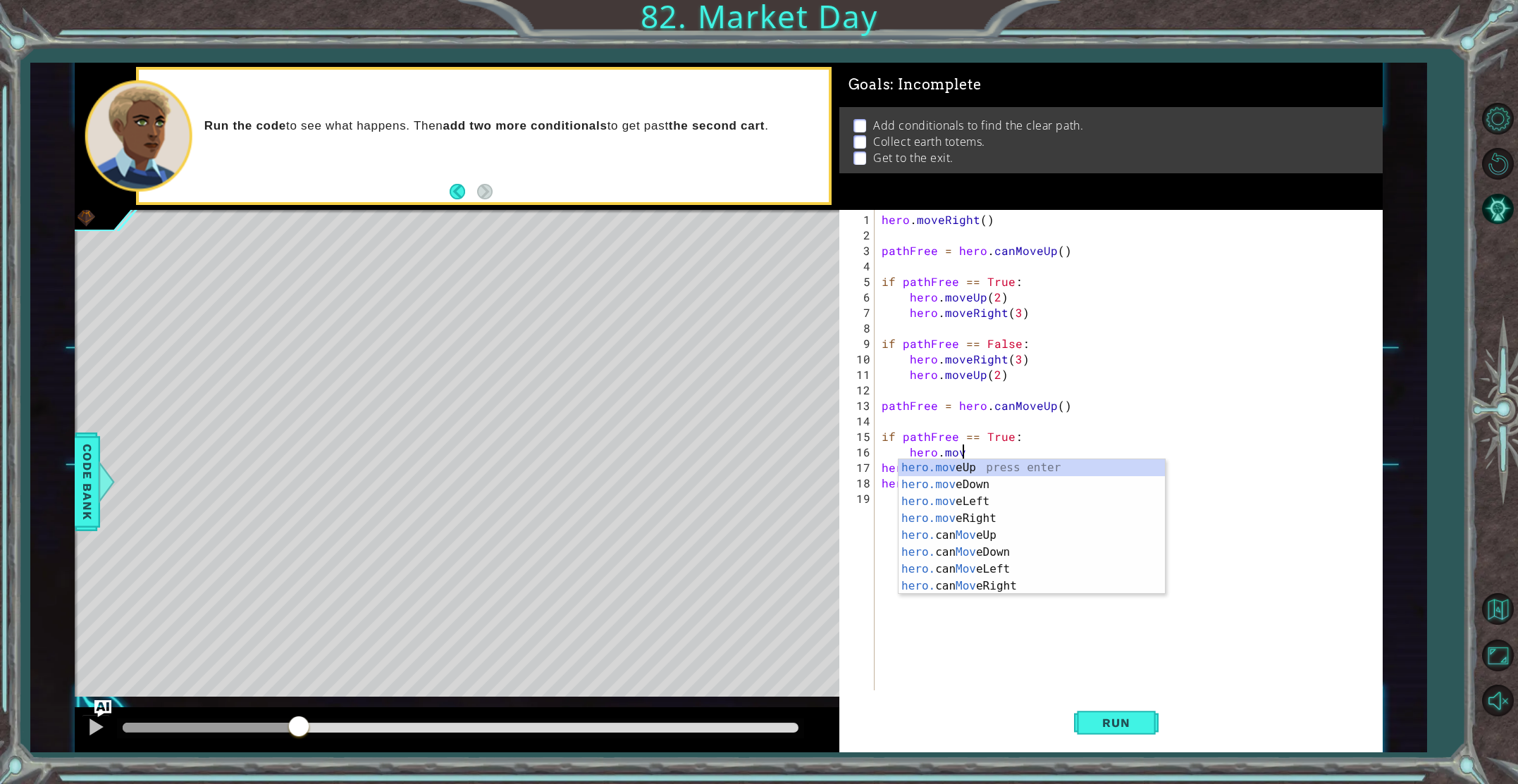
scroll to position [0, 4]
click at [1013, 516] on div "hero.move Up press enter hero.move Down press enter hero.move Left press enter …" at bounding box center [1032, 544] width 266 height 169
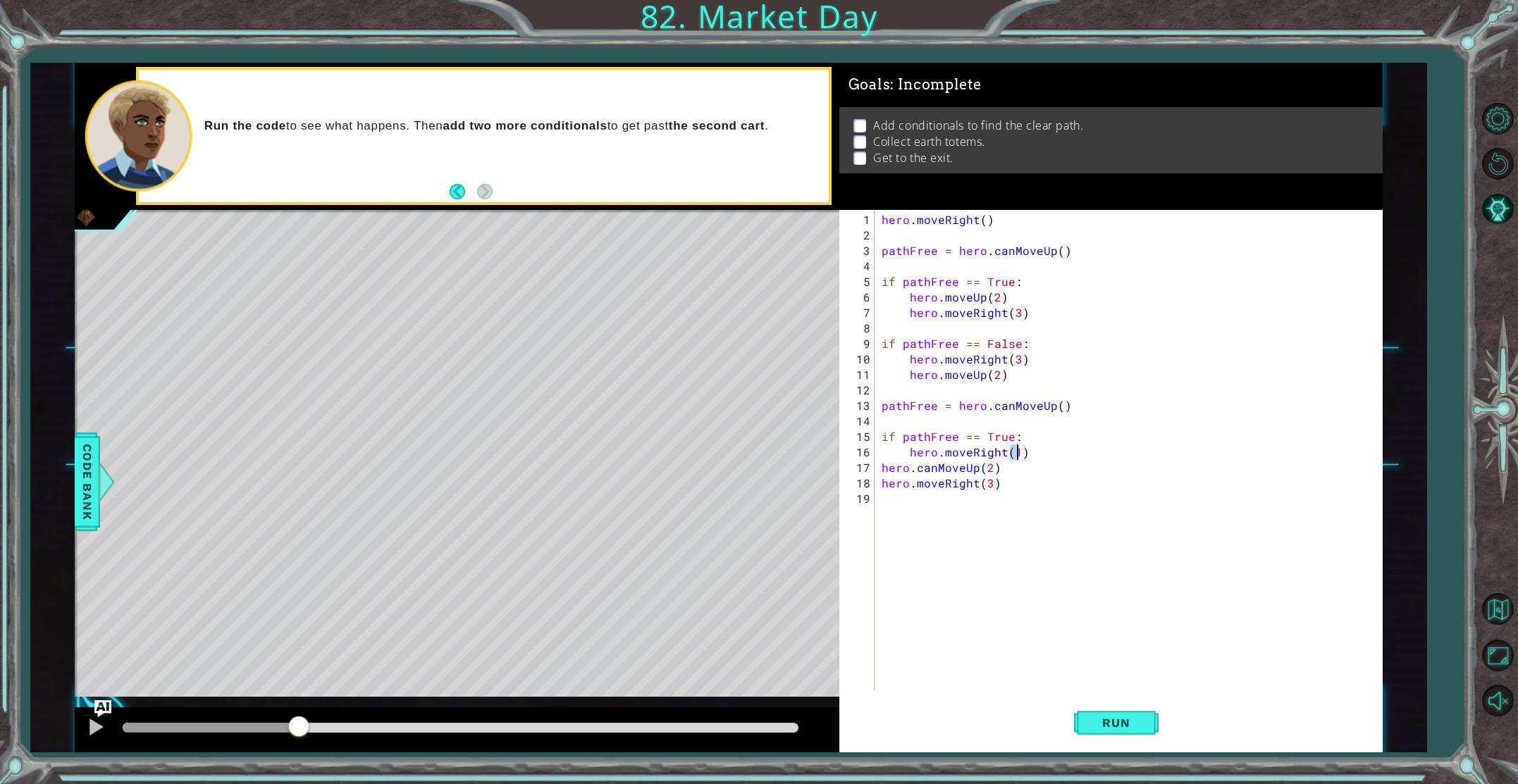
type textarea "hero.moveRight(3)"
click at [1025, 451] on div "hero . moveRight ( ) pathFree = hero . canMoveUp ( ) if pathFree == True : hero…" at bounding box center [1132, 468] width 506 height 512
click at [1105, 503] on div "hero . moveRight ( ) pathFree = hero . canMoveUp ( ) if pathFree == True : hero…" at bounding box center [1132, 468] width 506 height 512
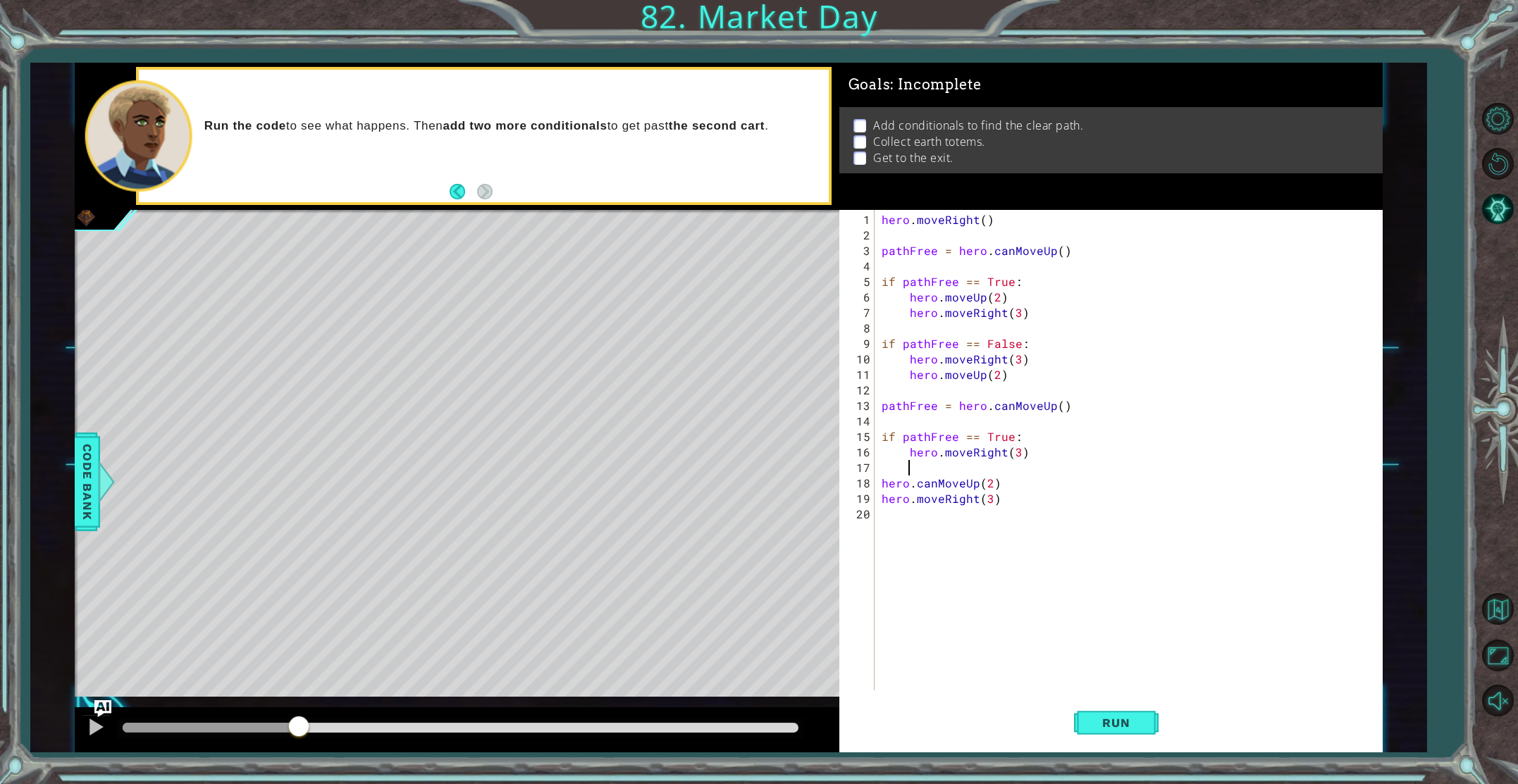
type textarea "hero.moveRight(3)"
click at [977, 469] on div "hero . moveRight ( ) pathFree = hero . canMoveUp ( ) if pathFree == True : hero…" at bounding box center [1132, 468] width 506 height 512
click at [883, 471] on div "hero . moveRight ( ) pathFree = hero . canMoveUp ( ) if pathFree == True : hero…" at bounding box center [1132, 468] width 506 height 512
click at [879, 482] on div "hero . moveRight ( ) pathFree = hero . canMoveUp ( ) if pathFree == True : hero…" at bounding box center [1132, 468] width 506 height 512
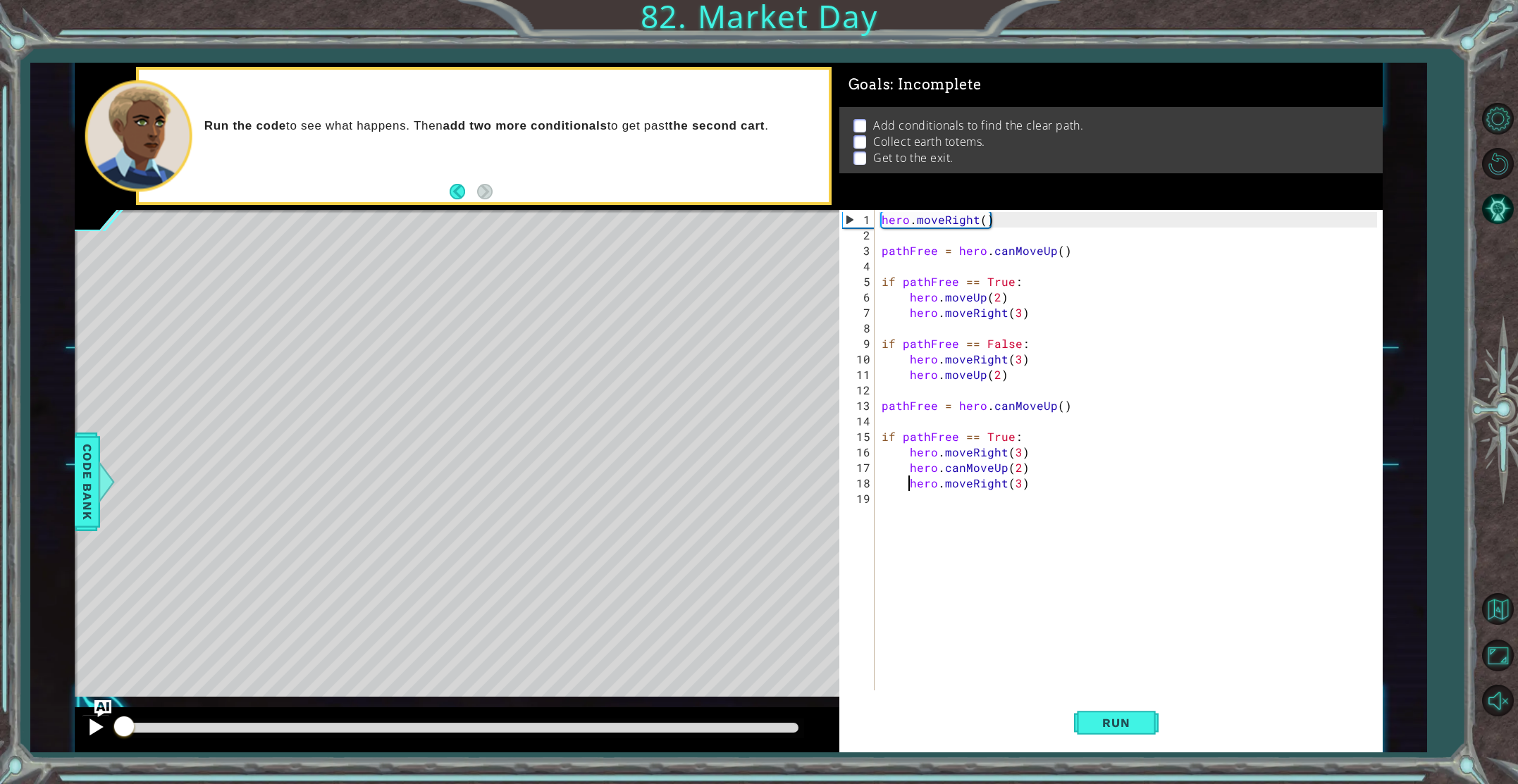
drag, startPoint x: 300, startPoint y: 727, endPoint x: 96, endPoint y: 720, distance: 204.1
click at [96, 720] on div at bounding box center [457, 730] width 765 height 45
click at [87, 722] on div at bounding box center [96, 727] width 19 height 19
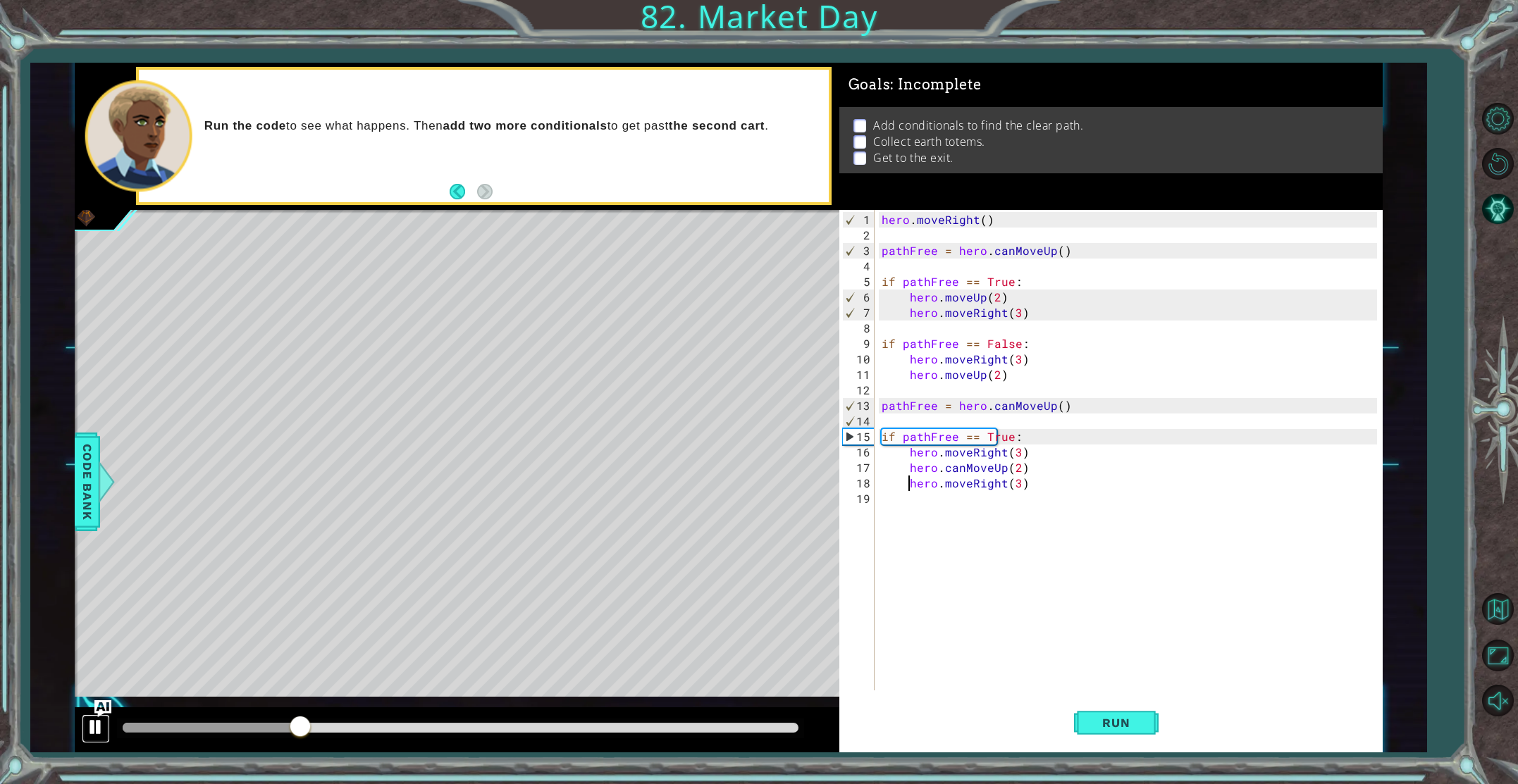
click at [95, 739] on button at bounding box center [95, 728] width 28 height 29
click at [1011, 437] on div "hero . moveRight ( ) pathFree = hero . canMoveUp ( ) if pathFree == True : hero…" at bounding box center [1132, 468] width 506 height 512
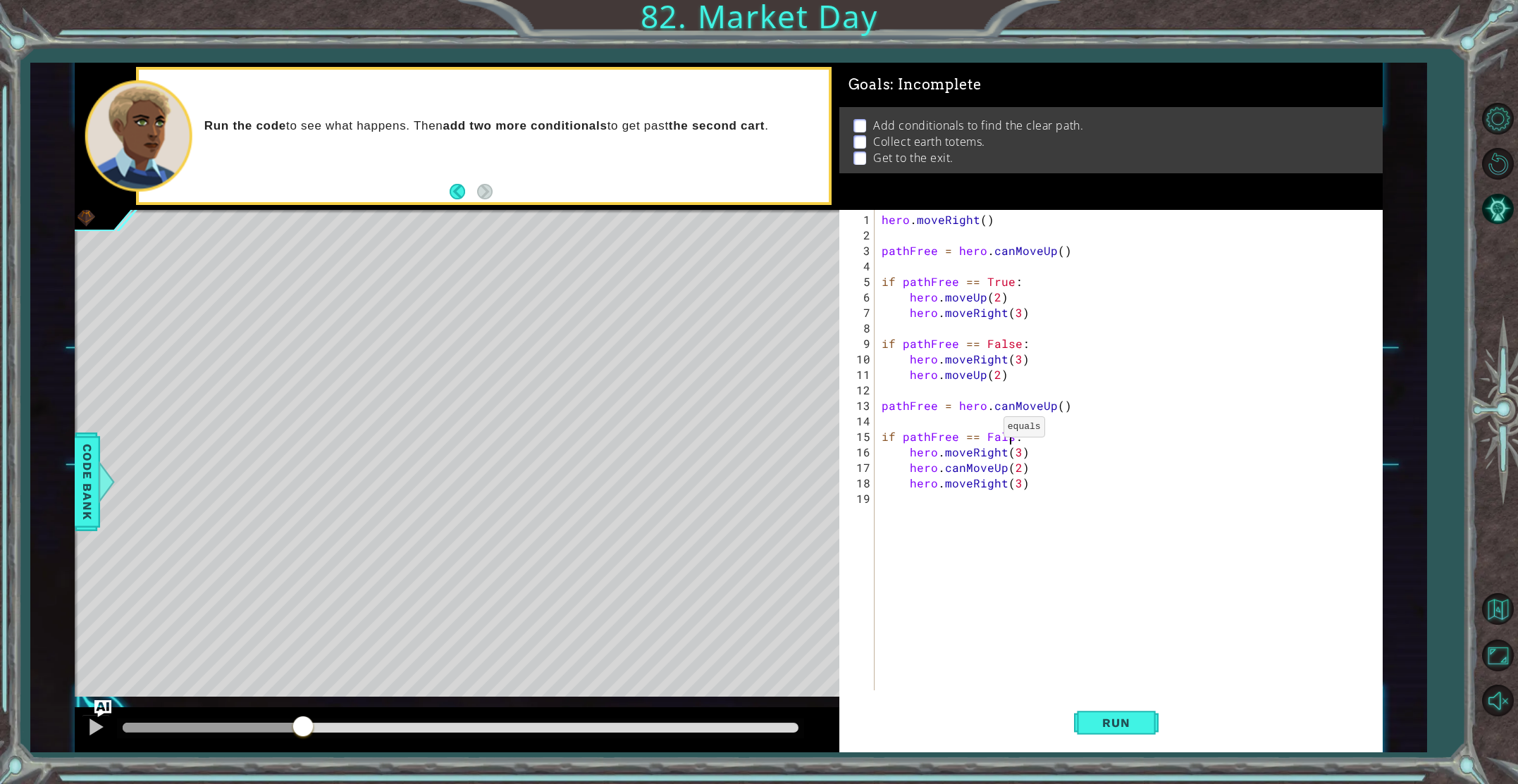
scroll to position [0, 8]
click at [822, 401] on div "1 ההההההההההההההההההההההההההההההההההההההההההההההההההההההההההההההההההההההההההההה…" at bounding box center [728, 408] width 1309 height 690
type textarea "pathFree = hero.canMoveUp()"
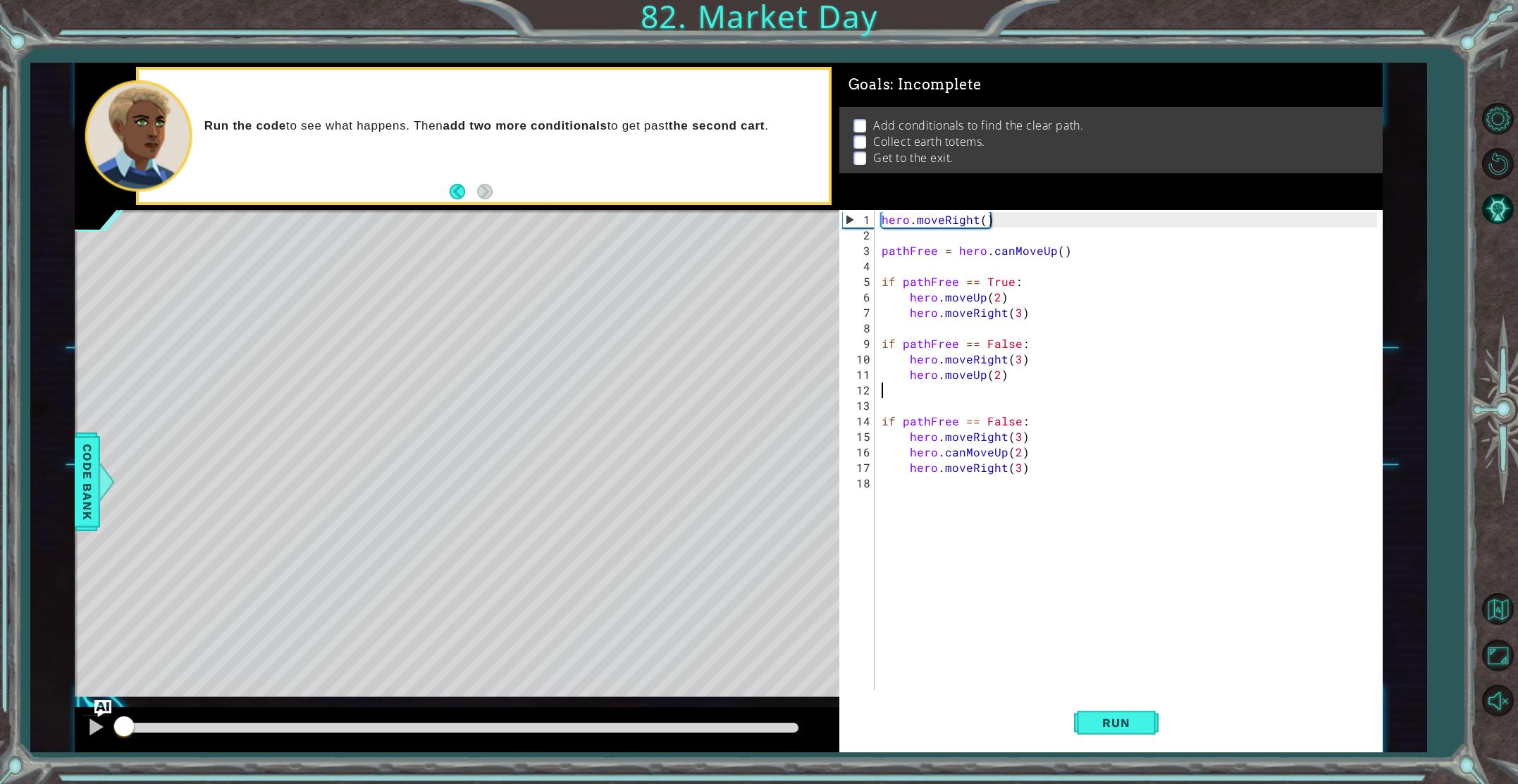
drag, startPoint x: 259, startPoint y: 717, endPoint x: 120, endPoint y: 766, distance: 147.4
click at [120, 766] on div "1 ההההההההההההההההההההההההההההההההההההההההההההההההההההההההההההההההההההההההההההה…" at bounding box center [759, 392] width 1518 height 784
click at [87, 724] on div at bounding box center [96, 727] width 19 height 19
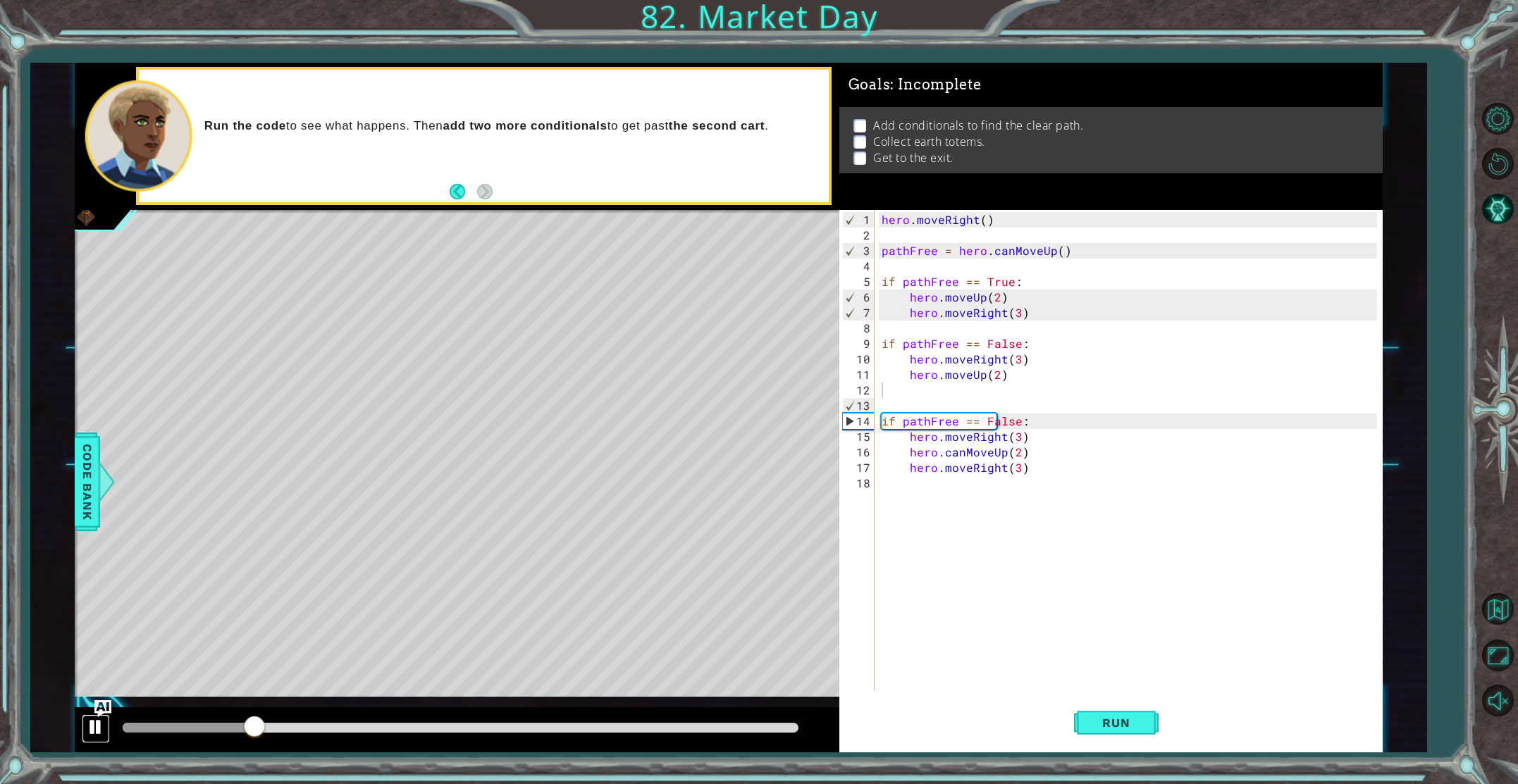
click at [85, 726] on button at bounding box center [95, 728] width 28 height 29
click at [1015, 421] on div "hero . moveRight ( ) pathFree = hero . canMoveUp ( ) if pathFree == True : hero…" at bounding box center [1132, 468] width 506 height 512
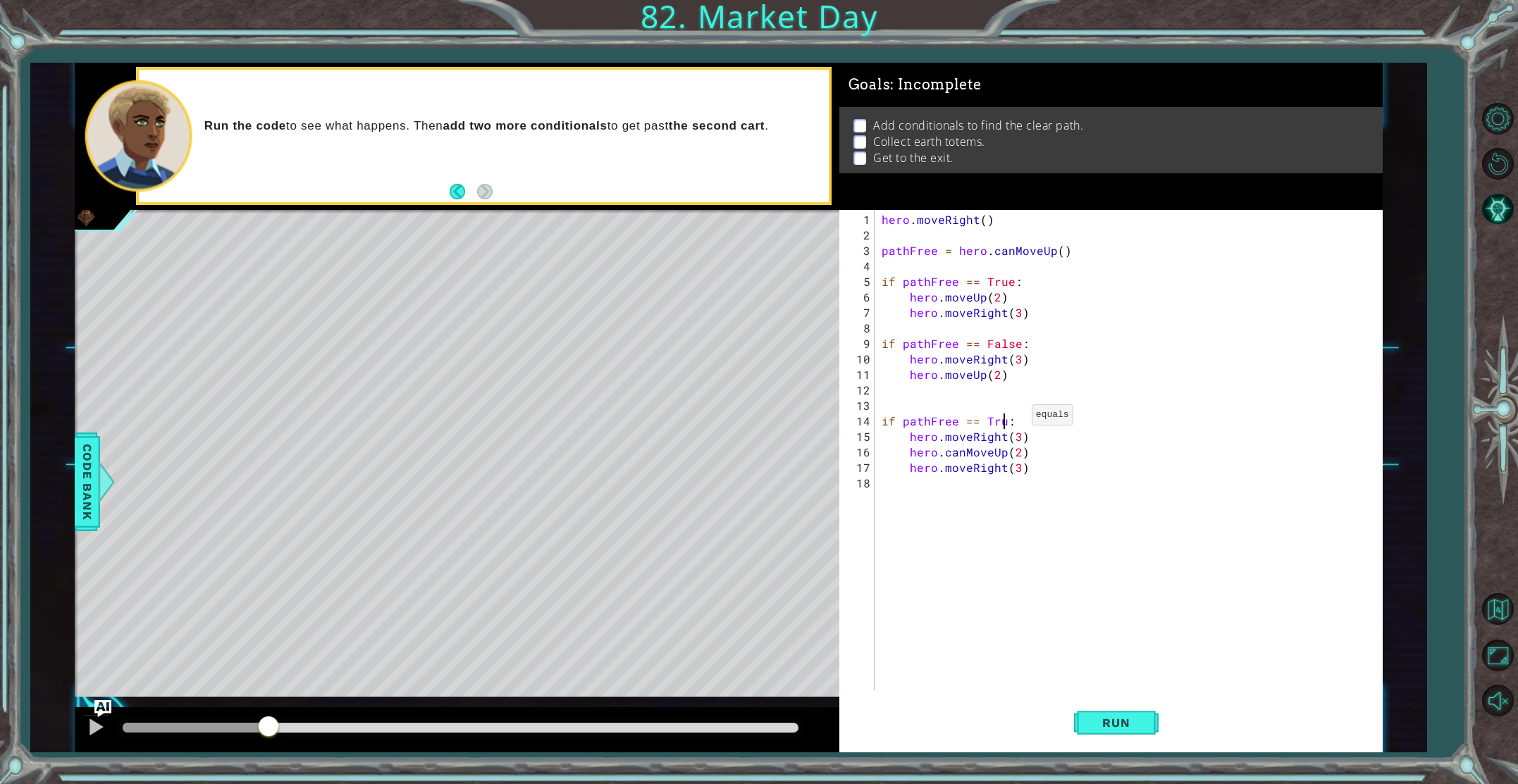
scroll to position [0, 8]
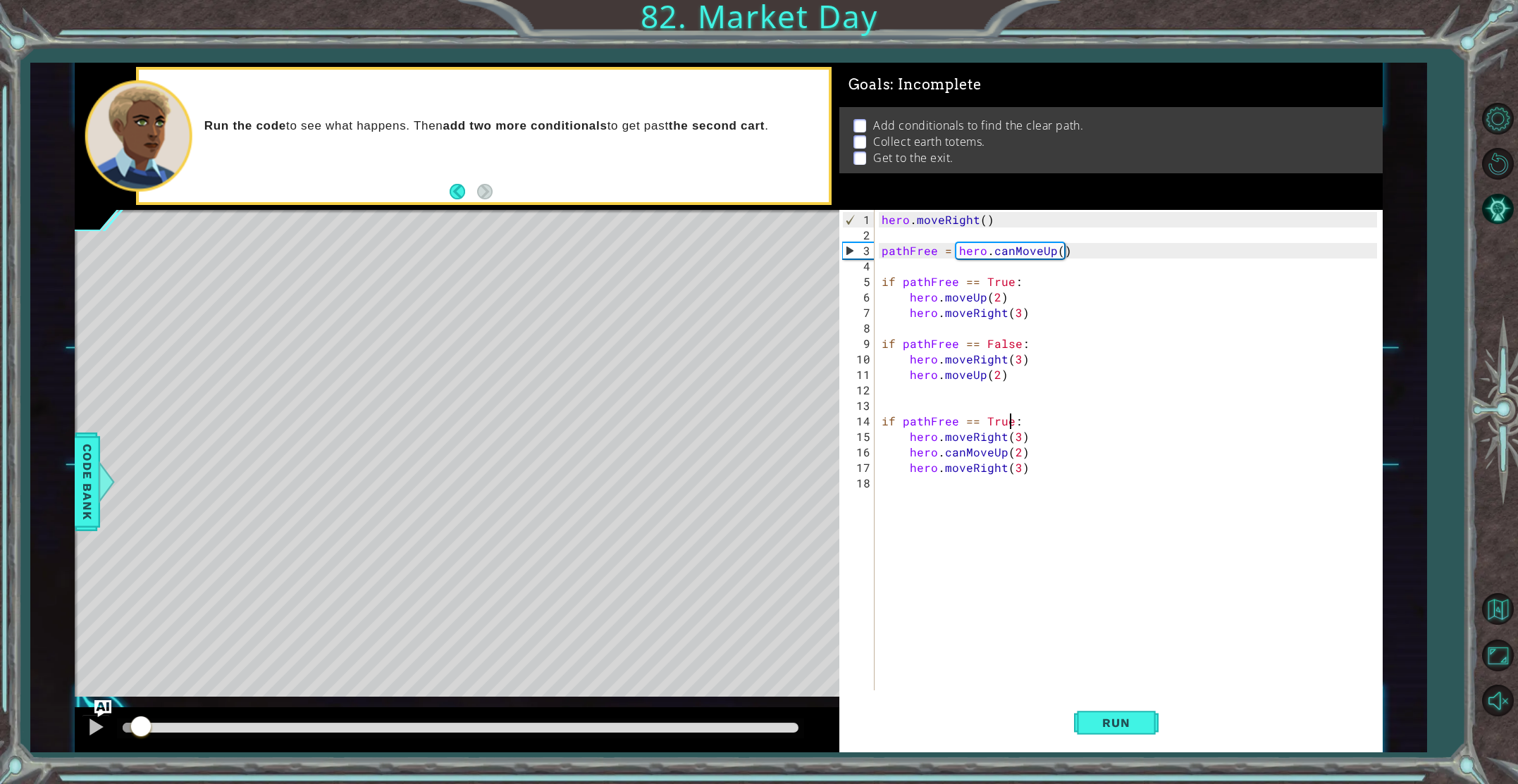
drag, startPoint x: 271, startPoint y: 726, endPoint x: 122, endPoint y: 706, distance: 150.3
click at [123, 706] on div "methods hero use(thing) moveUp(steps) moveDown(steps) moveLeft(steps) moveRight…" at bounding box center [728, 408] width 1309 height 690
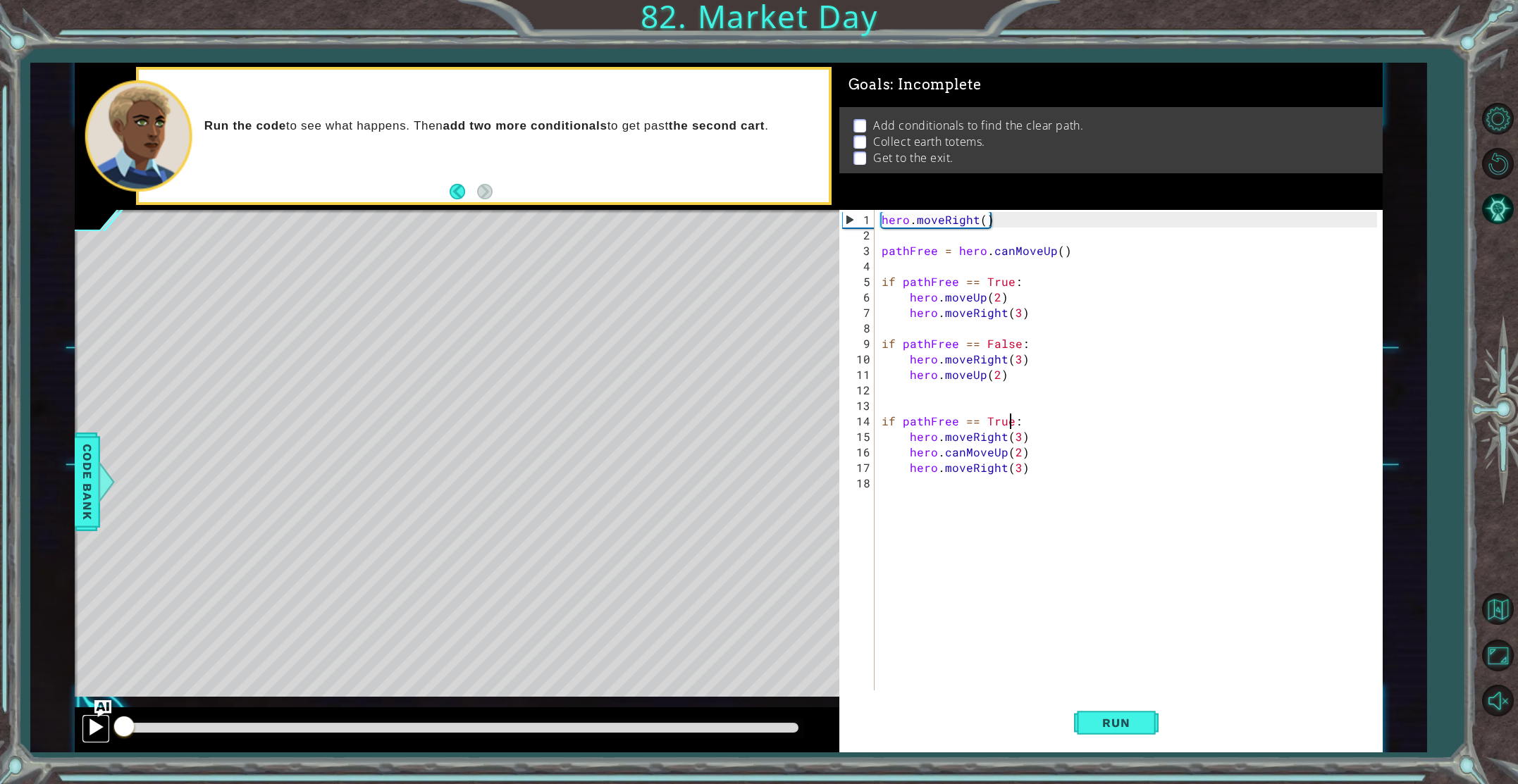
drag, startPoint x: 88, startPoint y: 723, endPoint x: 96, endPoint y: 722, distance: 8.1
click at [88, 723] on div at bounding box center [96, 727] width 19 height 19
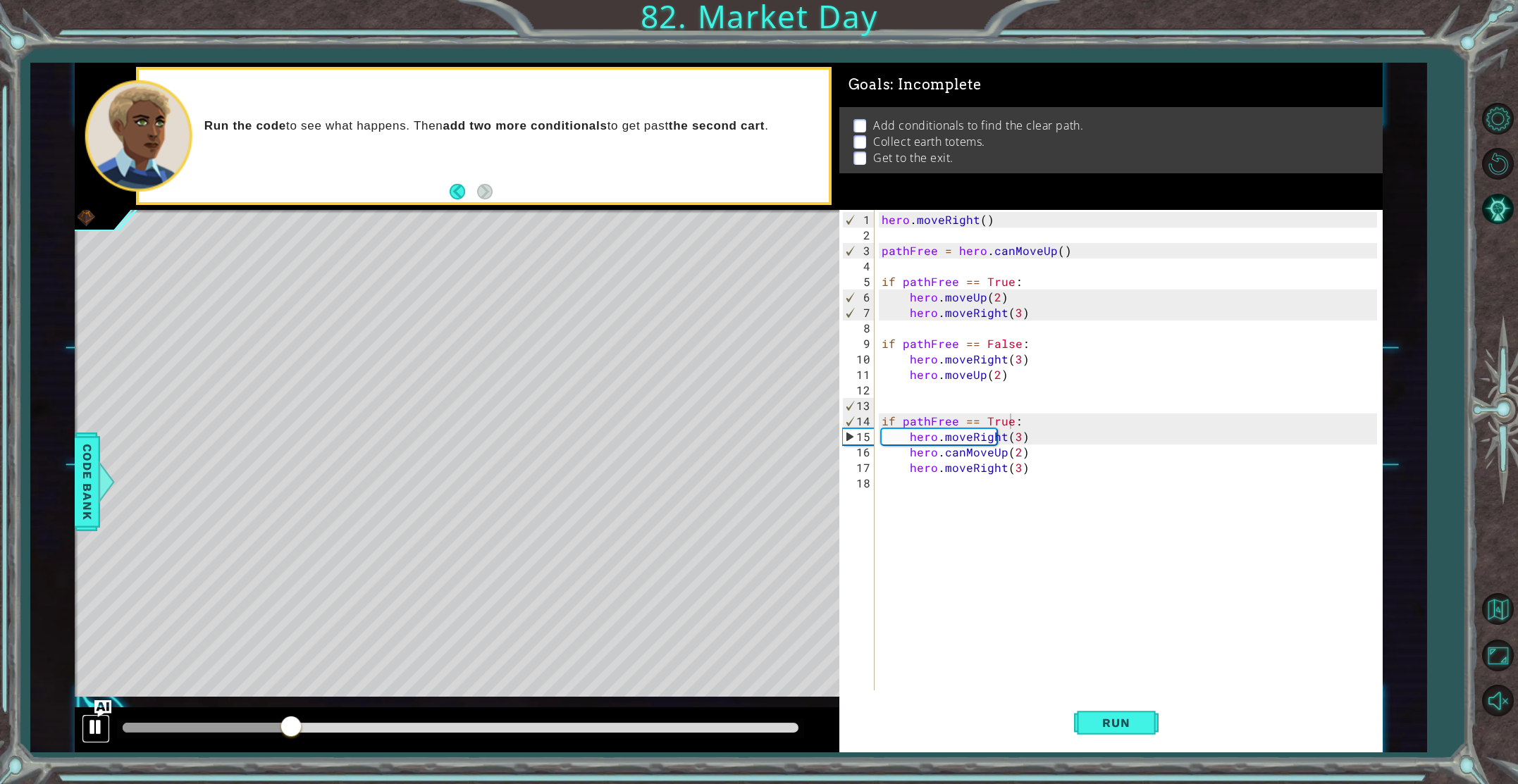
click at [87, 738] on button at bounding box center [95, 728] width 28 height 29
drag, startPoint x: 1013, startPoint y: 435, endPoint x: 991, endPoint y: 464, distance: 36.4
click at [1014, 436] on div "hero . moveRight ( ) pathFree = hero . canMoveUp ( ) if pathFree == True : hero…" at bounding box center [1132, 468] width 506 height 512
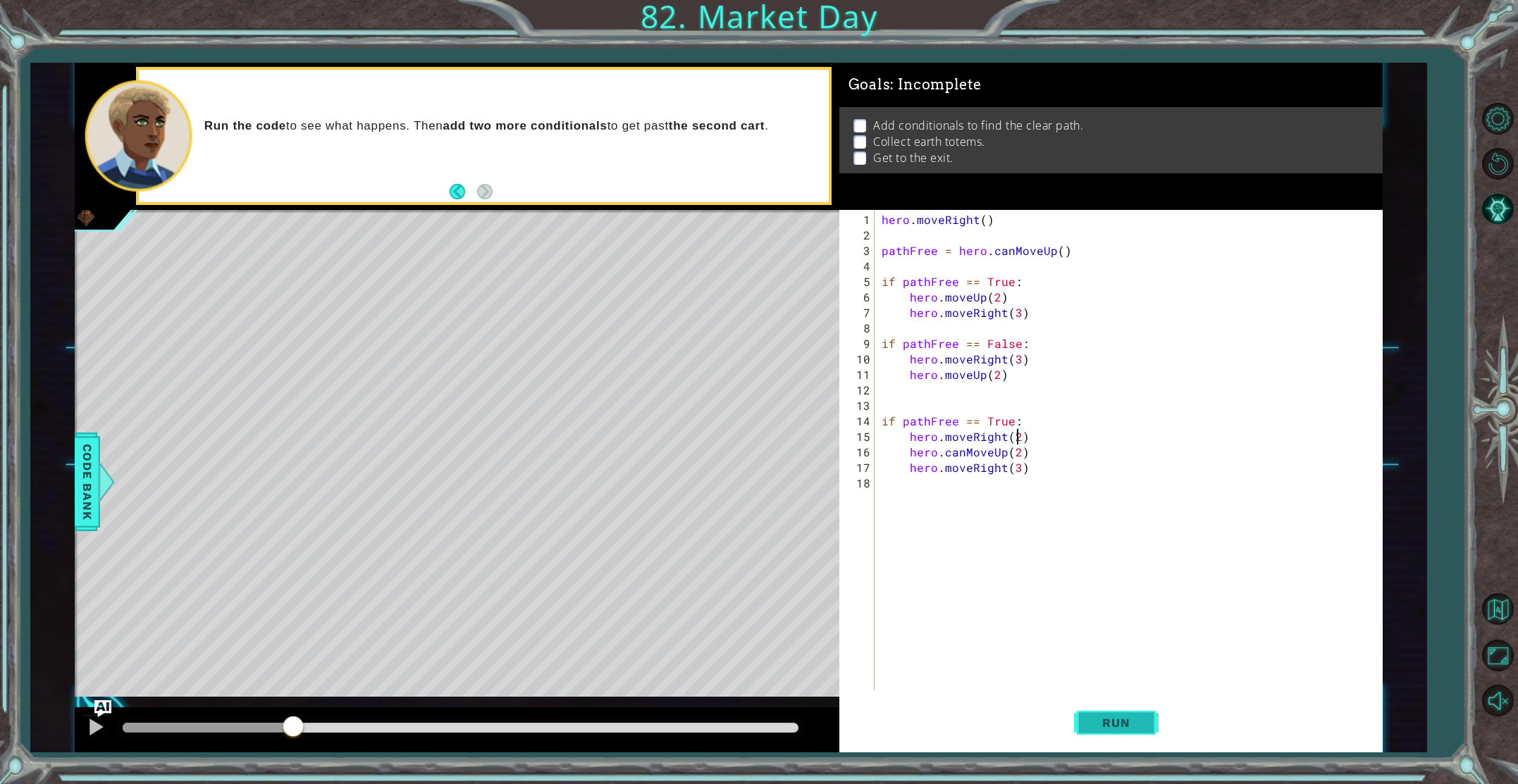
type textarea "hero.moveRight(2)"
click at [1091, 712] on button "Run" at bounding box center [1116, 723] width 85 height 54
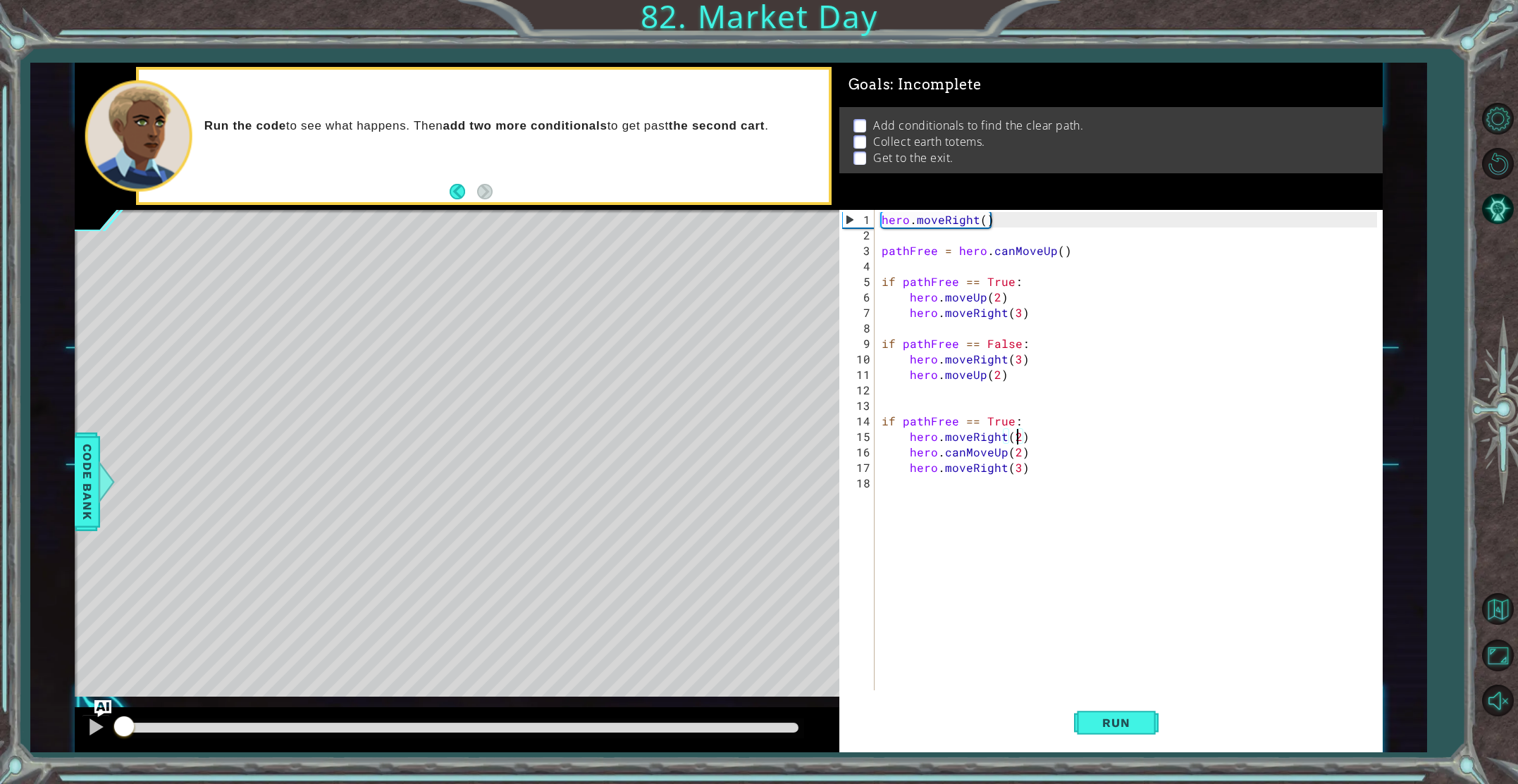
drag, startPoint x: 140, startPoint y: 725, endPoint x: 61, endPoint y: 723, distance: 79.0
click at [61, 723] on div "1 ההההההההההההההההההההההההההההההההההההההההההההההההההההההההההההההההההההההההההההה…" at bounding box center [728, 408] width 1397 height 690
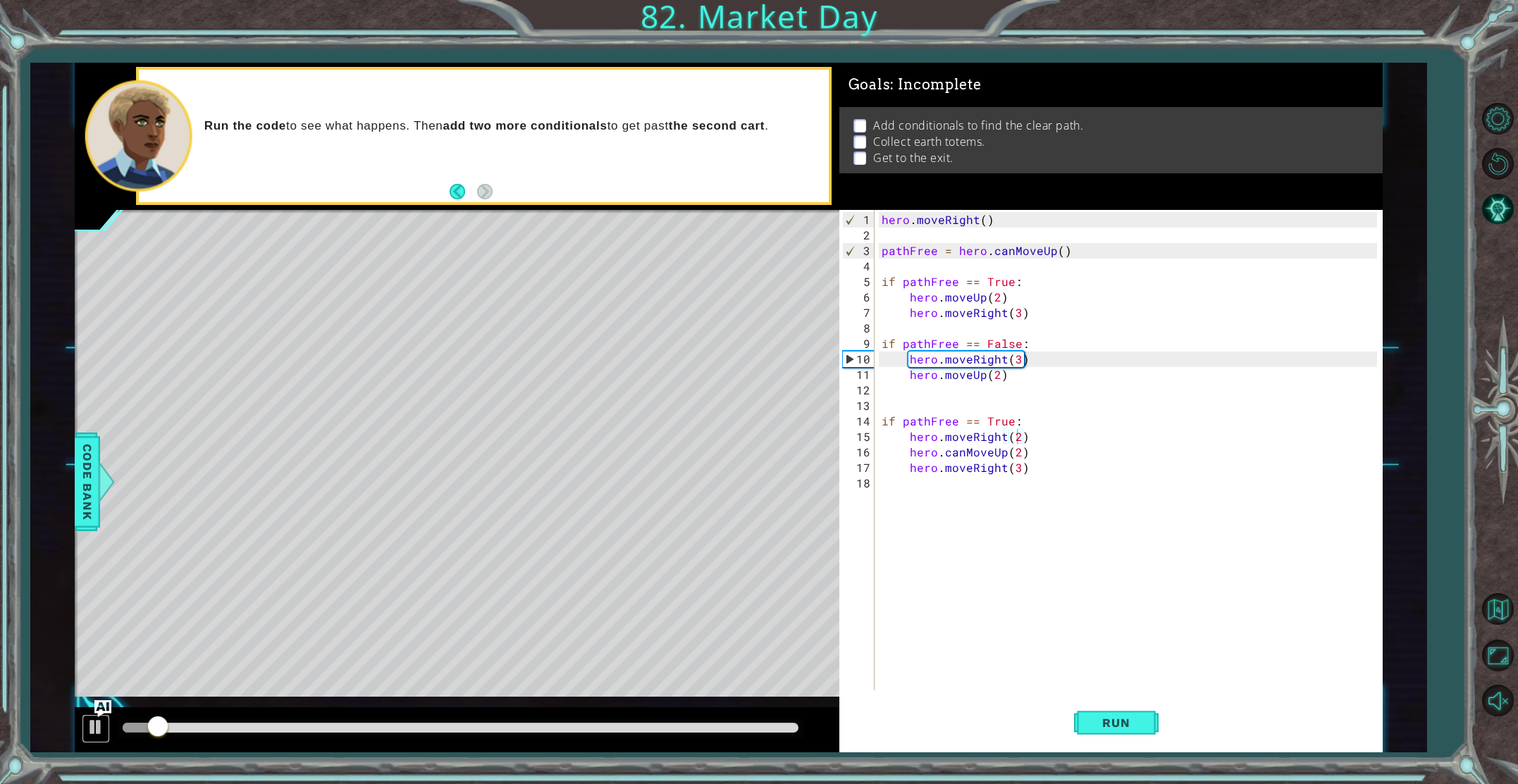
drag, startPoint x: 96, startPoint y: 724, endPoint x: 79, endPoint y: 726, distance: 17.1
click at [79, 726] on div at bounding box center [457, 730] width 765 height 45
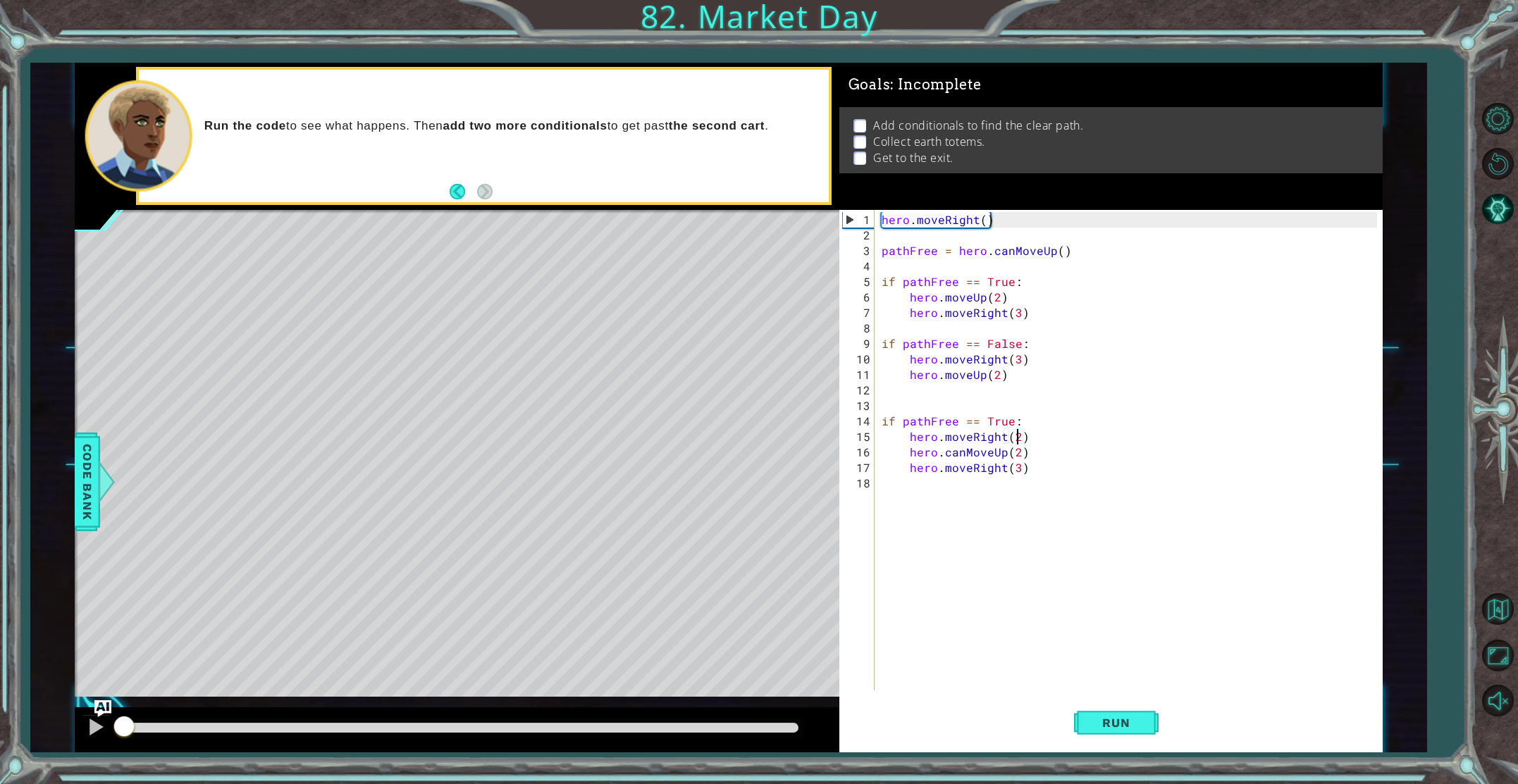
drag, startPoint x: 165, startPoint y: 729, endPoint x: 112, endPoint y: 727, distance: 53.0
click at [112, 727] on div at bounding box center [124, 727] width 26 height 26
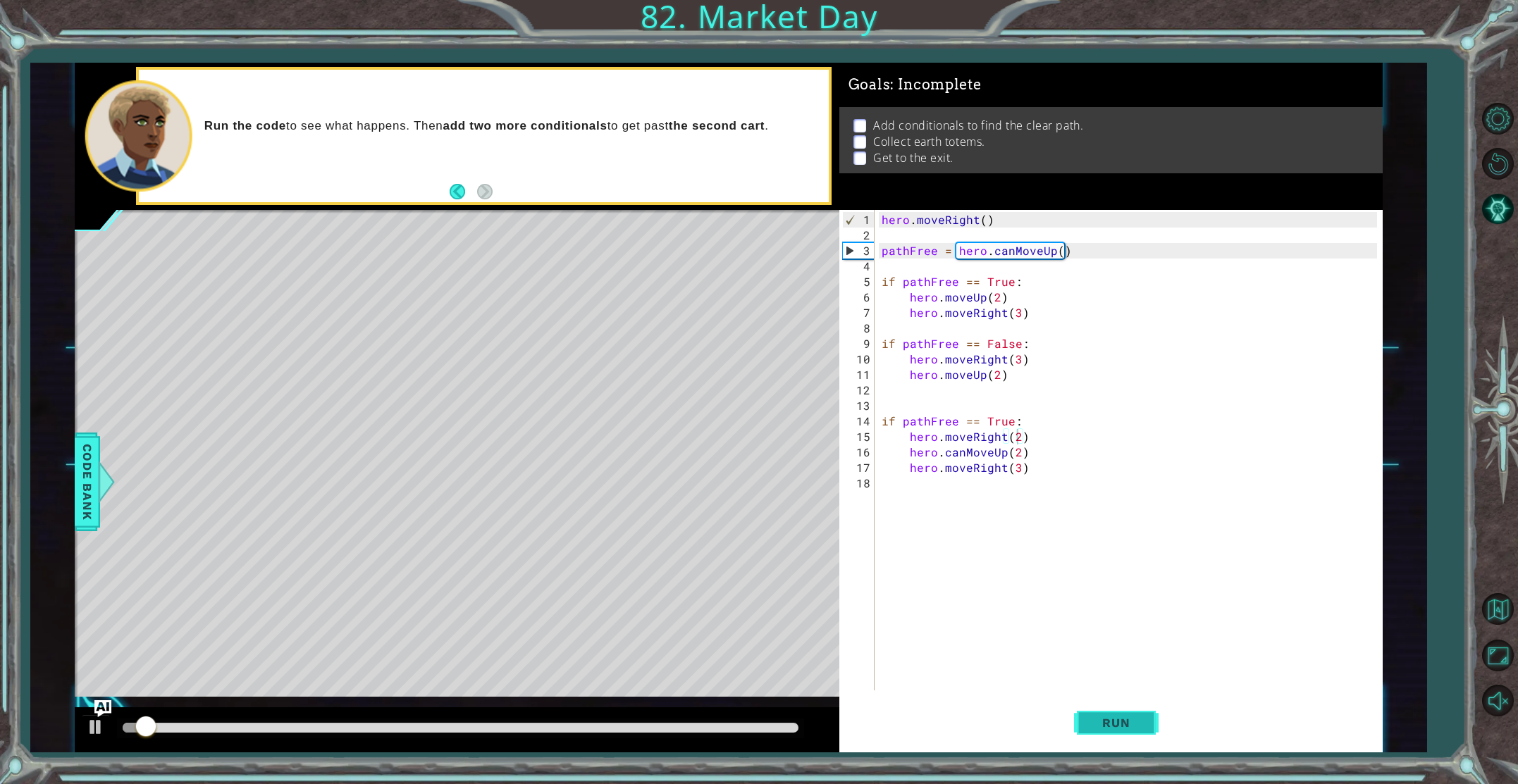
click at [1139, 728] on span "Run" at bounding box center [1116, 723] width 56 height 14
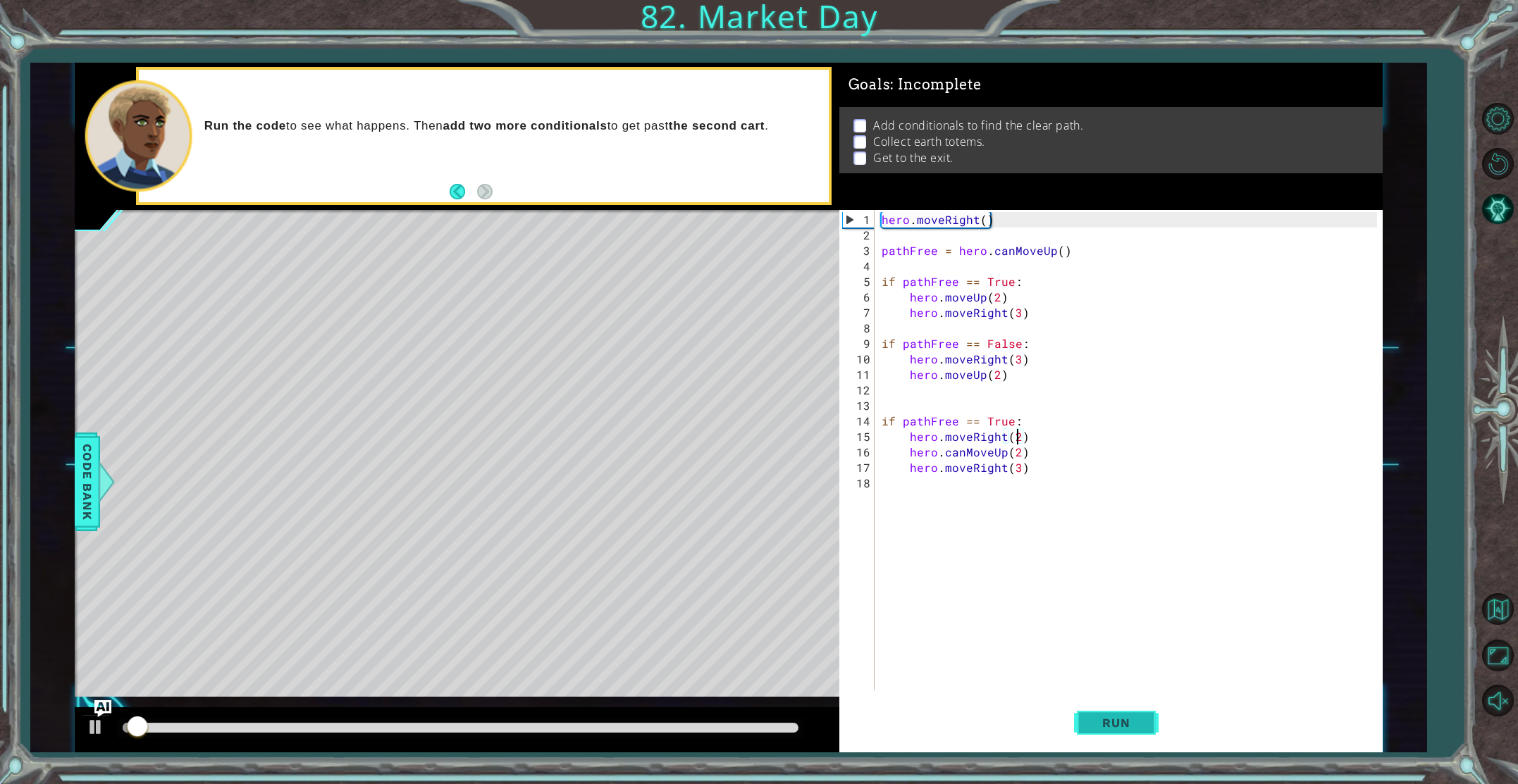
click at [1139, 728] on span "Run" at bounding box center [1116, 723] width 56 height 14
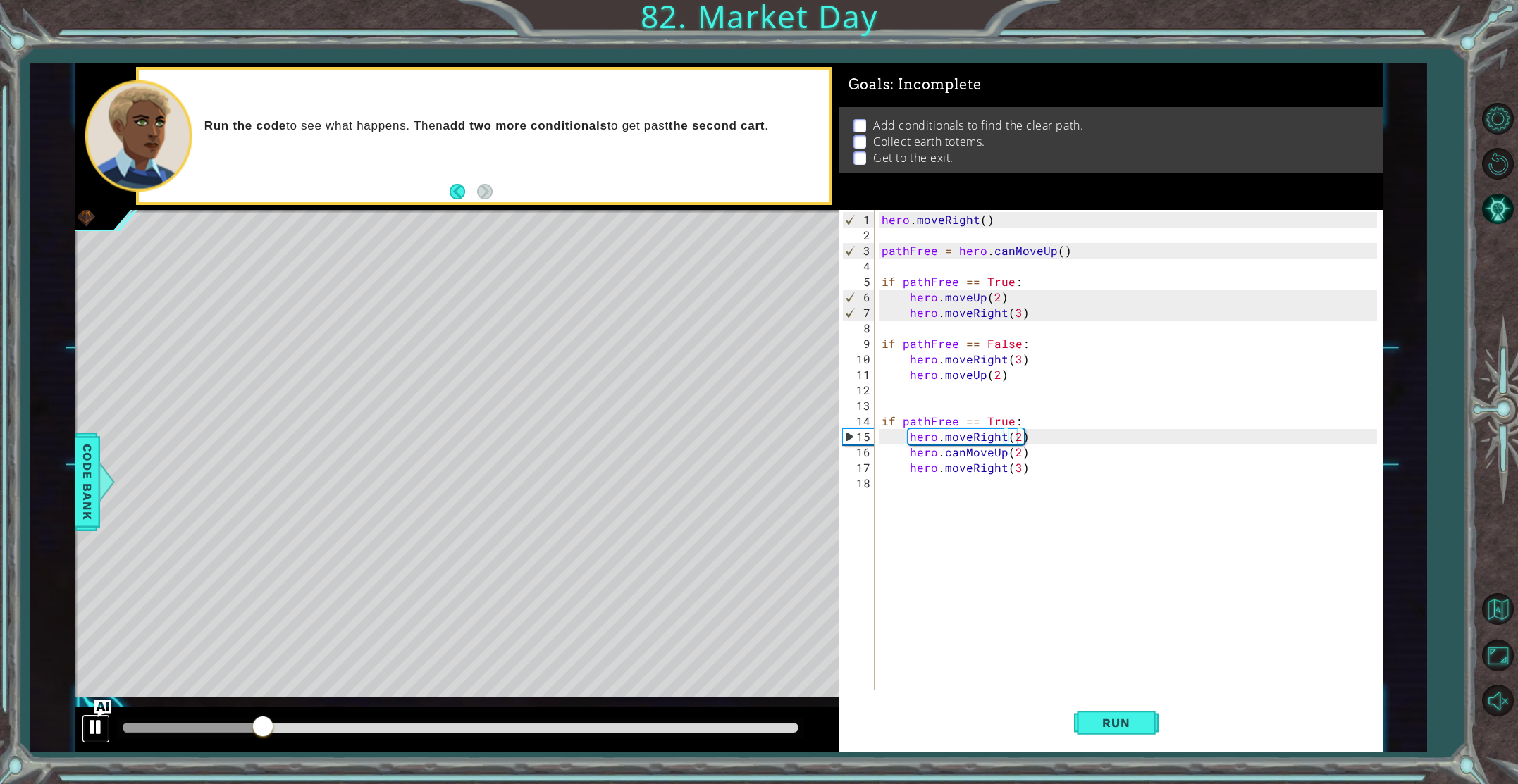
click at [92, 722] on div at bounding box center [96, 727] width 19 height 19
